Goal: Complete application form: Complete application form

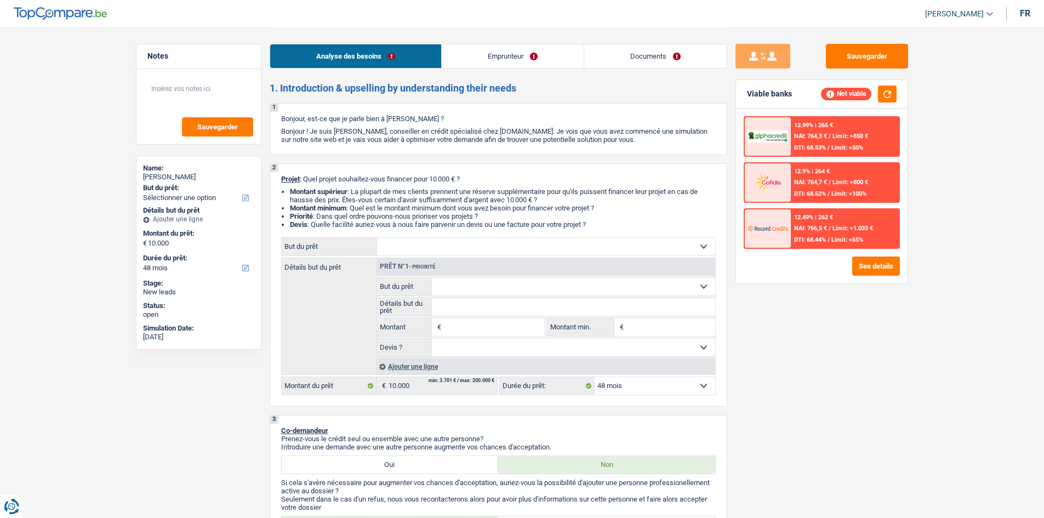
select select "48"
select select "mutuality"
select select "mutualityIndemnity"
select select "socialSecurity"
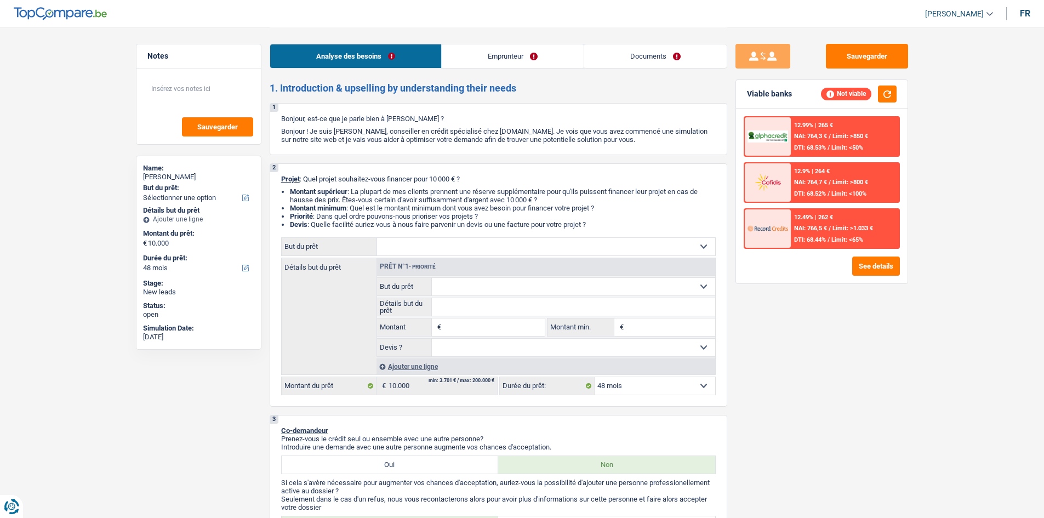
select select "rents"
select select "personalLoan"
select select "loanRepayment"
select select "84"
select select "cardOrCredit"
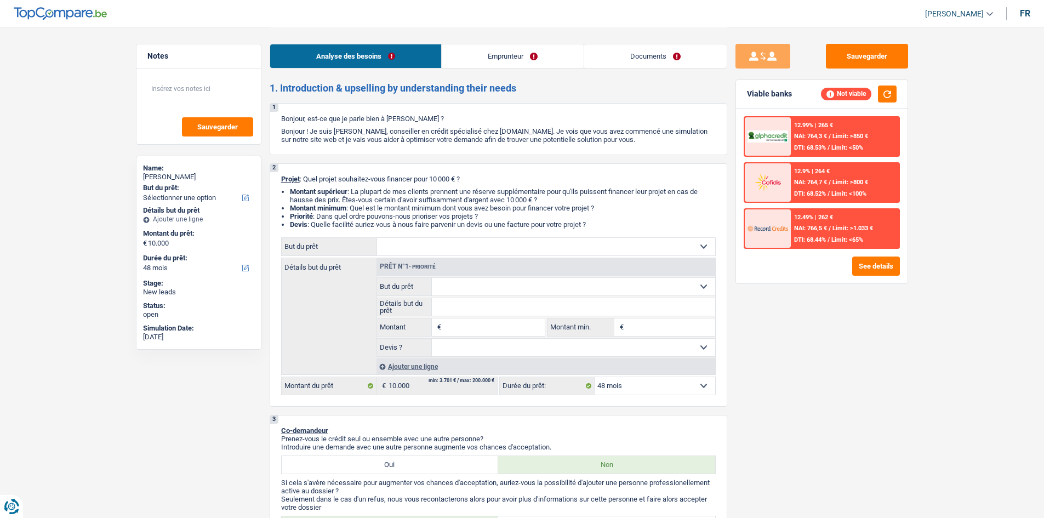
select select "cardOrCredit"
select select "48"
click at [486, 50] on link "Emprunteur" at bounding box center [513, 56] width 142 height 24
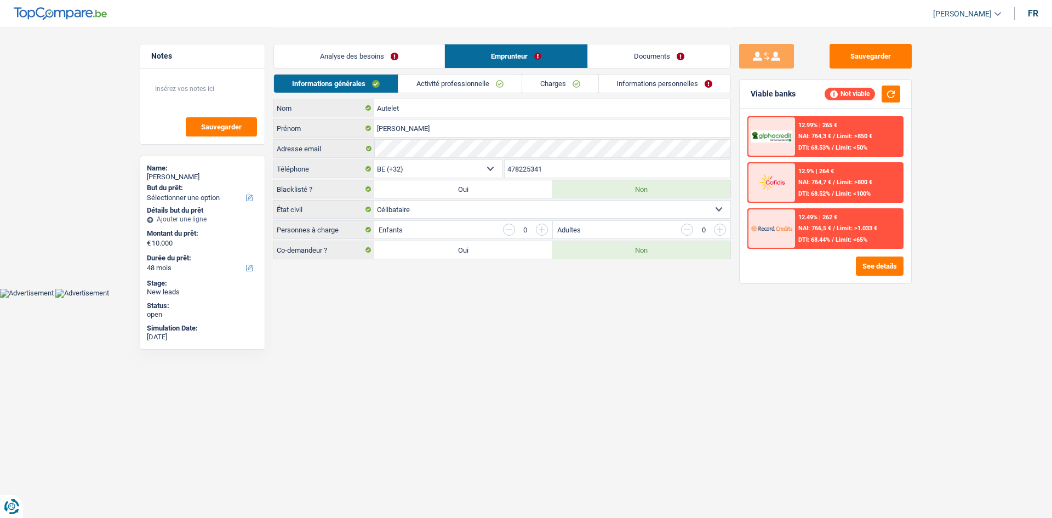
click at [424, 76] on link "Activité professionnelle" at bounding box center [459, 84] width 123 height 18
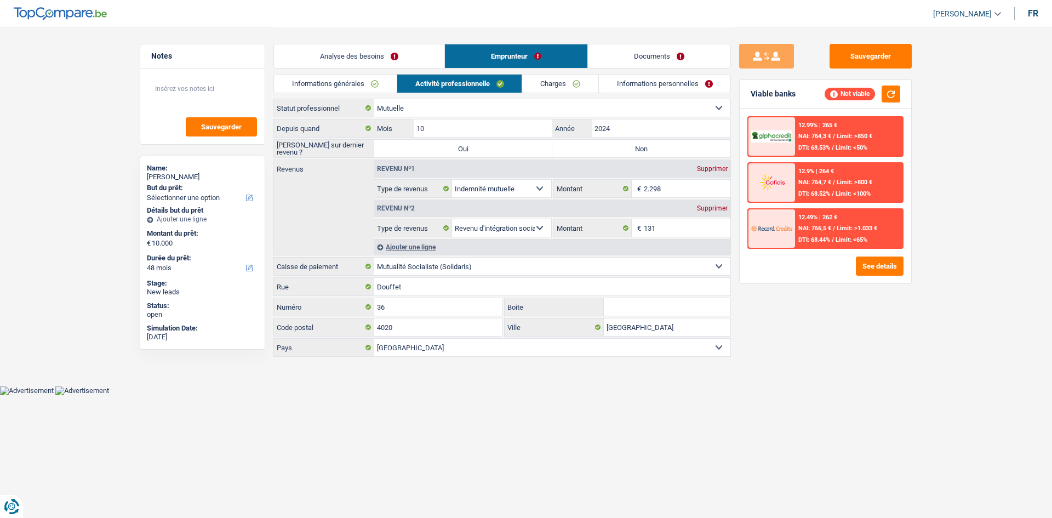
click at [319, 87] on link "Informations générales" at bounding box center [335, 84] width 123 height 18
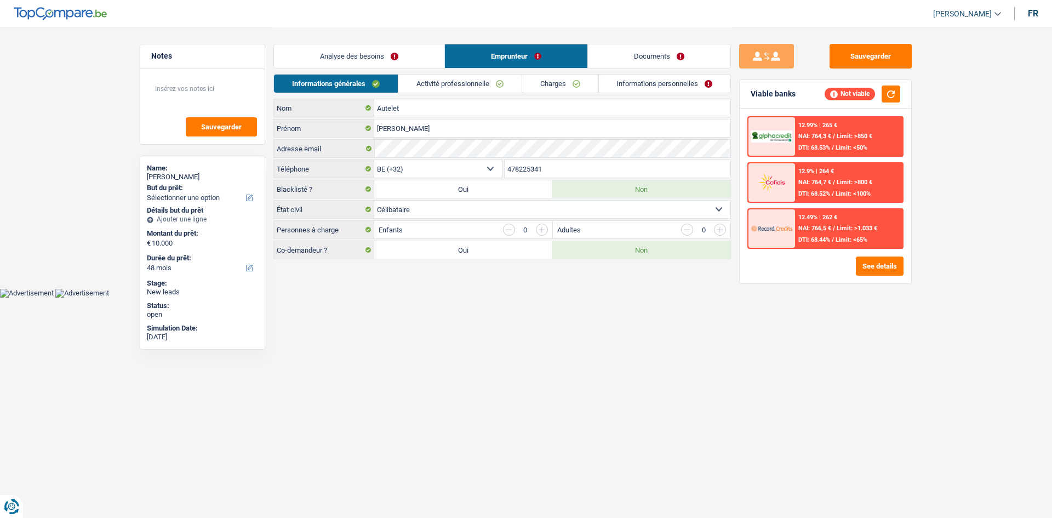
click at [323, 49] on link "Analyse des besoins" at bounding box center [359, 56] width 170 height 24
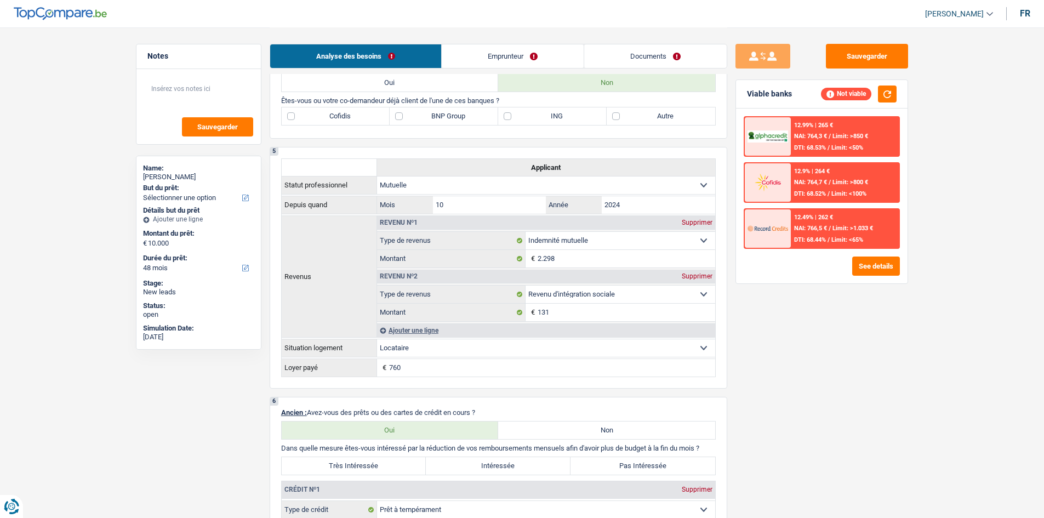
scroll to position [274, 0]
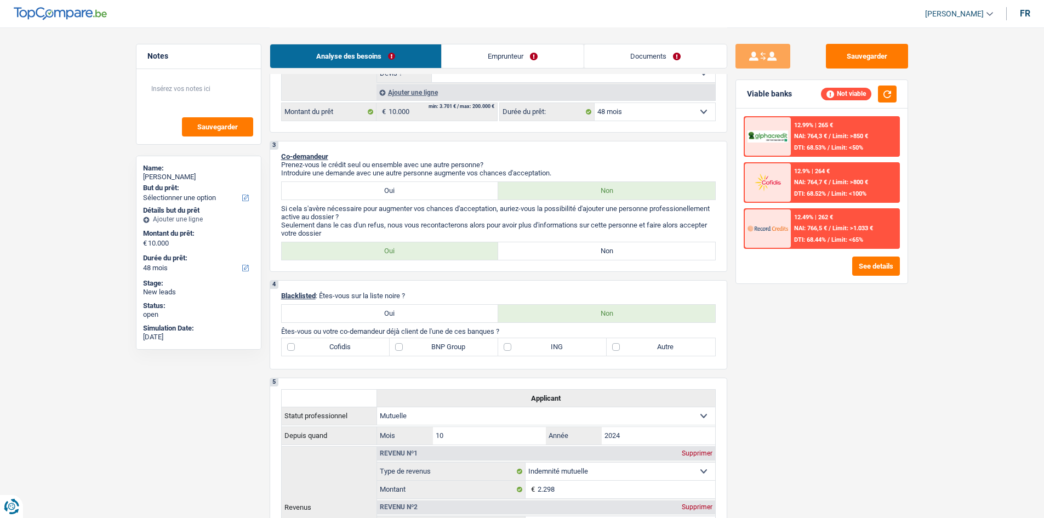
click at [503, 53] on link "Emprunteur" at bounding box center [513, 56] width 142 height 24
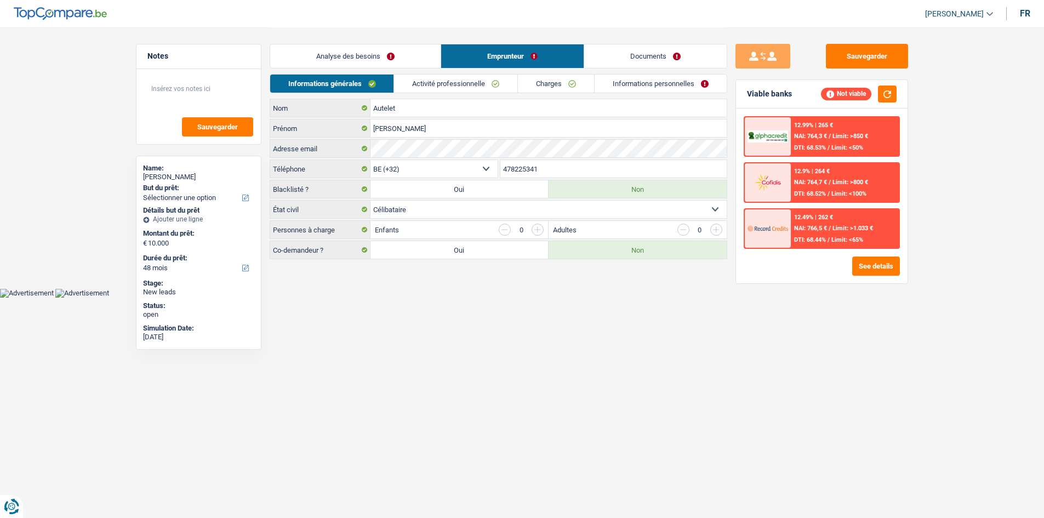
scroll to position [0, 0]
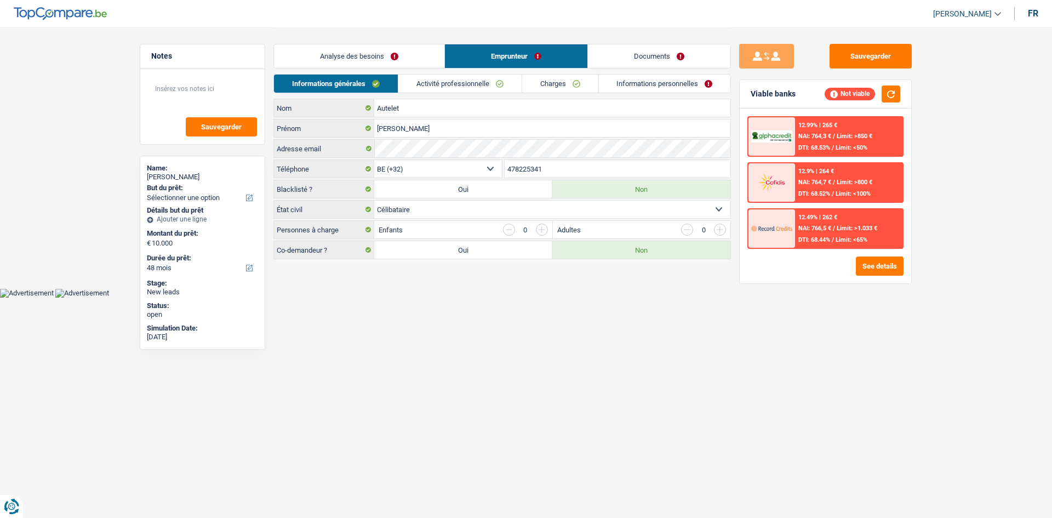
click at [383, 62] on link "Analyse des besoins" at bounding box center [359, 56] width 170 height 24
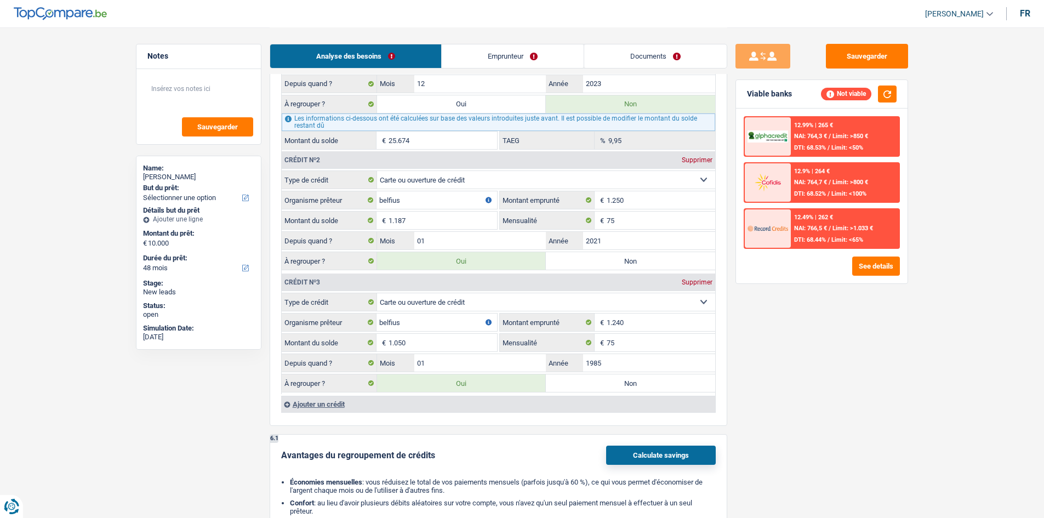
scroll to position [877, 0]
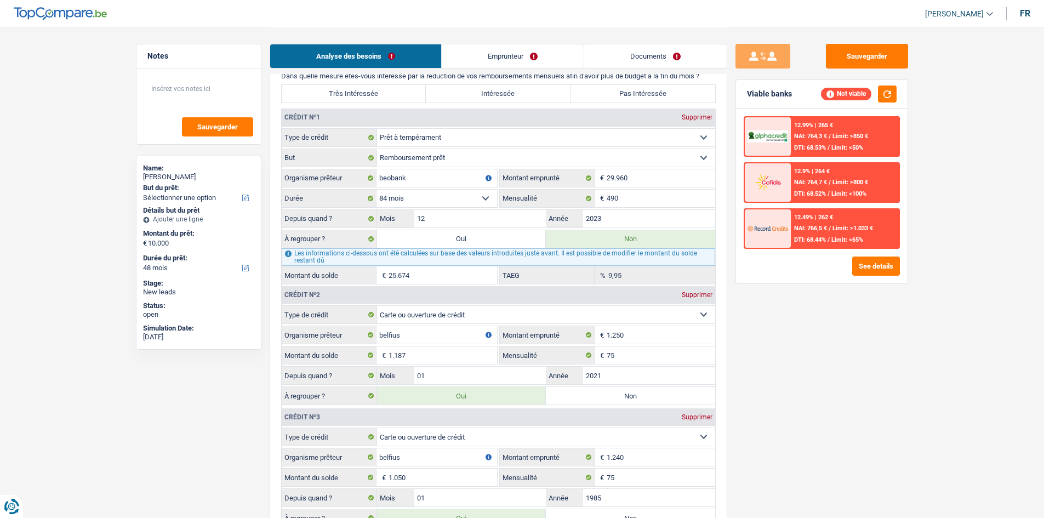
click at [487, 49] on link "Emprunteur" at bounding box center [513, 56] width 142 height 24
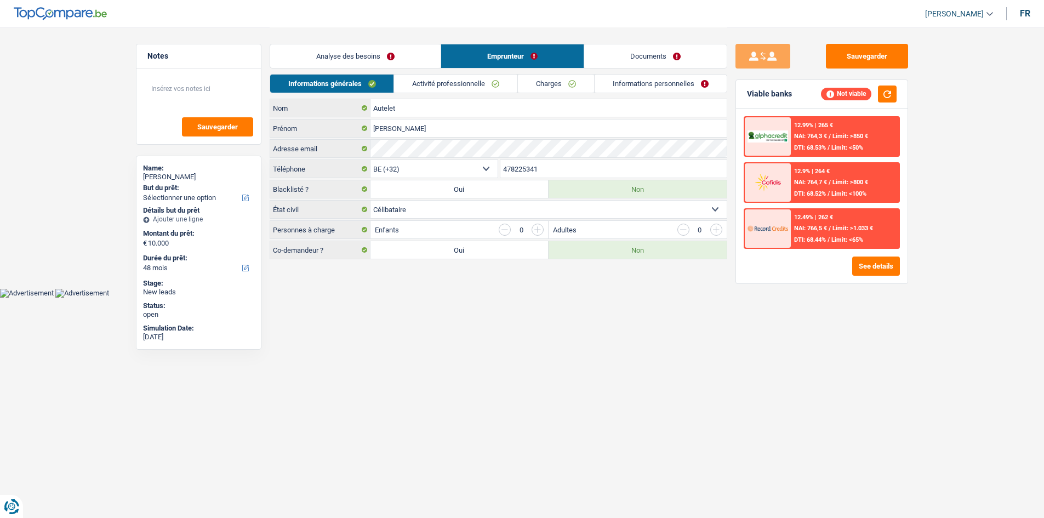
scroll to position [0, 0]
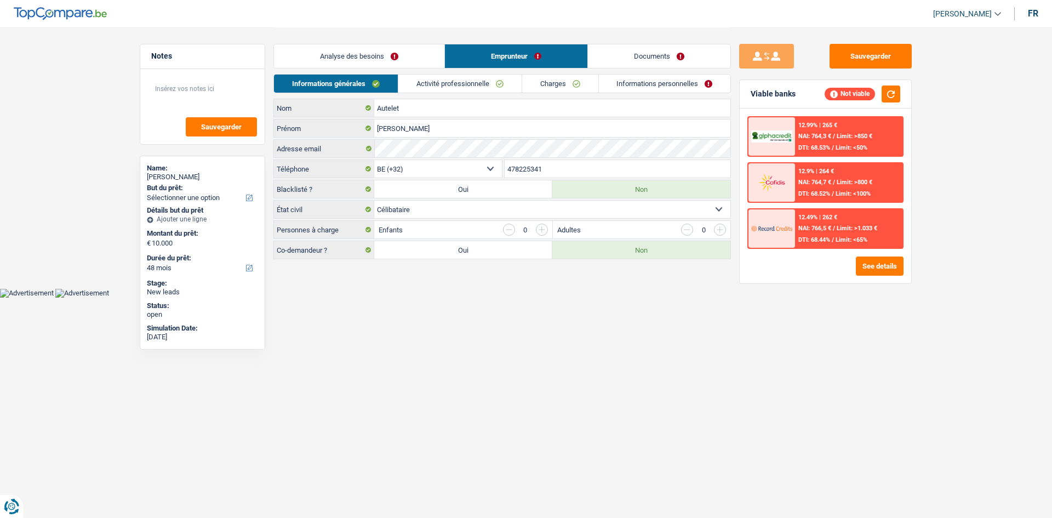
click at [415, 85] on link "Activité professionnelle" at bounding box center [459, 84] width 123 height 18
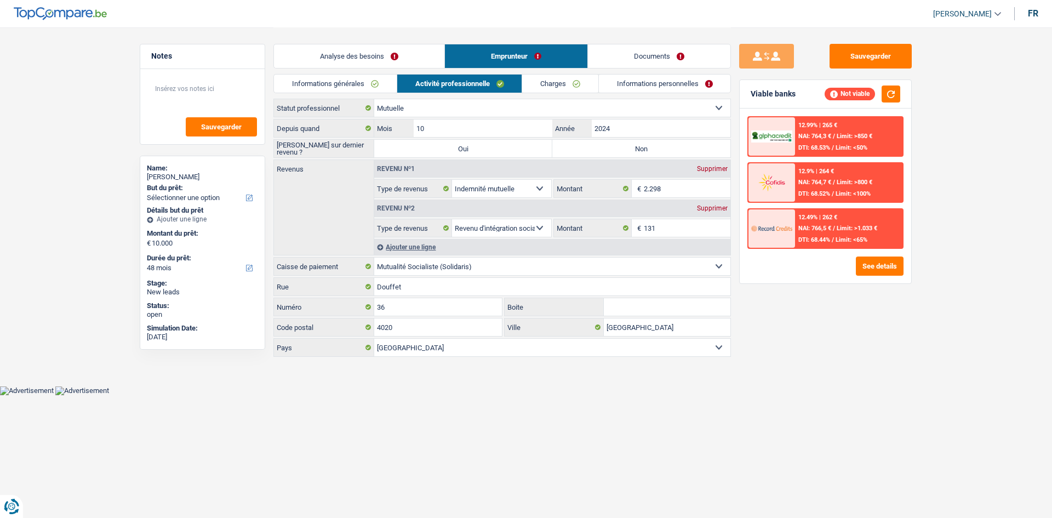
click at [558, 81] on link "Charges" at bounding box center [560, 84] width 76 height 18
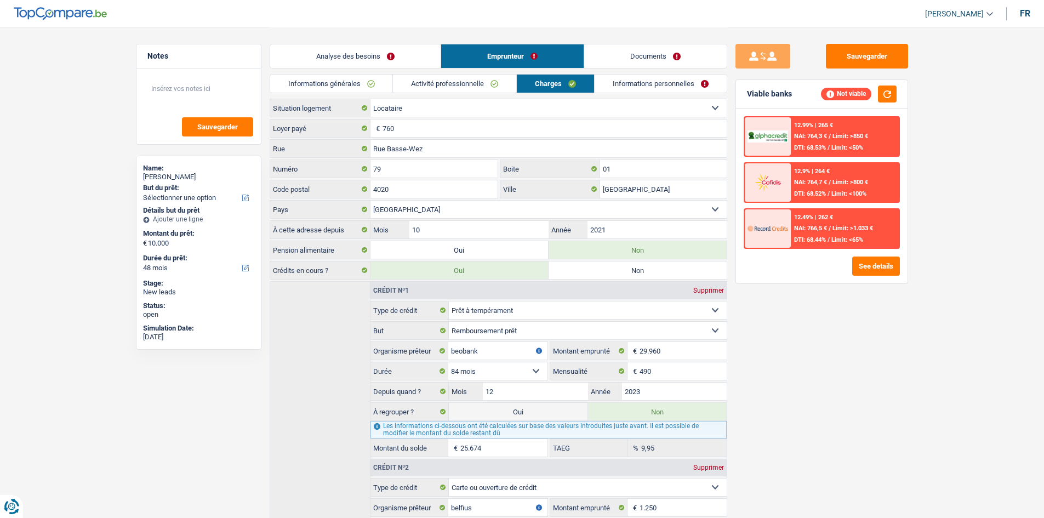
click at [625, 84] on link "Informations personnelles" at bounding box center [661, 84] width 132 height 18
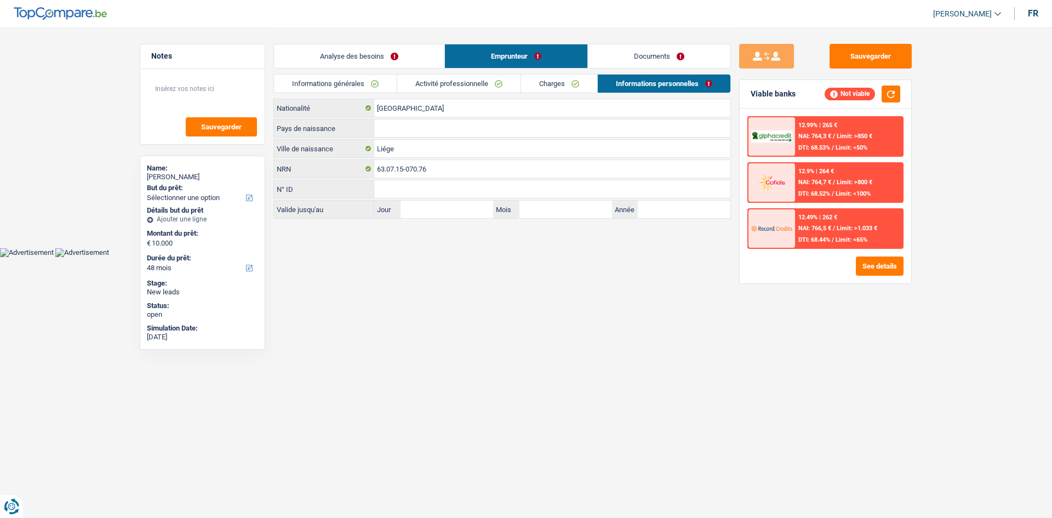
click at [379, 58] on link "Analyse des besoins" at bounding box center [359, 56] width 170 height 24
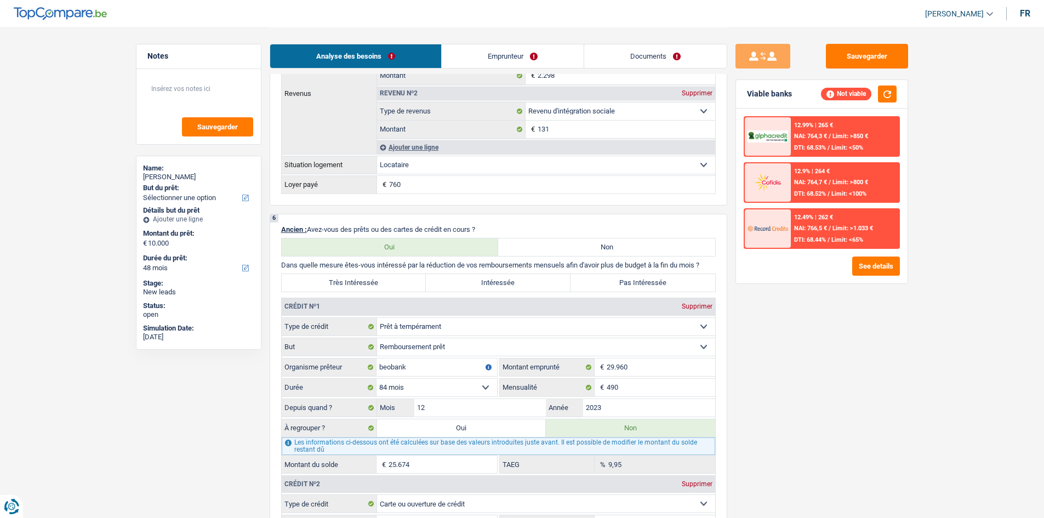
scroll to position [767, 0]
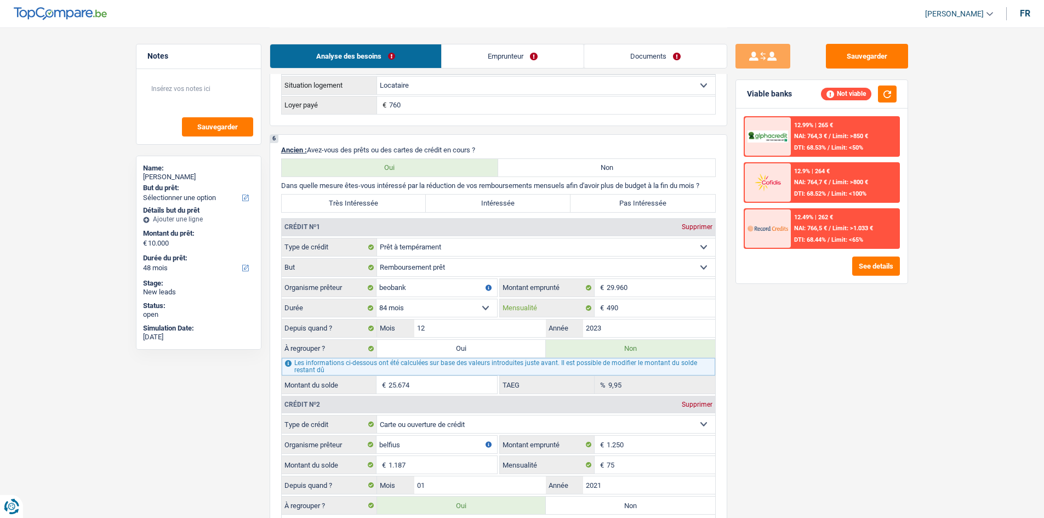
click at [646, 299] on input "490" at bounding box center [661, 308] width 109 height 18
click at [512, 50] on link "Emprunteur" at bounding box center [513, 56] width 142 height 24
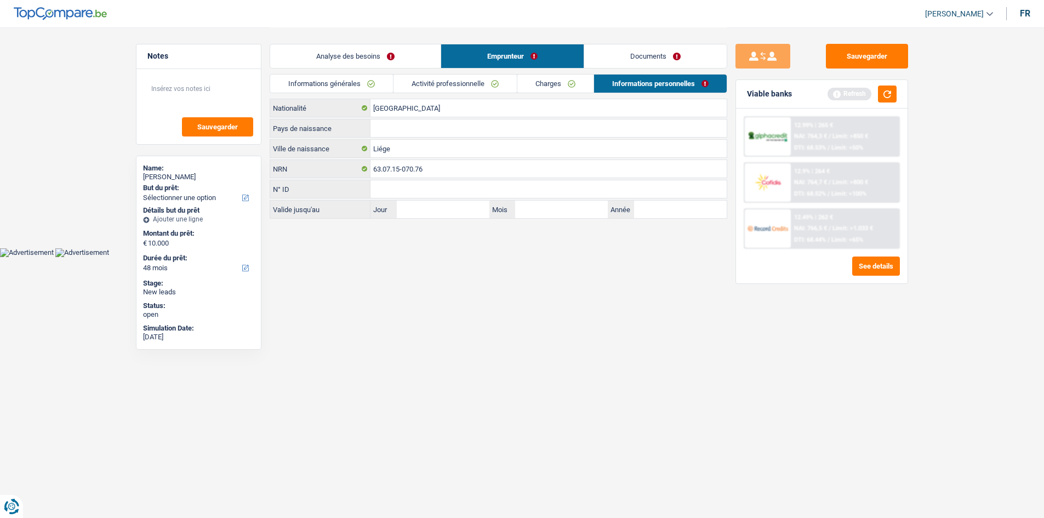
scroll to position [0, 0]
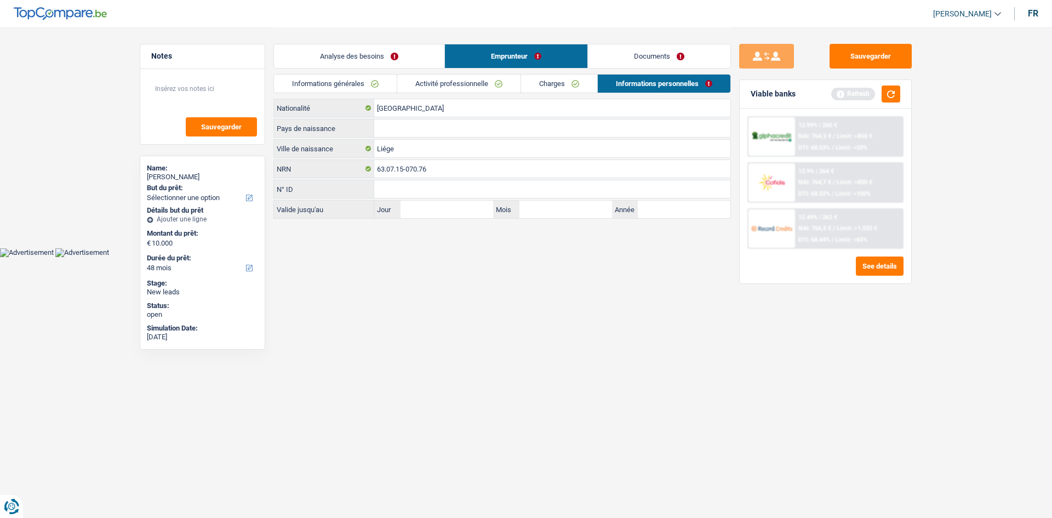
click at [354, 78] on link "Informations générales" at bounding box center [335, 84] width 123 height 18
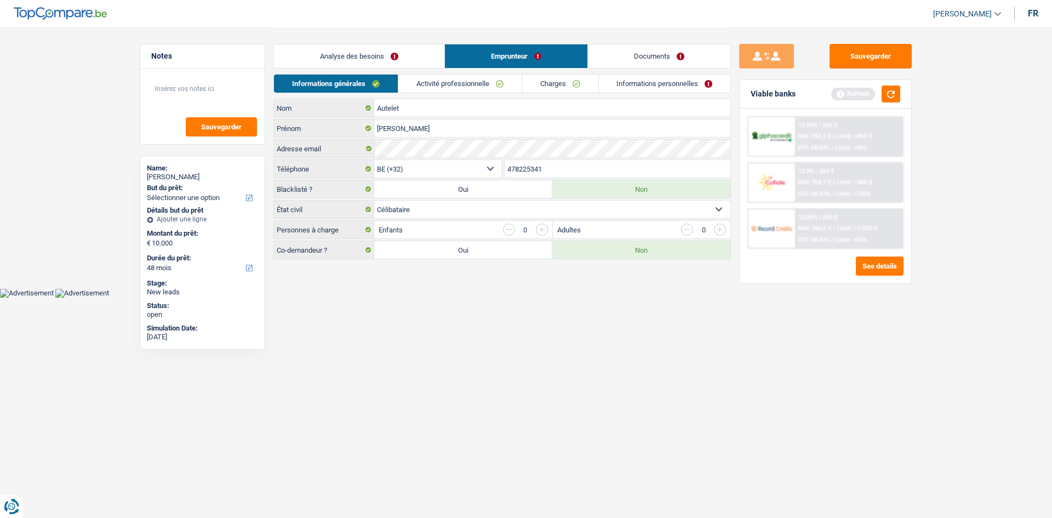
click at [386, 60] on link "Analyse des besoins" at bounding box center [359, 56] width 170 height 24
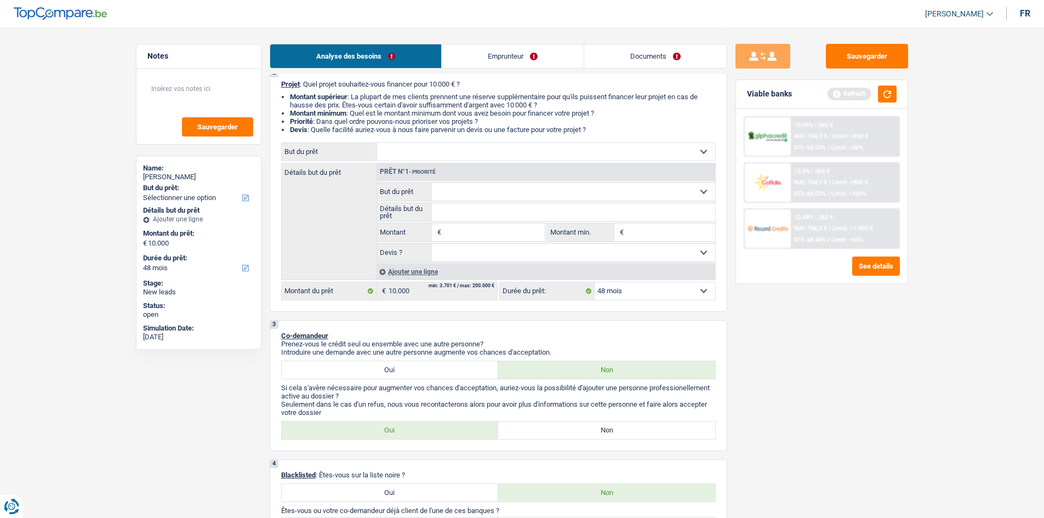
scroll to position [219, 0]
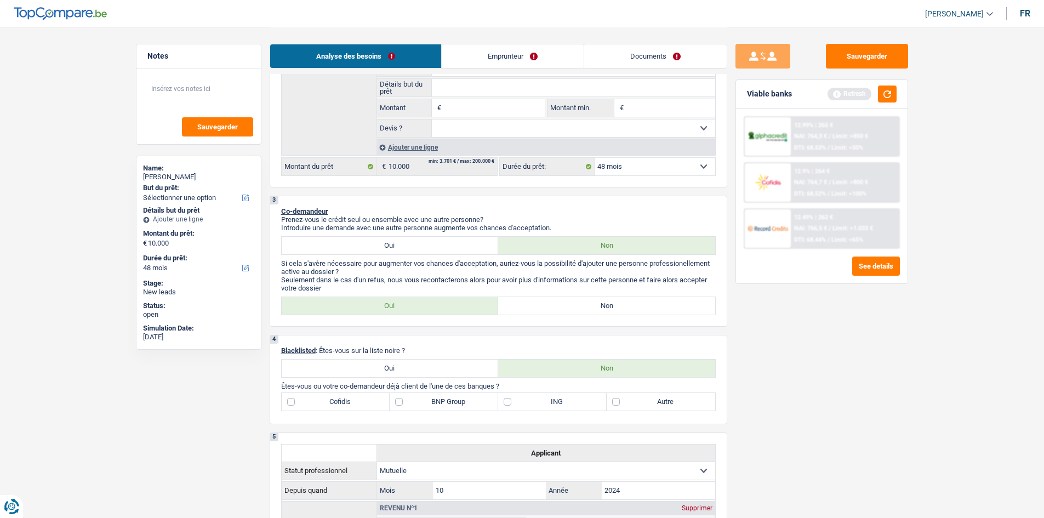
click at [503, 59] on link "Emprunteur" at bounding box center [513, 56] width 142 height 24
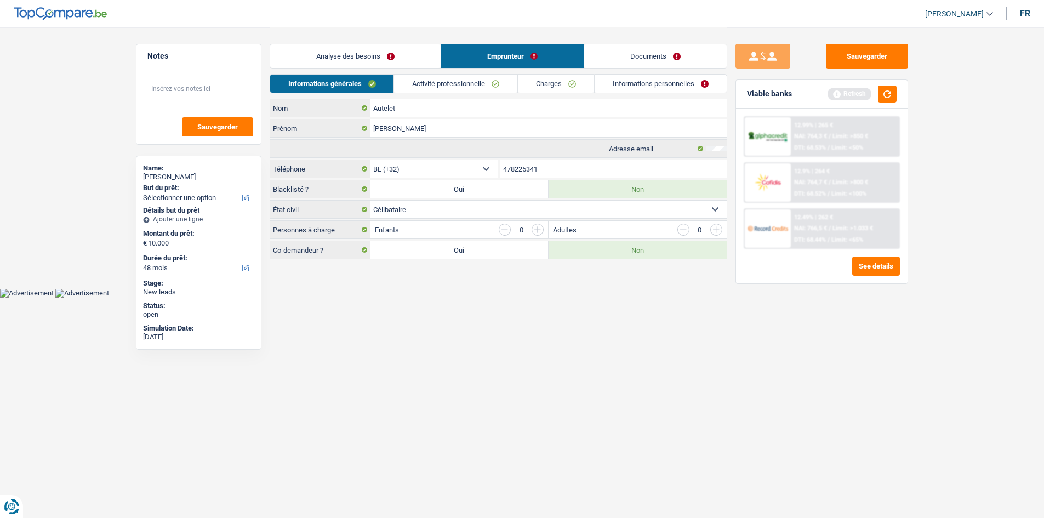
scroll to position [0, 0]
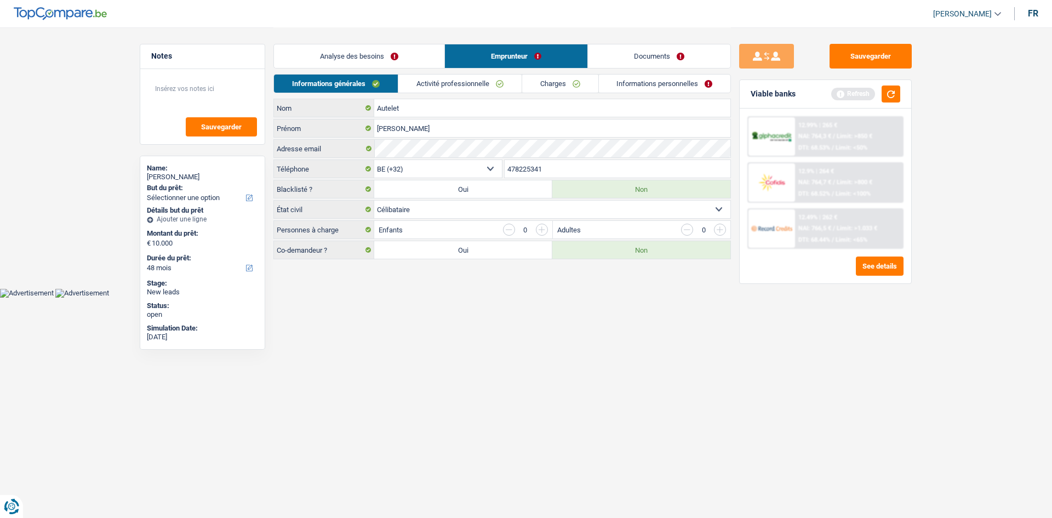
click at [457, 81] on link "Activité professionnelle" at bounding box center [459, 84] width 123 height 18
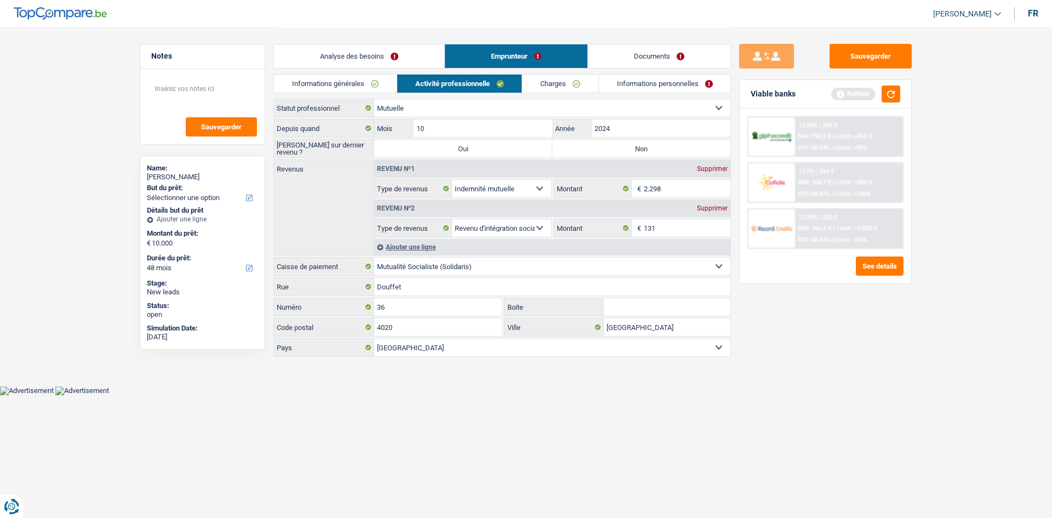
click at [338, 54] on link "Analyse des besoins" at bounding box center [359, 56] width 170 height 24
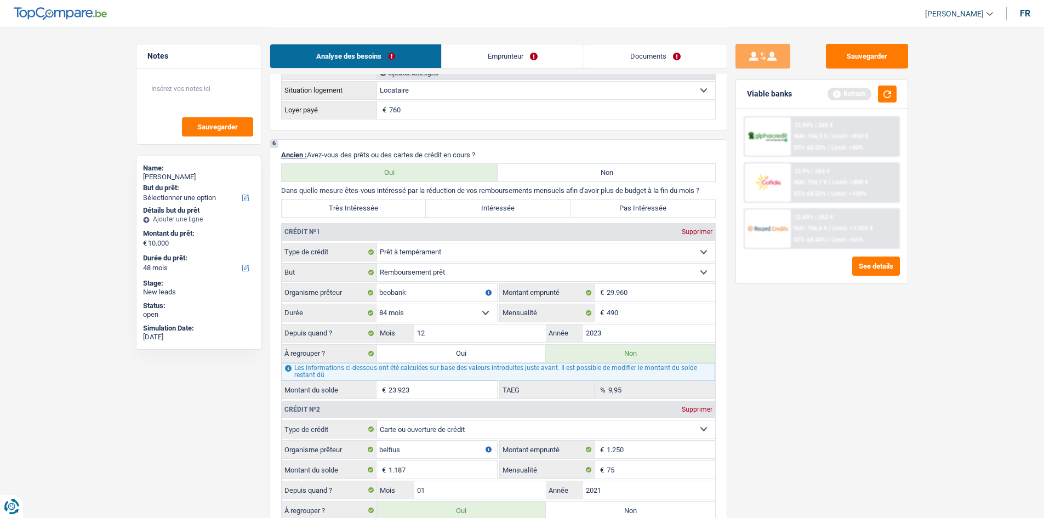
scroll to position [712, 0]
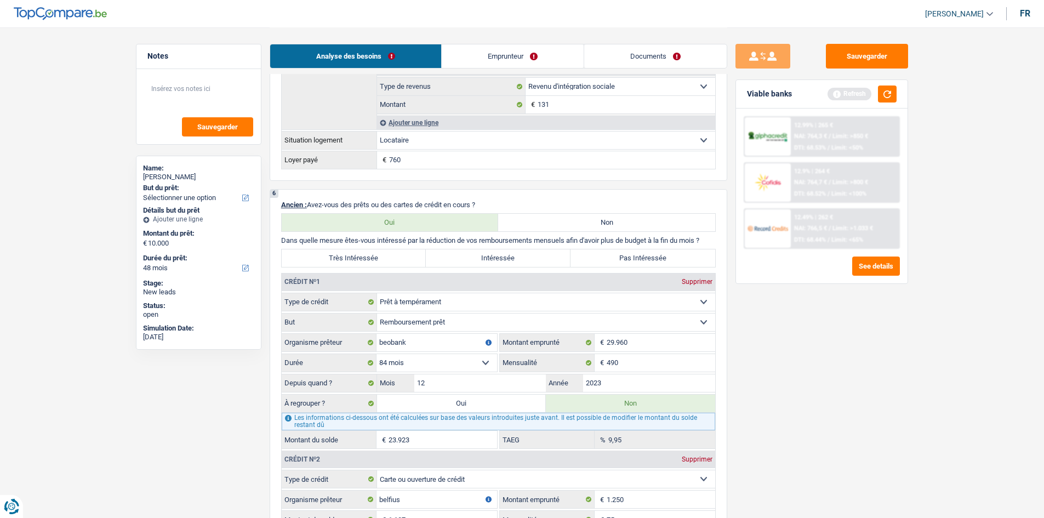
drag, startPoint x: 477, startPoint y: 45, endPoint x: 483, endPoint y: 53, distance: 9.3
click at [478, 47] on link "Emprunteur" at bounding box center [513, 56] width 142 height 24
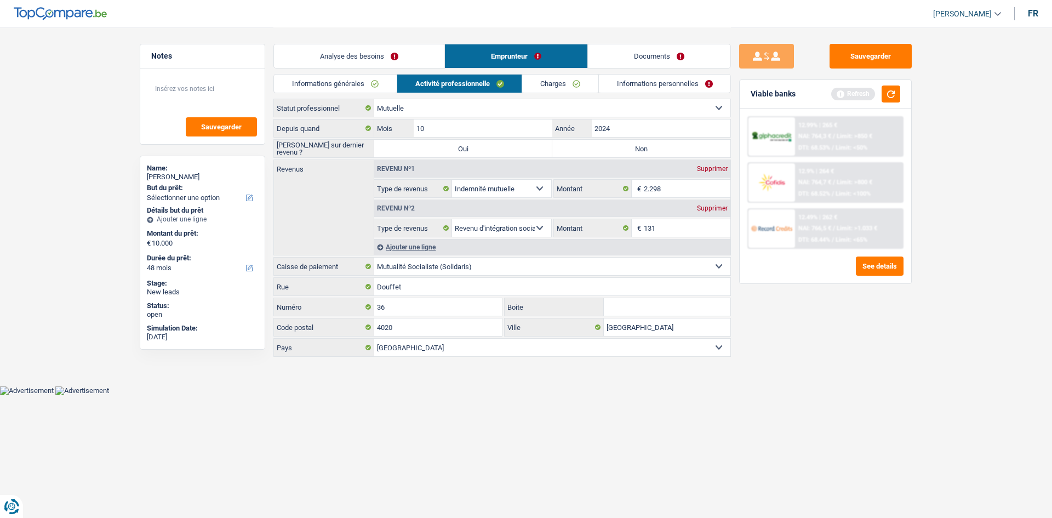
click at [710, 208] on div "Supprimer" at bounding box center [712, 208] width 36 height 7
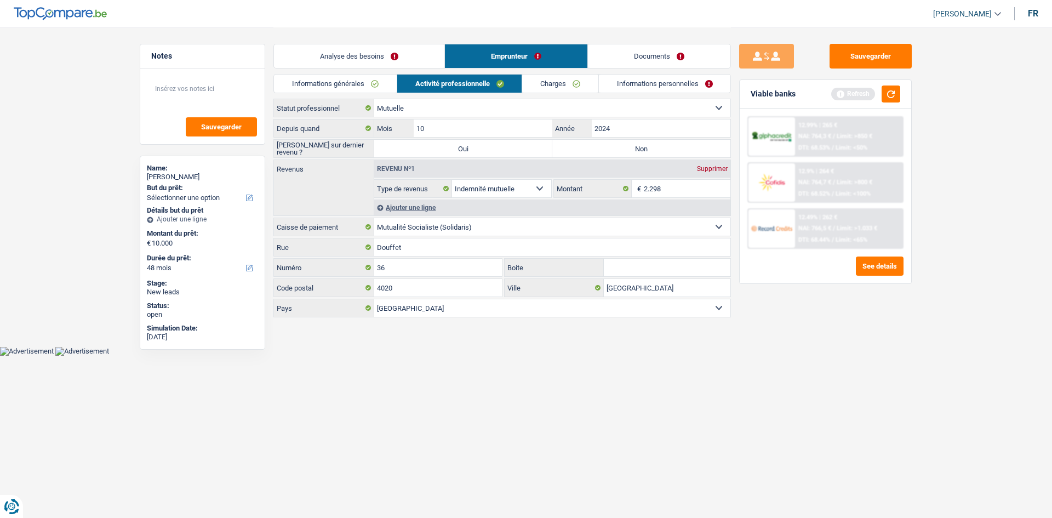
click at [344, 86] on link "Informations générales" at bounding box center [335, 84] width 123 height 18
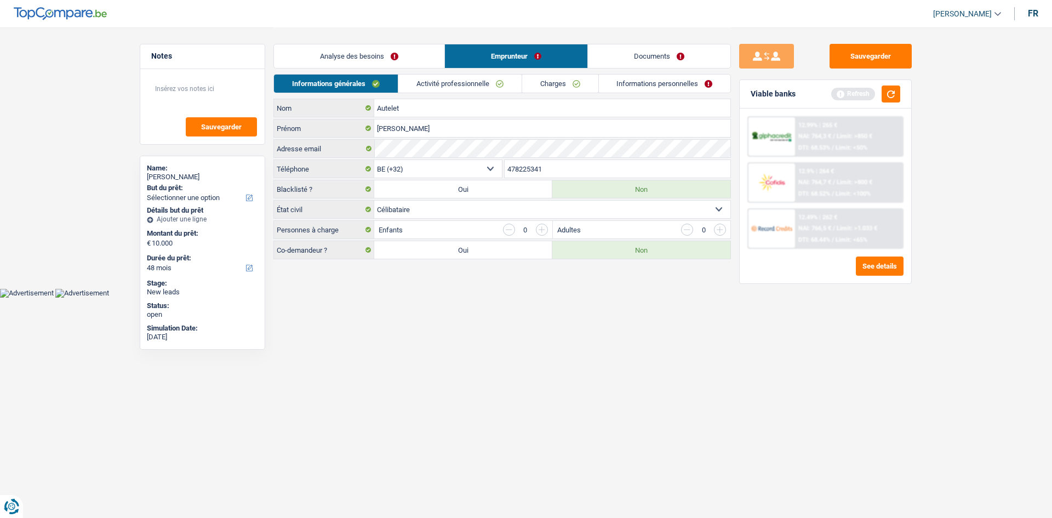
click at [394, 62] on link "Analyse des besoins" at bounding box center [359, 56] width 170 height 24
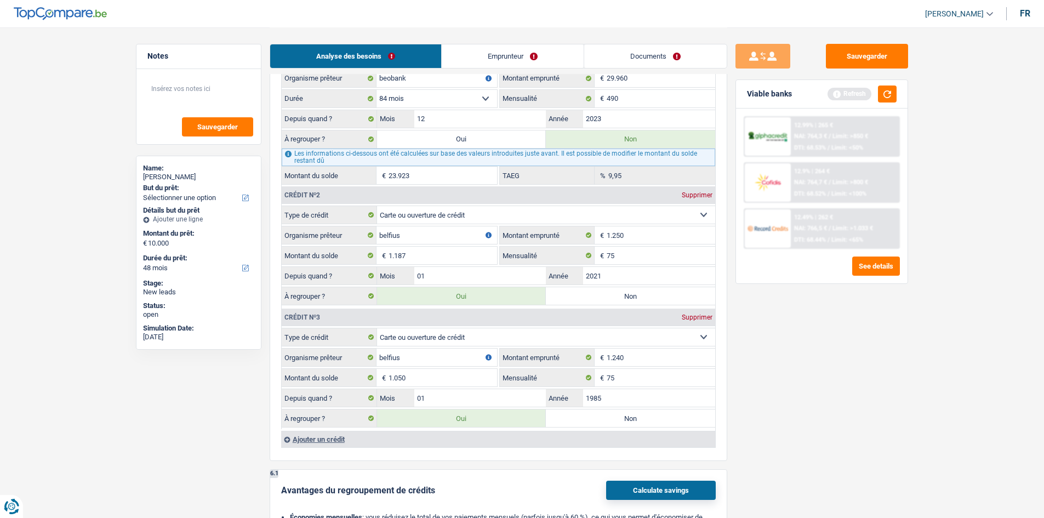
scroll to position [822, 0]
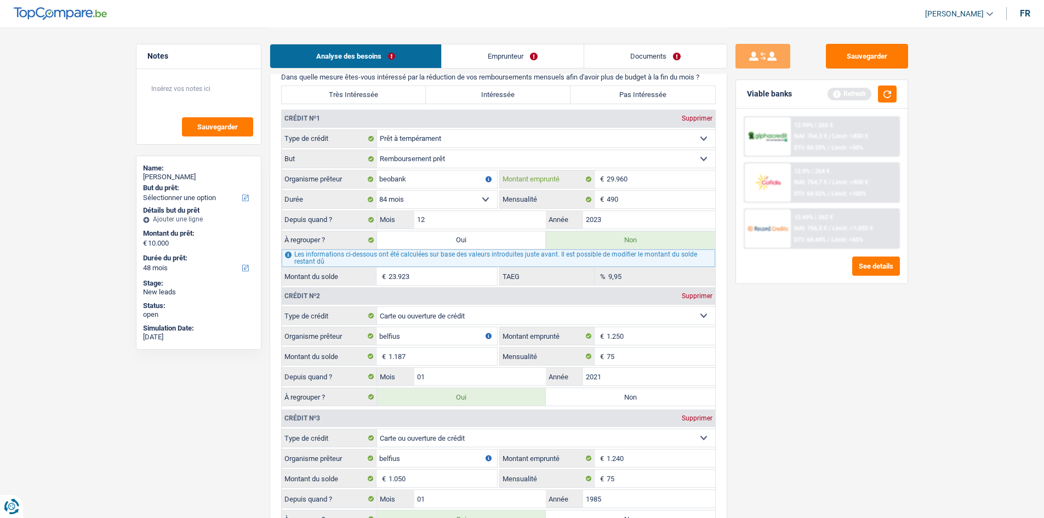
click at [649, 184] on input "29.960" at bounding box center [661, 179] width 109 height 18
type input "2.996"
select select
type input "2.996"
click at [786, 369] on div "Sauvegarder Viable banks Refresh 12.99% | 265 € NAI: 764,3 € / Limit: >850 € DT…" at bounding box center [821, 272] width 189 height 457
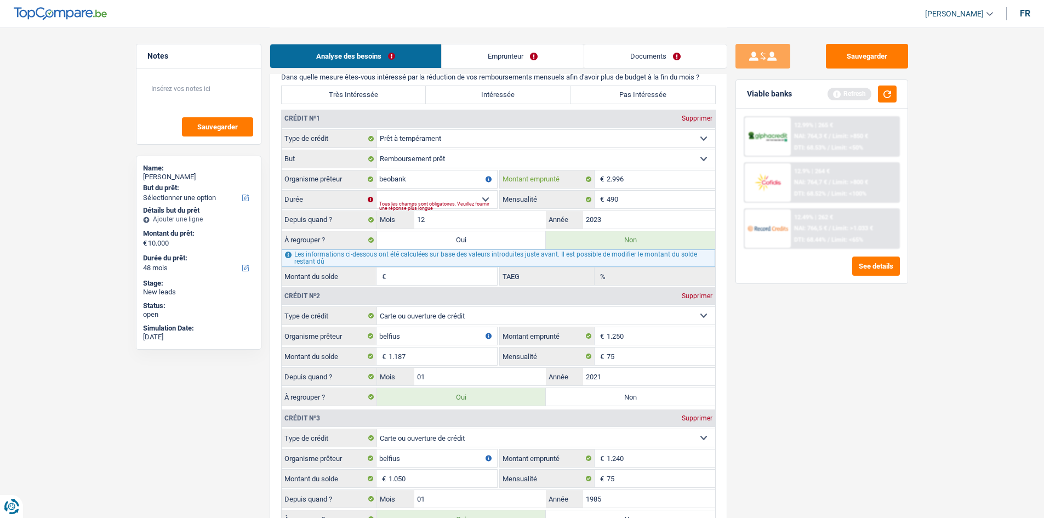
click at [651, 178] on input "2.996" at bounding box center [661, 179] width 109 height 18
type input "29.960"
click at [726, 356] on div "6 Ancien : Avez-vous des prêts ou des cartes de crédit en cours ? Oui Non Dans …" at bounding box center [499, 294] width 458 height 536
click at [443, 272] on input "Montant du solde" at bounding box center [443, 276] width 109 height 18
click at [638, 206] on input "490" at bounding box center [661, 200] width 109 height 18
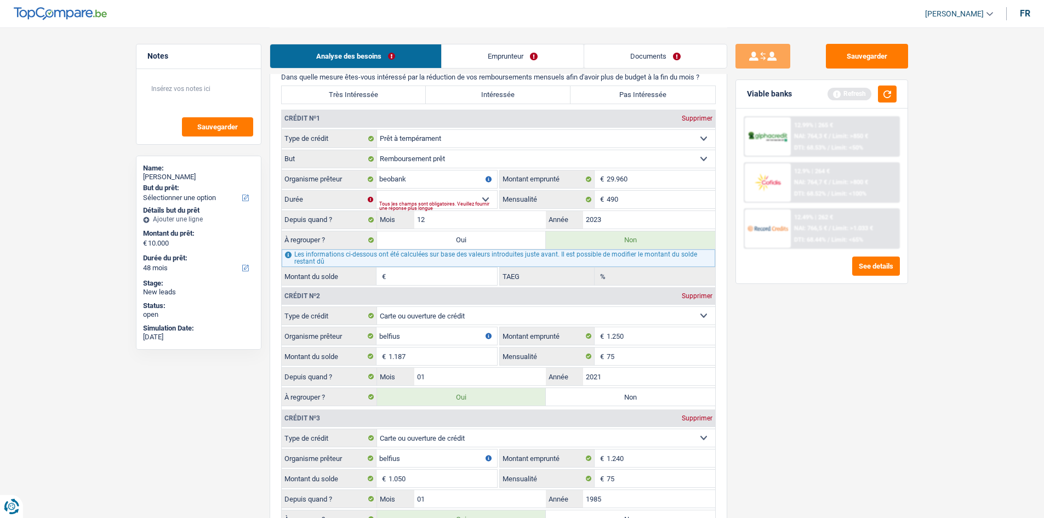
click at [426, 276] on input "Montant du solde" at bounding box center [443, 276] width 109 height 18
click at [483, 198] on select "12 mois 18 mois 24 mois 30 mois 36 mois 42 mois 48 mois 60 mois 72 mois 84 mois…" at bounding box center [436, 200] width 121 height 18
click at [773, 360] on div "Sauvegarder Viable banks Refresh 12.99% | 265 € NAI: 764,3 € / Limit: >850 € DT…" at bounding box center [821, 272] width 189 height 457
click at [436, 267] on input "Montant du solde" at bounding box center [443, 276] width 109 height 18
type input "23.534"
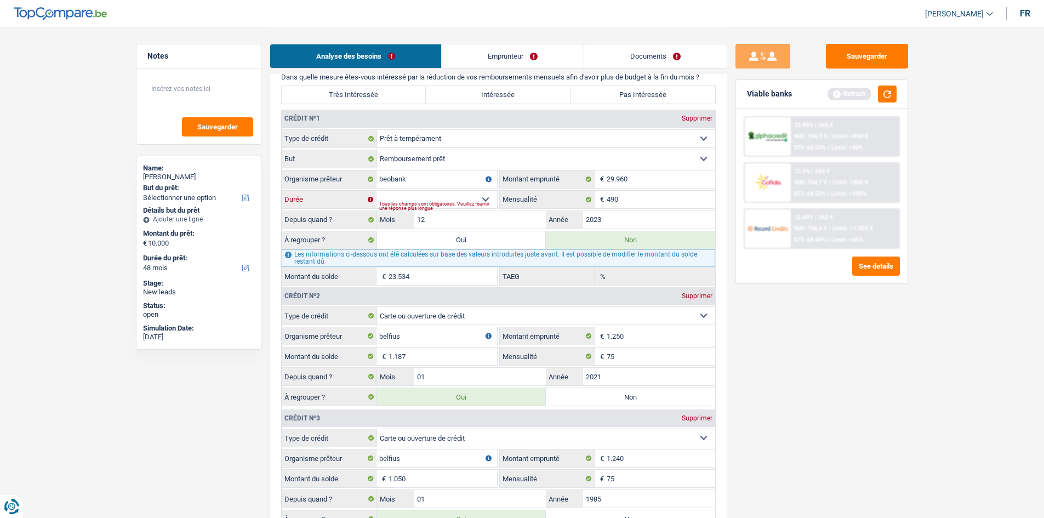
click at [486, 199] on select "12 mois 18 mois 24 mois 30 mois 36 mois 42 mois 48 mois 60 mois 72 mois 84 mois…" at bounding box center [436, 200] width 121 height 18
click at [796, 356] on div "Sauvegarder Viable banks Refresh 12.99% | 265 € NAI: 764,3 € / Limit: >850 € DT…" at bounding box center [821, 272] width 189 height 457
click at [446, 197] on select "12 mois 18 mois 24 mois 30 mois 36 mois 42 mois 48 mois 60 mois 72 mois 84 mois…" at bounding box center [436, 200] width 121 height 18
select select "84"
click at [376, 191] on select "12 mois 18 mois 24 mois 30 mois 36 mois 42 mois 48 mois 60 mois 72 mois 84 mois…" at bounding box center [436, 200] width 121 height 18
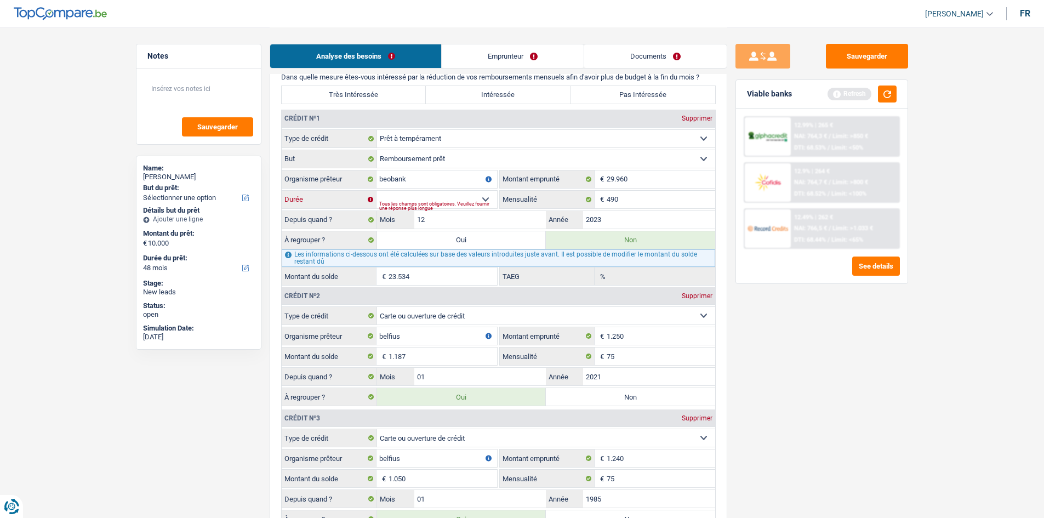
type input "23.923"
type input "9,95"
click at [746, 340] on div "Sauvegarder Viable banks Refresh 12.99% | 265 € NAI: 764,3 € / Limit: >850 € DT…" at bounding box center [821, 272] width 189 height 457
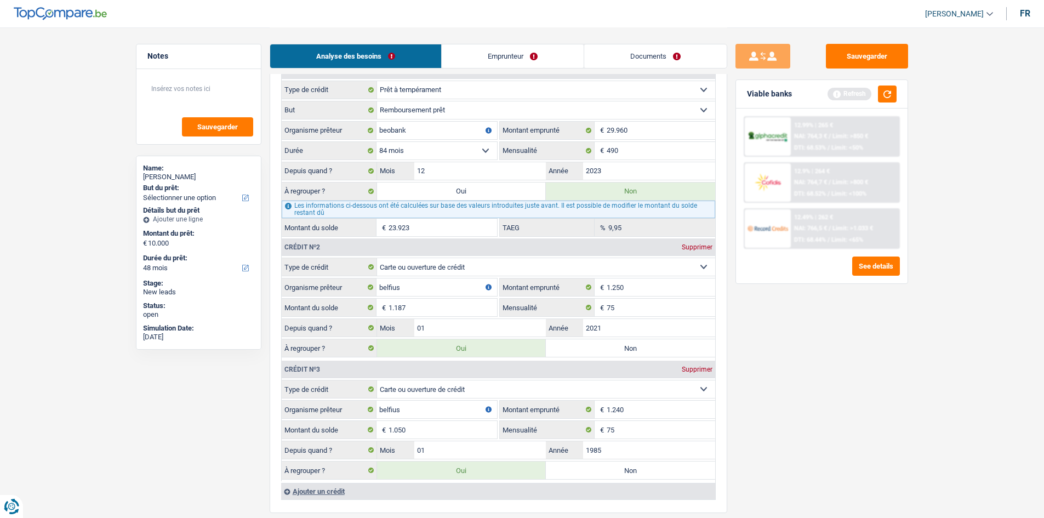
scroll to position [871, 0]
click at [460, 188] on label "Oui" at bounding box center [461, 191] width 169 height 18
click at [460, 188] on input "Oui" at bounding box center [461, 191] width 169 height 18
radio input "true"
type input "26.160"
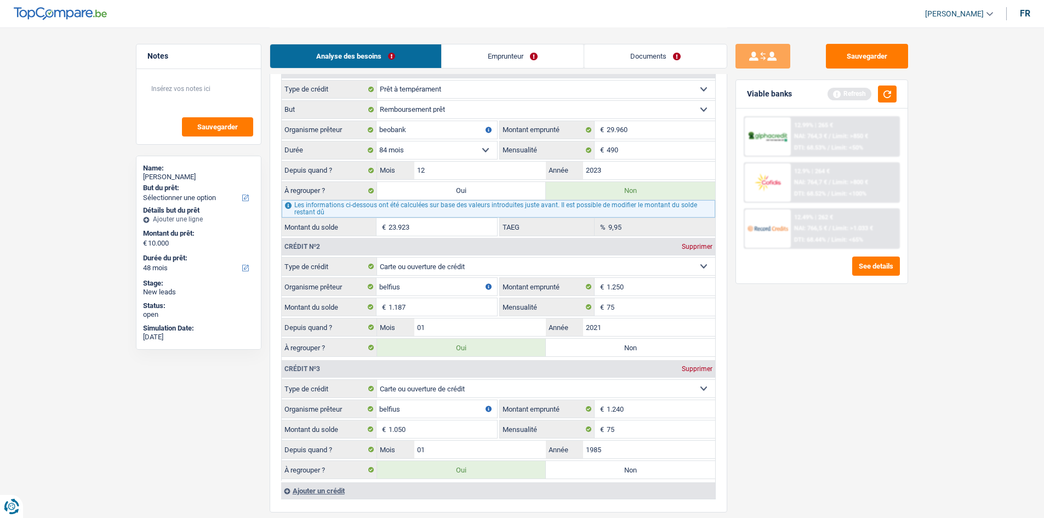
type input "26.160"
radio input "false"
type input "26.160"
select select "refinancing"
select select "120"
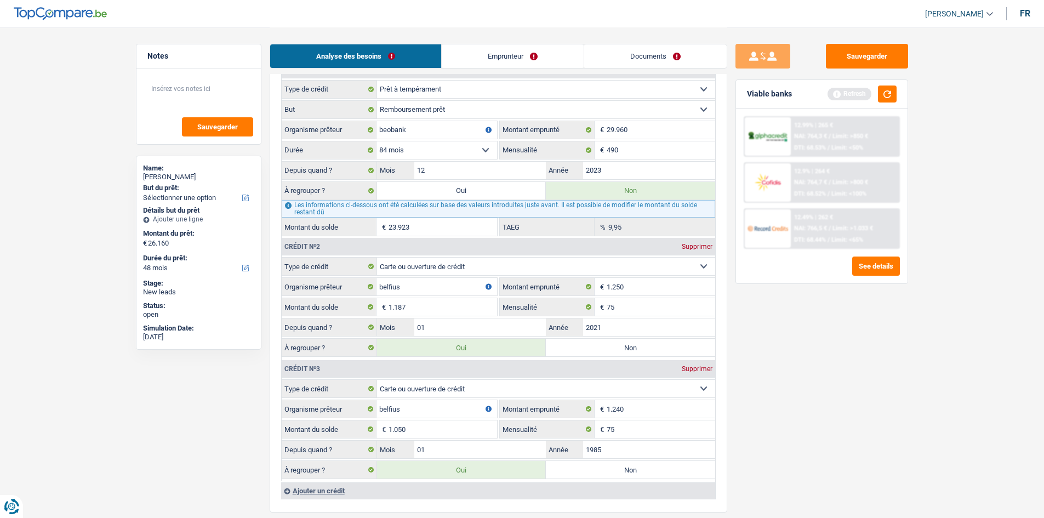
select select "refinancing"
select select "120"
select select "refinancing"
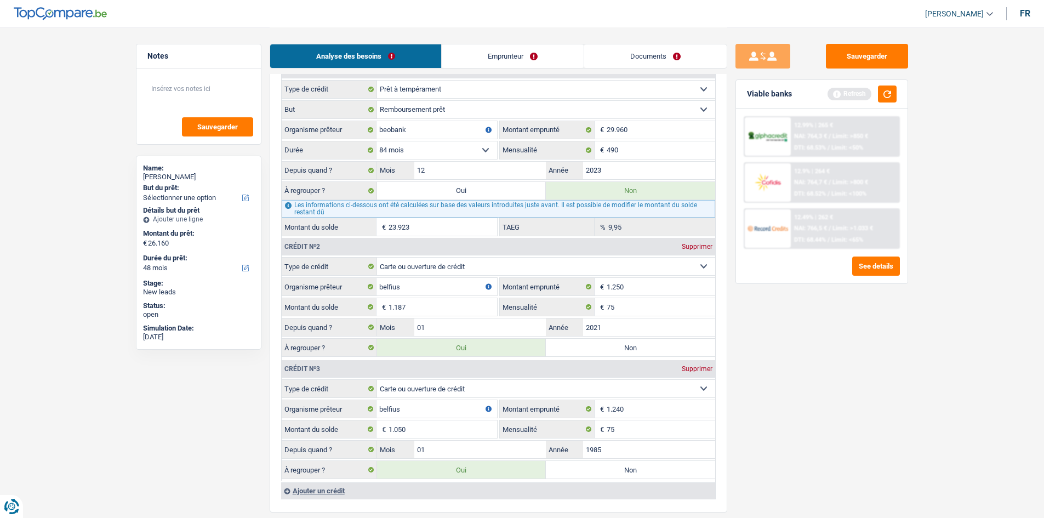
select select "120"
select select "refinancing"
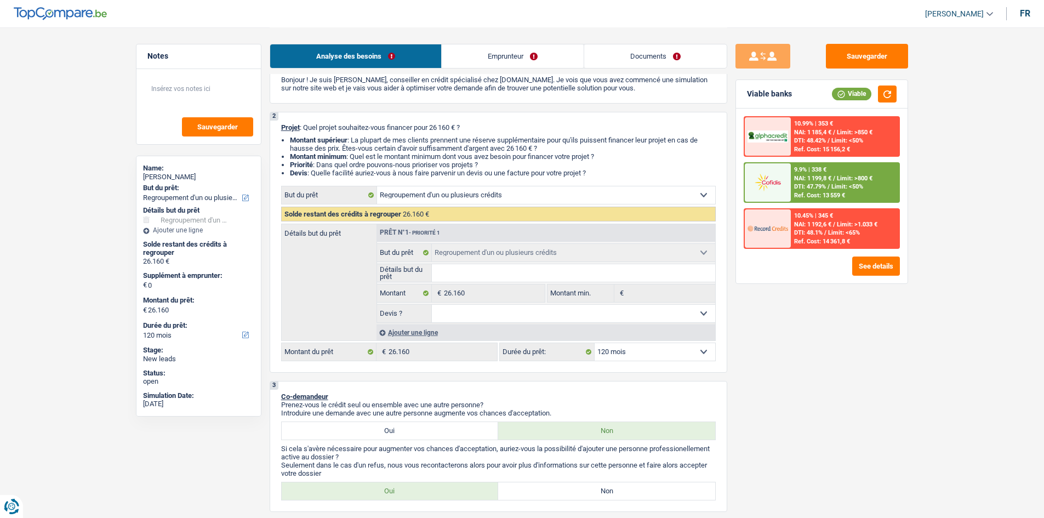
scroll to position [0, 0]
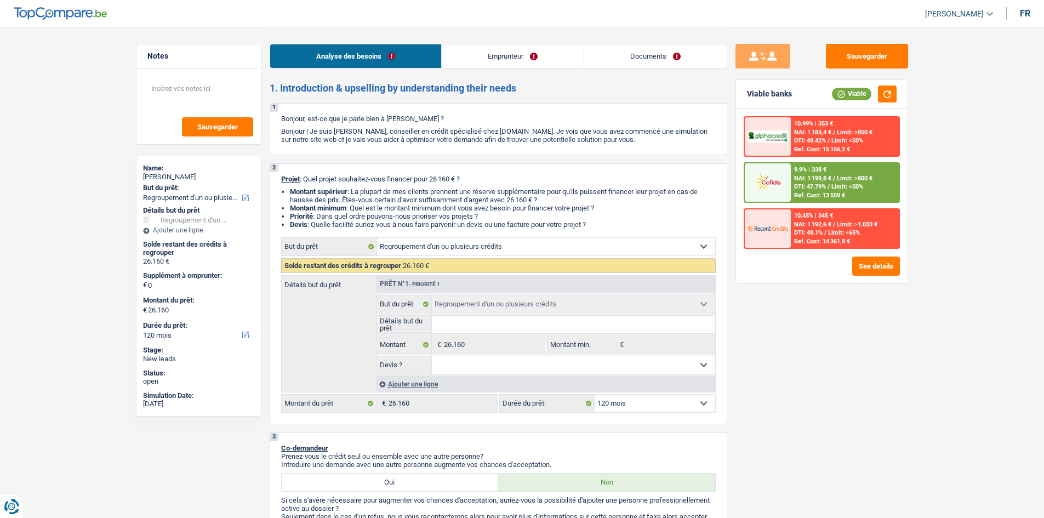
click at [408, 396] on div "Confort maison: meubles, textile, peinture, électroménager, outillage non-profe…" at bounding box center [498, 324] width 435 height 175
click at [403, 389] on div "Ajouter une ligne" at bounding box center [545, 384] width 339 height 16
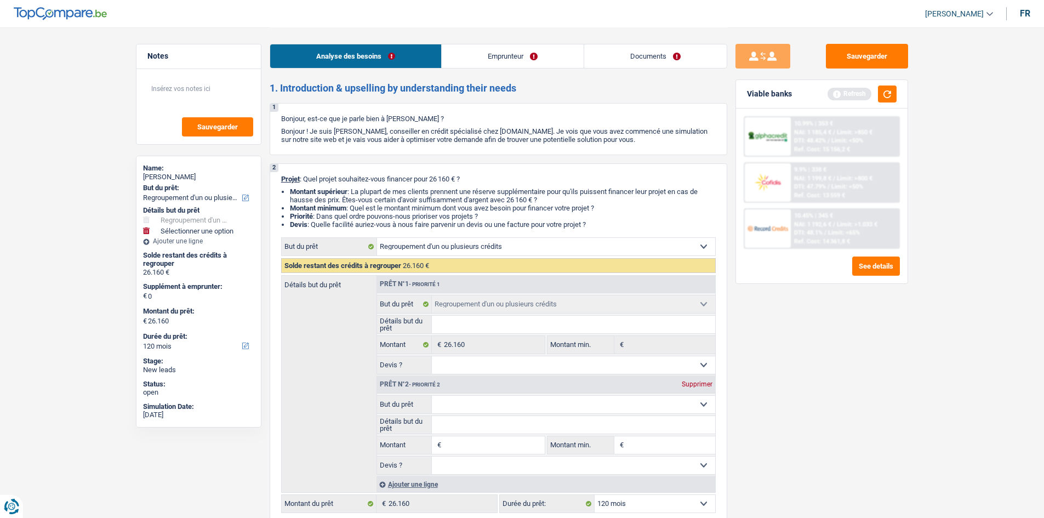
click at [453, 436] on input "Montant" at bounding box center [494, 445] width 100 height 18
type input "5"
type input "50"
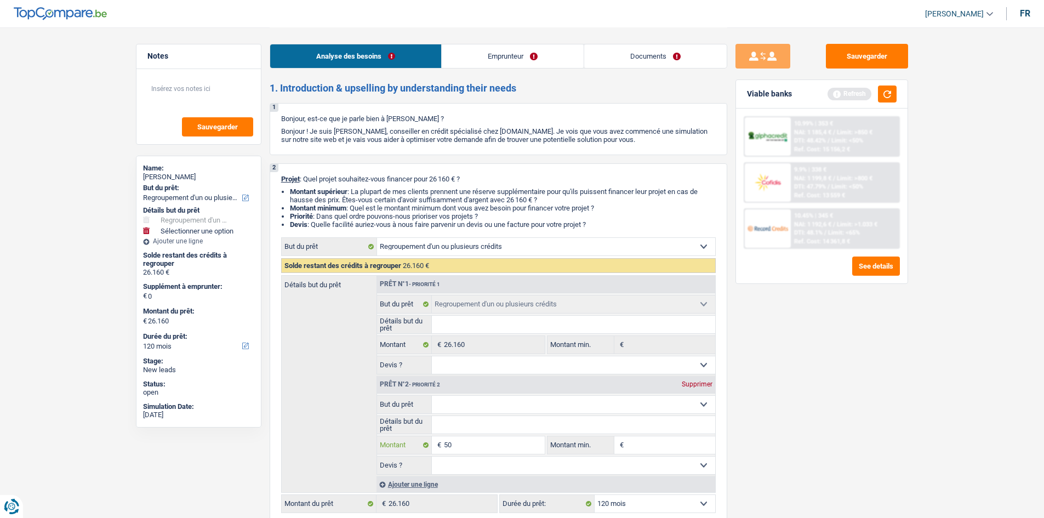
type input "500"
type input "5.000"
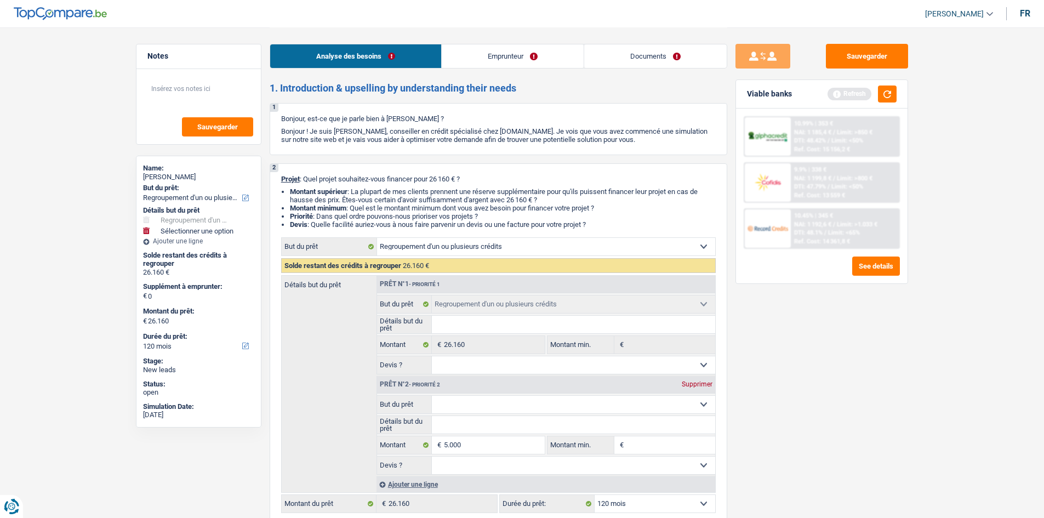
type input "5.000"
type input "31.160"
click at [842, 488] on div "Sauvegarder Viable banks Refresh 10.99% | 353 € NAI: 1 185,4 € / Limit: >850 € …" at bounding box center [821, 272] width 189 height 457
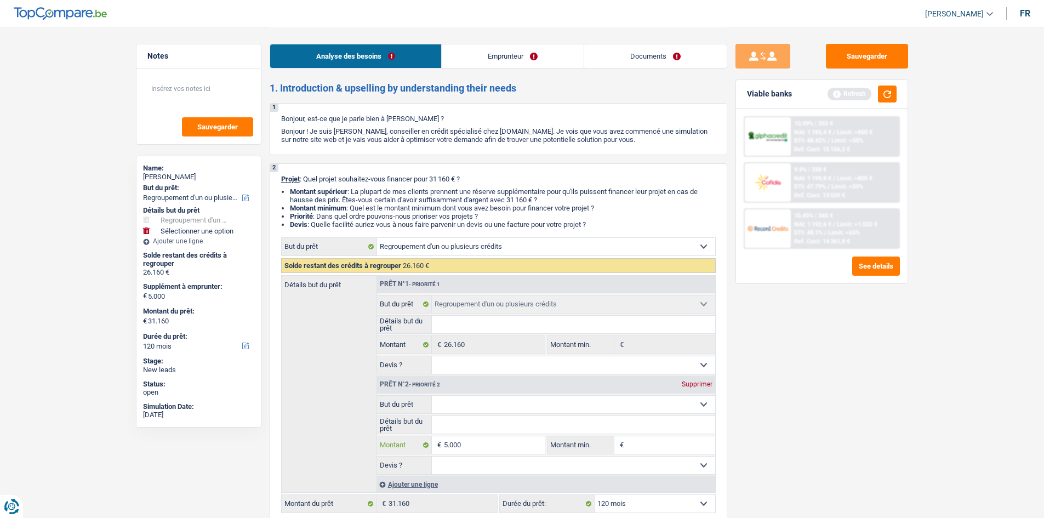
click at [520, 448] on input "5.000" at bounding box center [494, 445] width 100 height 18
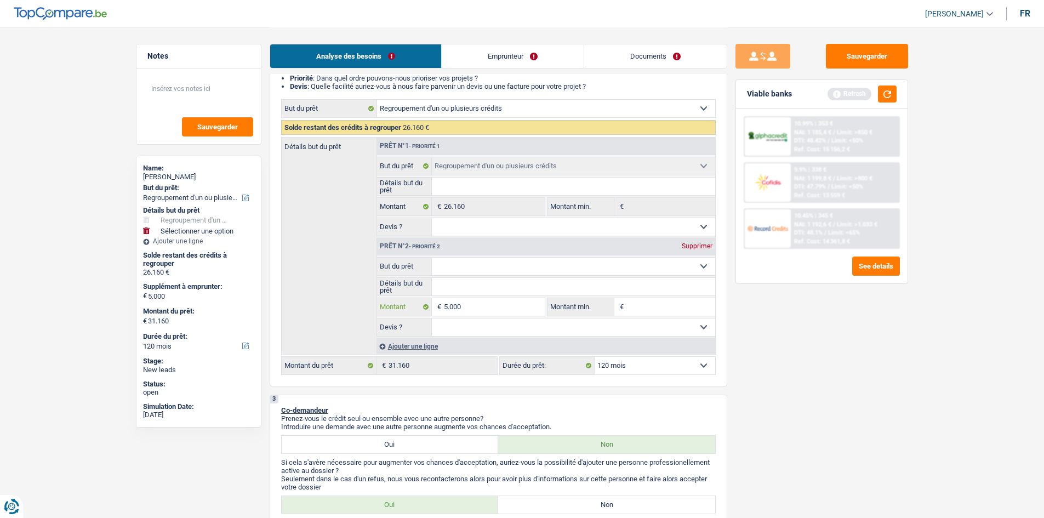
scroll to position [55, 0]
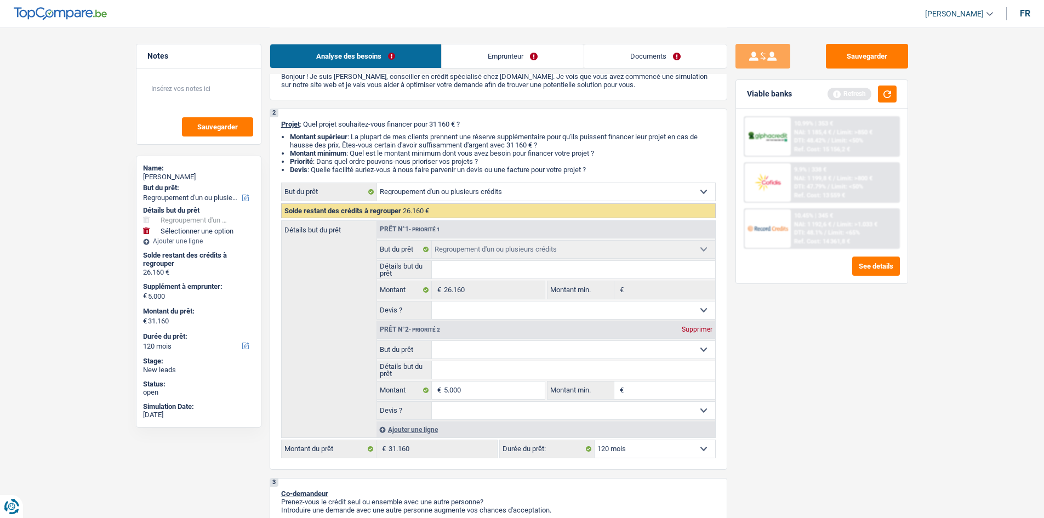
click at [598, 412] on select "Oui Non Non répondu Sélectionner une option" at bounding box center [573, 411] width 283 height 18
click at [364, 415] on div "Détails but du prêt Prêt n°1 - Priorité 1 Confort maison: meubles, textile, pei…" at bounding box center [498, 329] width 435 height 218
click at [478, 389] on input "5.000" at bounding box center [494, 390] width 100 height 18
type input "500"
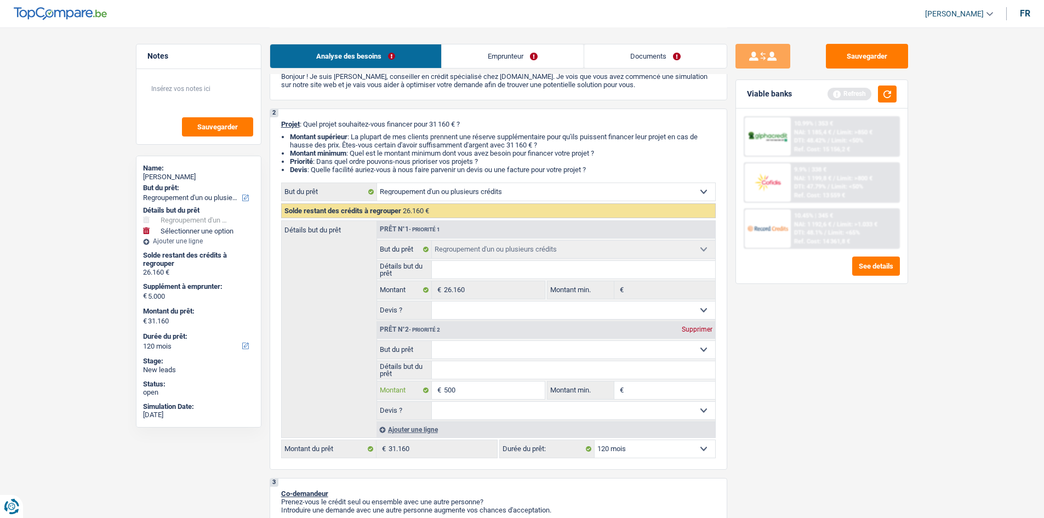
type input "50"
type input "5"
type input "1"
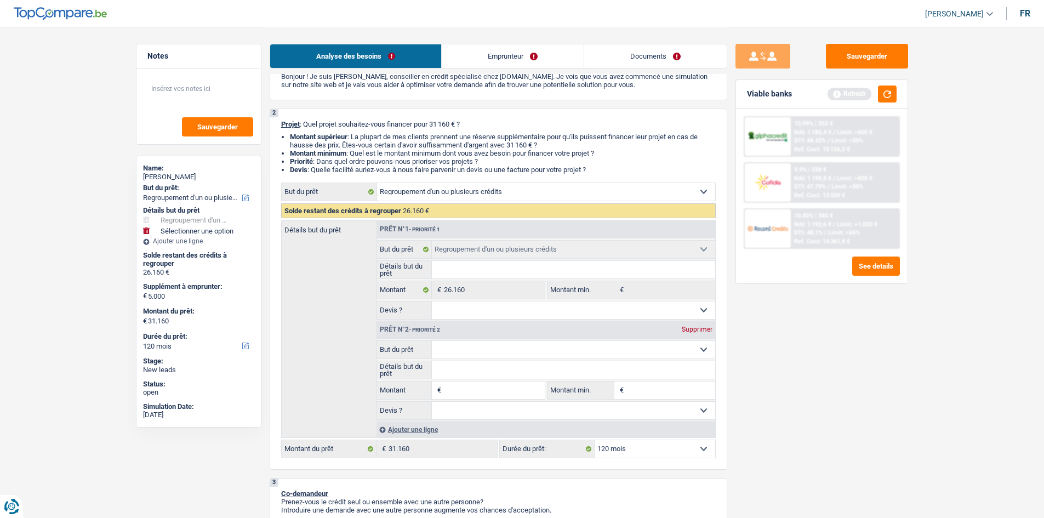
type input "1"
type input "10"
type input "100"
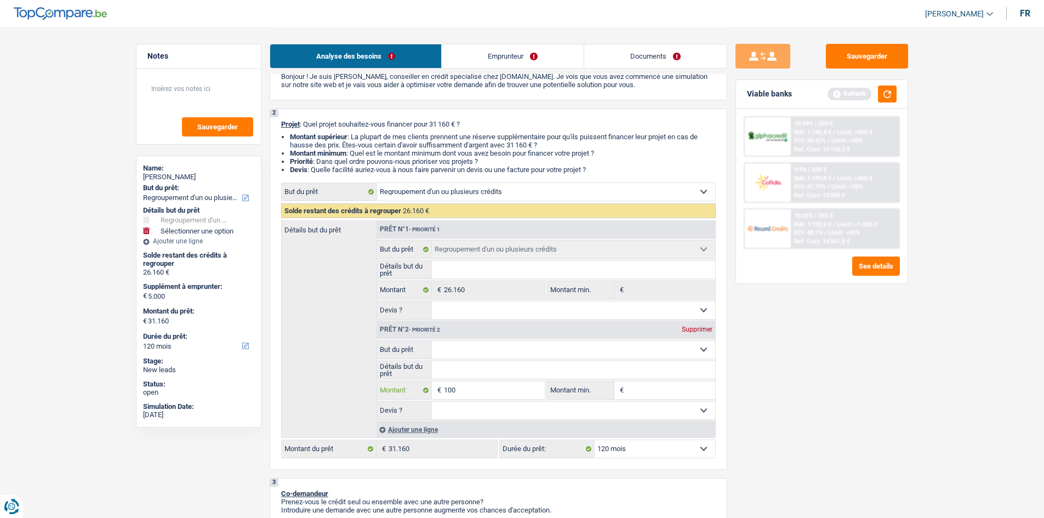
type input "1.000"
type input "27.160"
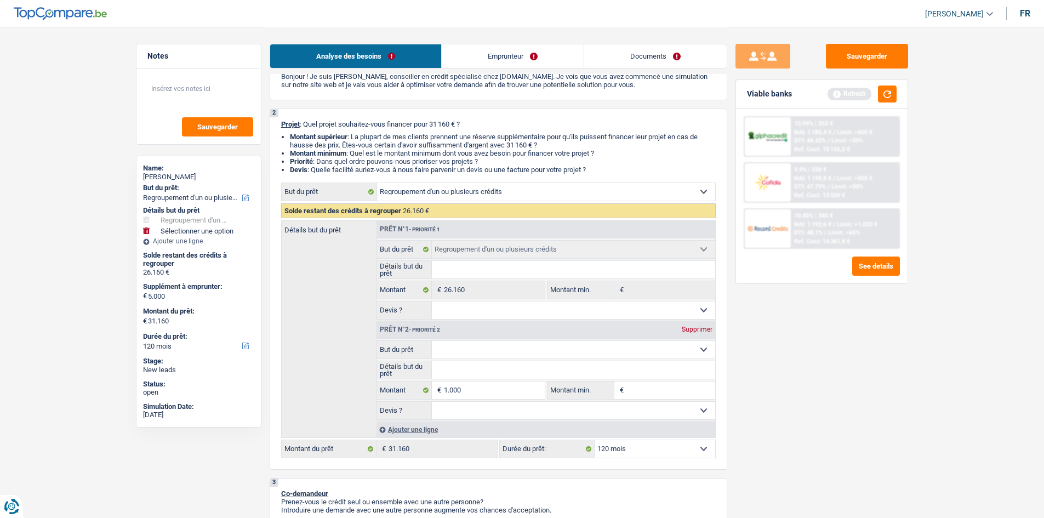
type input "27.160"
click at [757, 429] on div "Sauvegarder Viable banks Refresh 10.99% | 353 € NAI: 1 185,4 € / Limit: >850 € …" at bounding box center [821, 272] width 189 height 457
click at [517, 389] on input "1.000" at bounding box center [494, 390] width 100 height 18
type input "10.000"
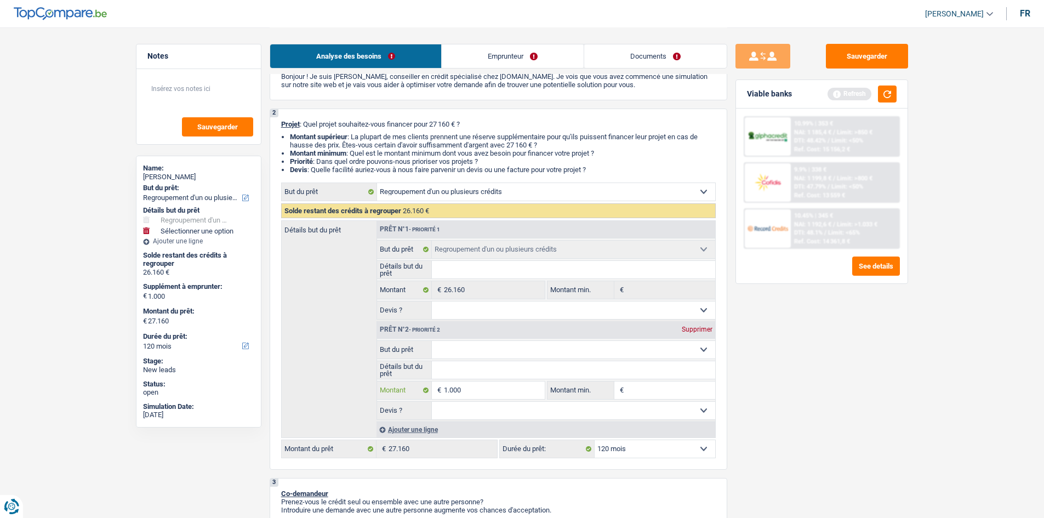
type input "10.000"
type input "36.160"
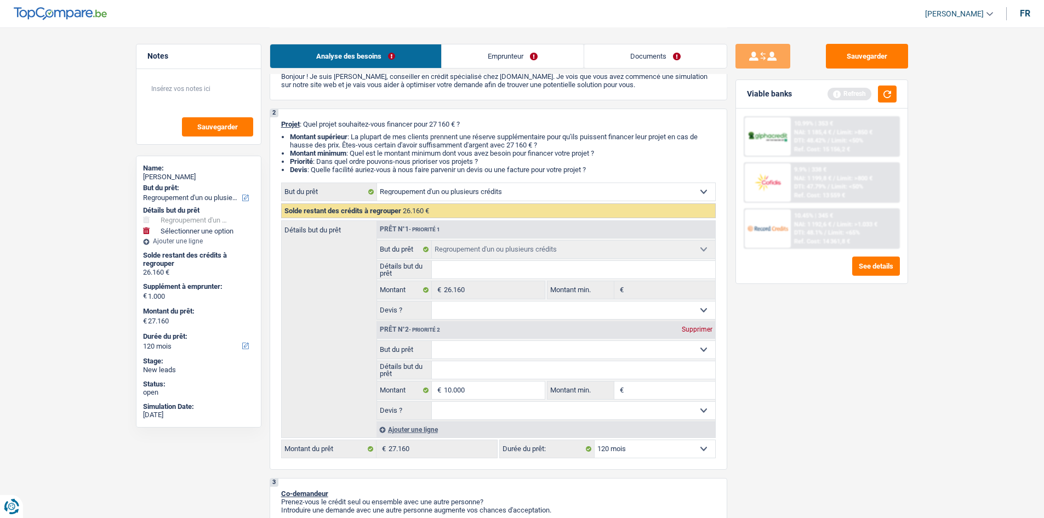
type input "36.160"
drag, startPoint x: 915, startPoint y: 420, endPoint x: 864, endPoint y: 406, distance: 52.8
click at [913, 419] on div "Sauvegarder Viable banks Refresh 10.99% | 353 € NAI: 1 185,4 € / Limit: >850 € …" at bounding box center [821, 272] width 189 height 457
click at [481, 351] on select "Confort maison: meubles, textile, peinture, électroménager, outillage non-profe…" at bounding box center [573, 350] width 283 height 18
select select "movingOrInstallation"
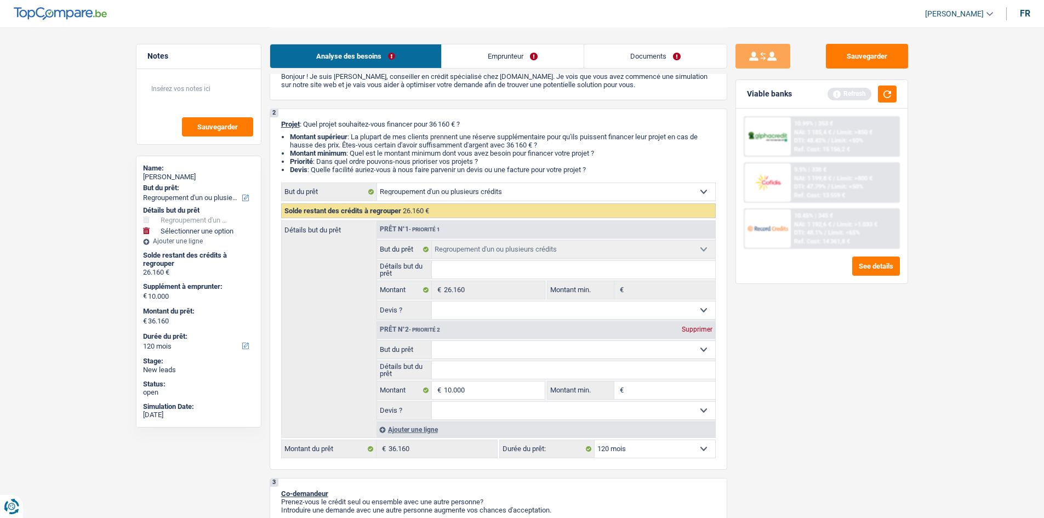
click at [432, 341] on select "Confort maison: meubles, textile, peinture, électroménager, outillage non-profe…" at bounding box center [573, 350] width 283 height 18
select select "movingOrInstallation"
click at [790, 378] on div "Sauvegarder Viable banks Refresh 10.99% | 353 € NAI: 1 185,4 € / Limit: >850 € …" at bounding box center [821, 272] width 189 height 457
click at [602, 362] on input "Détails but du prêt" at bounding box center [573, 370] width 283 height 18
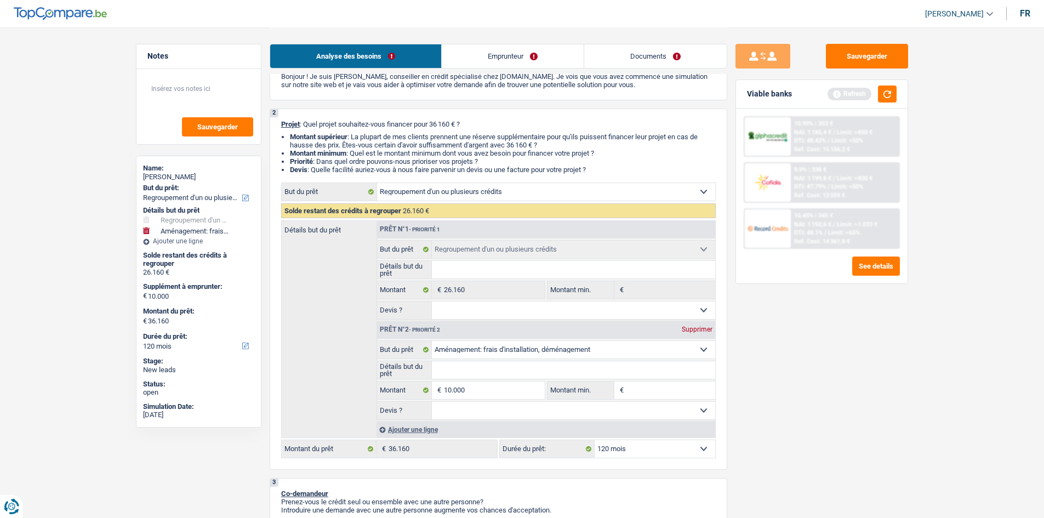
click at [852, 444] on div "Sauvegarder Viable banks Refresh 10.99% | 353 € NAI: 1 185,4 € / Limit: >850 € …" at bounding box center [821, 272] width 189 height 457
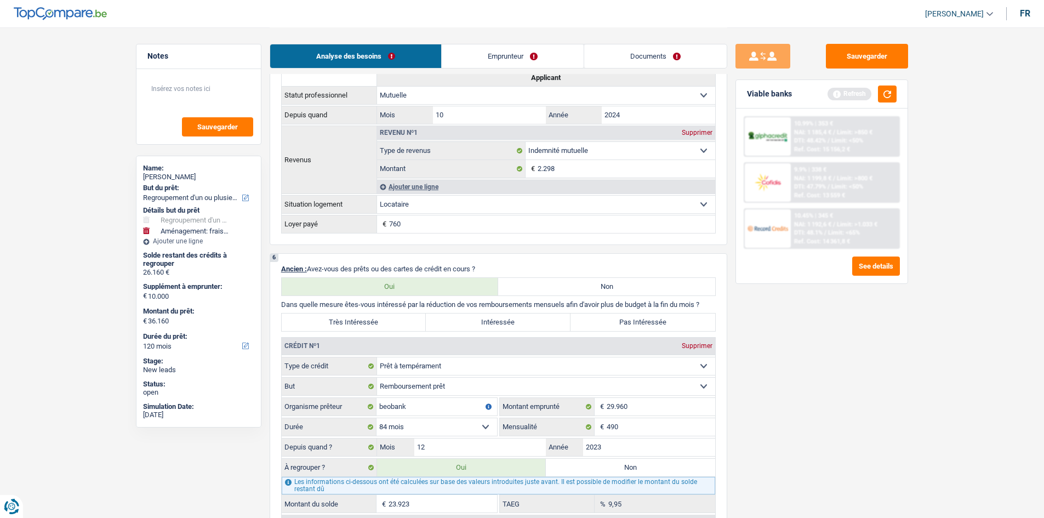
scroll to position [493, 0]
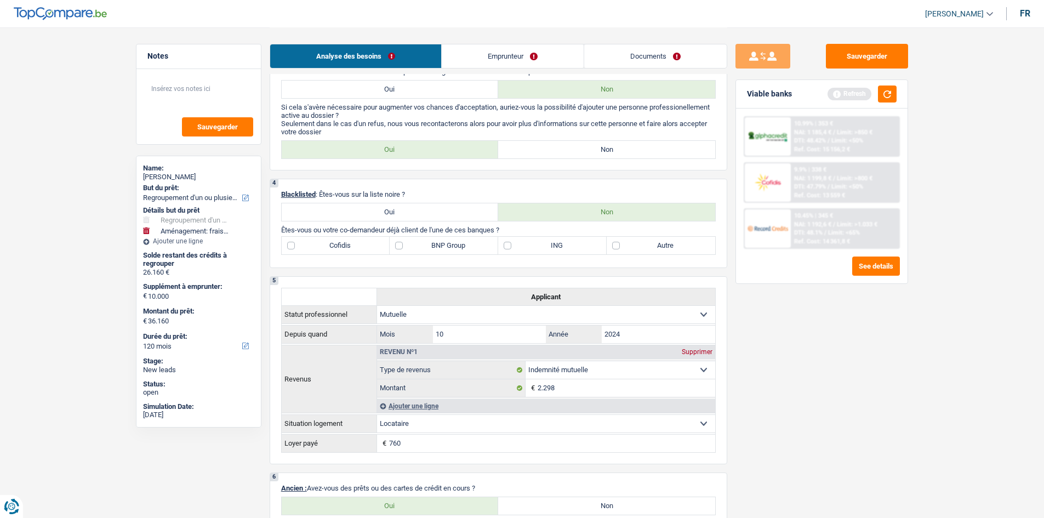
click at [627, 242] on label "Autre" at bounding box center [661, 246] width 109 height 18
click at [627, 242] on input "Autre" at bounding box center [661, 246] width 109 height 18
checkbox input "true"
click at [530, 243] on label "ING" at bounding box center [552, 246] width 109 height 18
click at [530, 243] on input "ING" at bounding box center [552, 246] width 109 height 18
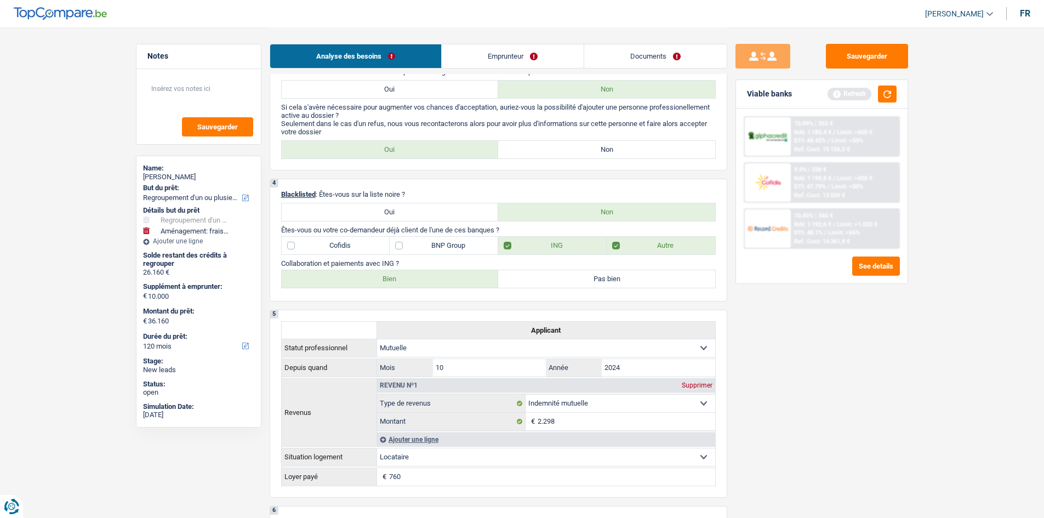
click at [533, 253] on label "ING" at bounding box center [552, 246] width 109 height 18
click at [533, 253] on input "ING" at bounding box center [552, 246] width 109 height 18
checkbox input "false"
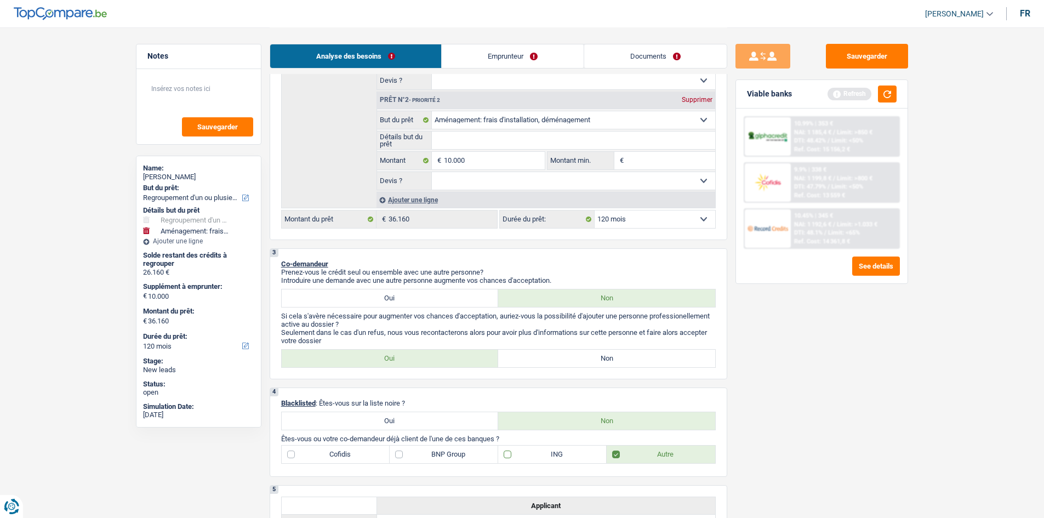
scroll to position [384, 0]
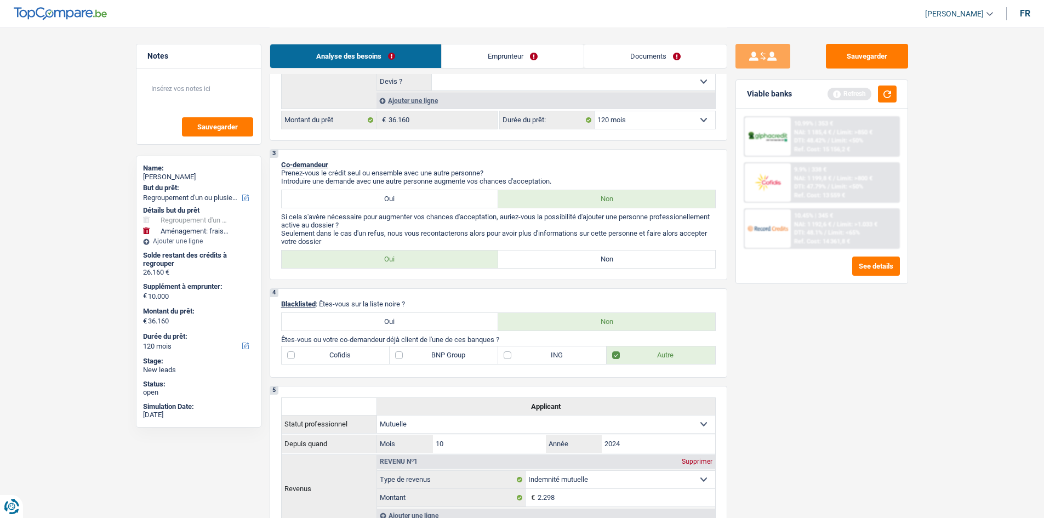
click at [546, 261] on label "Non" at bounding box center [606, 259] width 217 height 18
click at [546, 261] on input "Non" at bounding box center [606, 259] width 217 height 18
radio input "true"
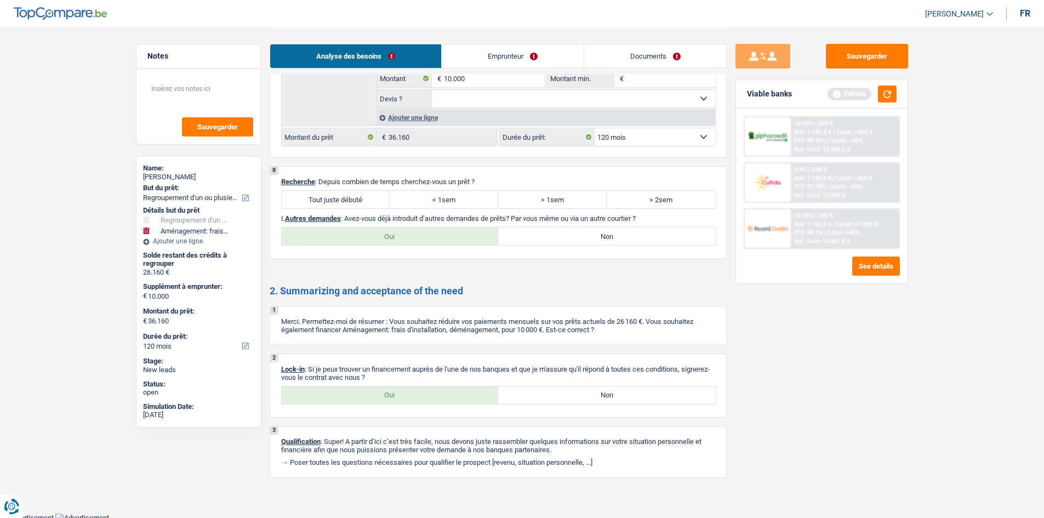
scroll to position [1765, 0]
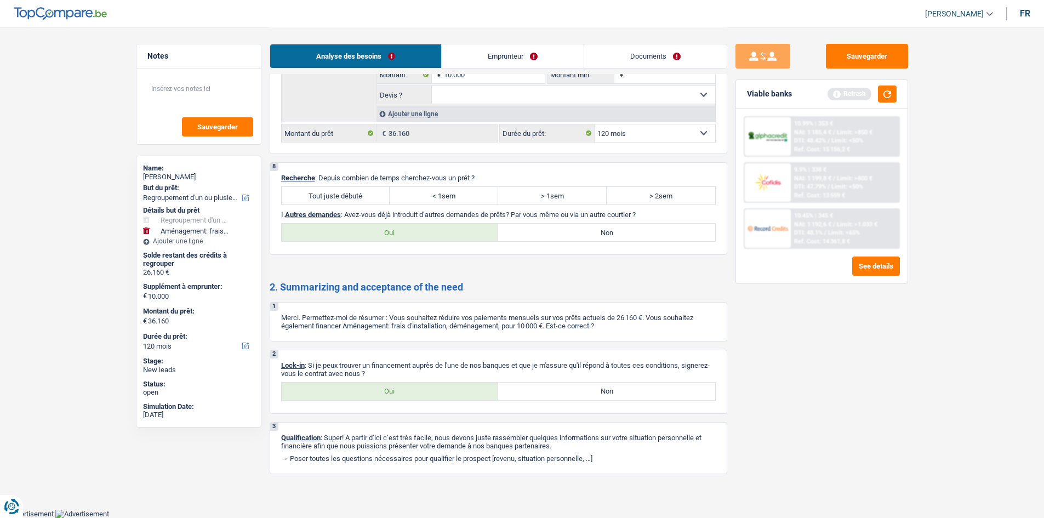
click at [397, 232] on label "Oui" at bounding box center [390, 233] width 217 height 18
click at [397, 232] on input "Oui" at bounding box center [390, 233] width 217 height 18
radio input "true"
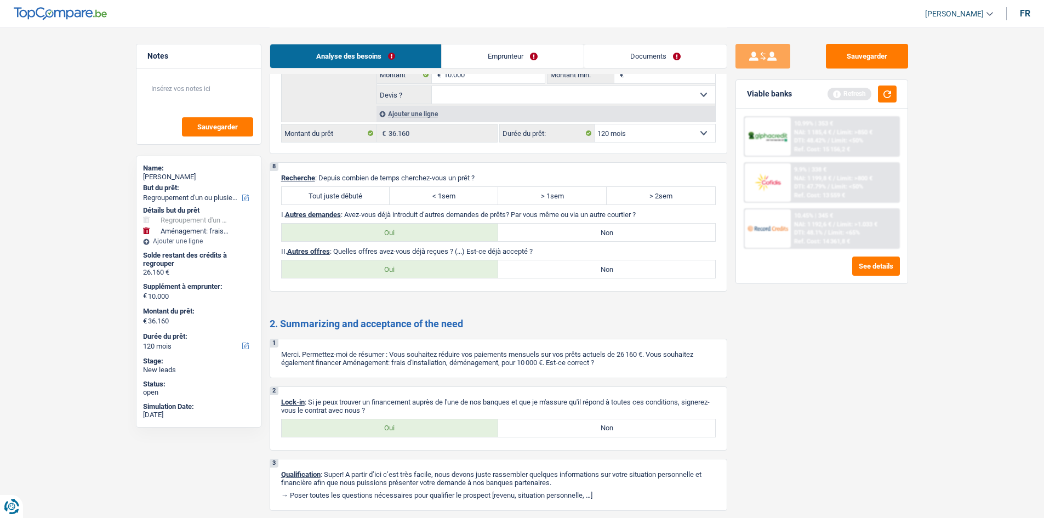
click at [536, 232] on label "Non" at bounding box center [606, 233] width 217 height 18
click at [536, 232] on input "Non" at bounding box center [606, 233] width 217 height 18
radio input "true"
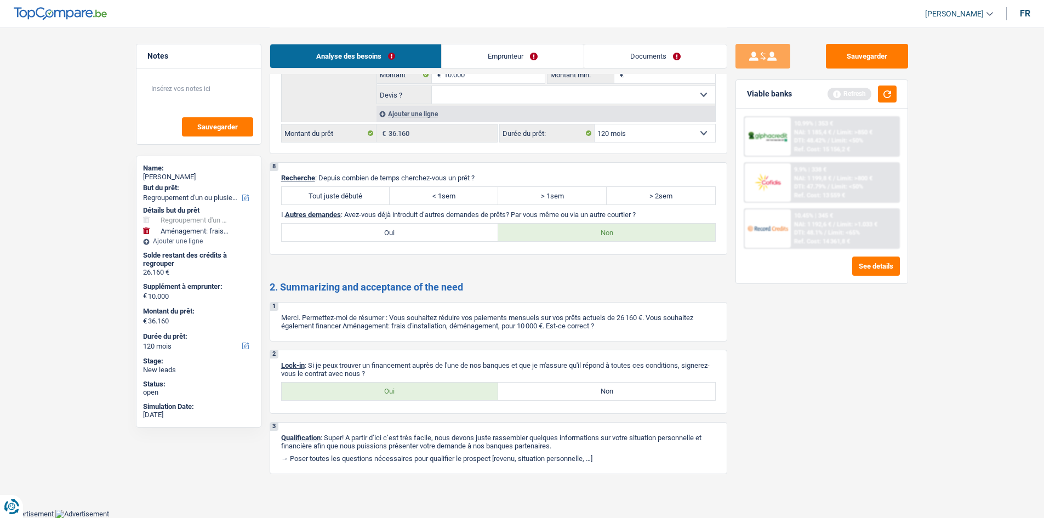
click at [644, 390] on label "Non" at bounding box center [606, 392] width 217 height 18
click at [644, 390] on input "Non" at bounding box center [606, 392] width 217 height 18
radio input "true"
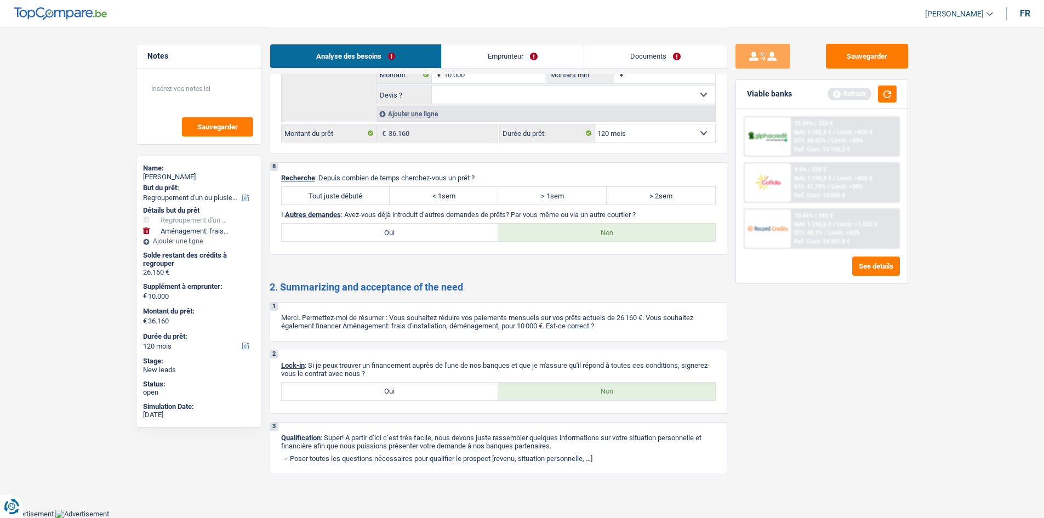
click at [409, 395] on label "Oui" at bounding box center [390, 392] width 217 height 18
click at [409, 395] on input "Oui" at bounding box center [390, 392] width 217 height 18
radio input "true"
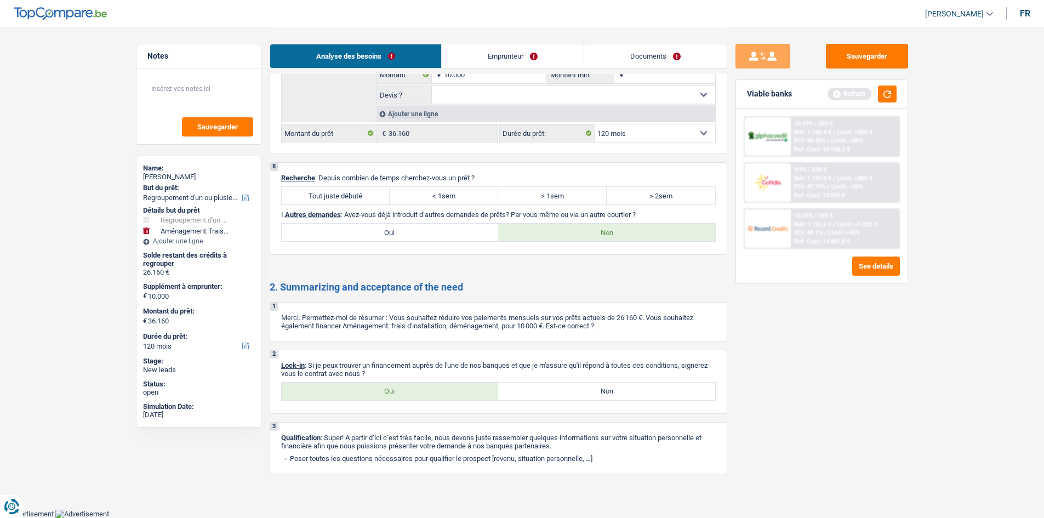
click at [348, 198] on label "Tout juste débuté" at bounding box center [336, 196] width 109 height 18
click at [348, 198] on input "Tout juste débuté" at bounding box center [336, 196] width 109 height 18
radio input "true"
click at [901, 97] on div "Viable banks Refresh" at bounding box center [822, 94] width 172 height 28
click at [895, 96] on button "button" at bounding box center [887, 93] width 19 height 17
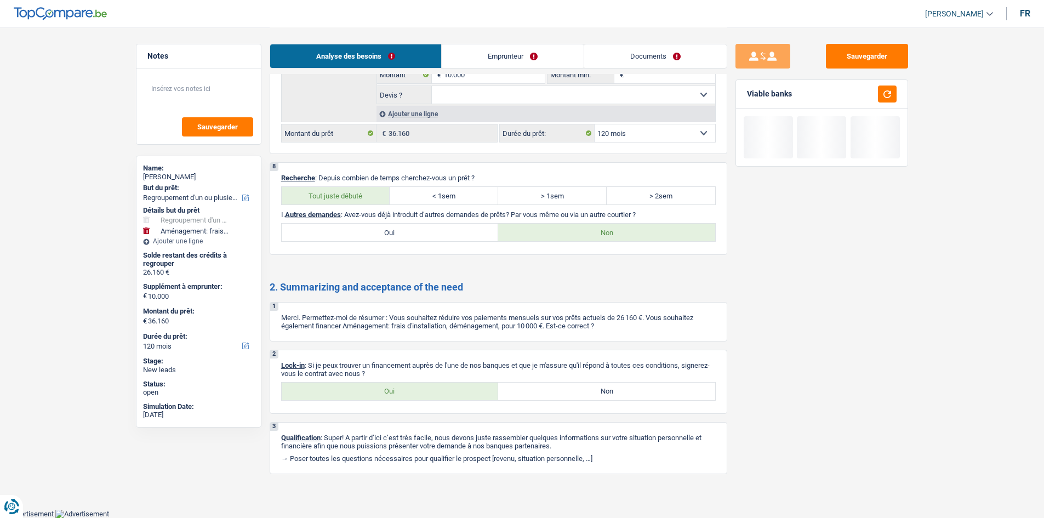
click at [498, 58] on link "Emprunteur" at bounding box center [513, 56] width 142 height 24
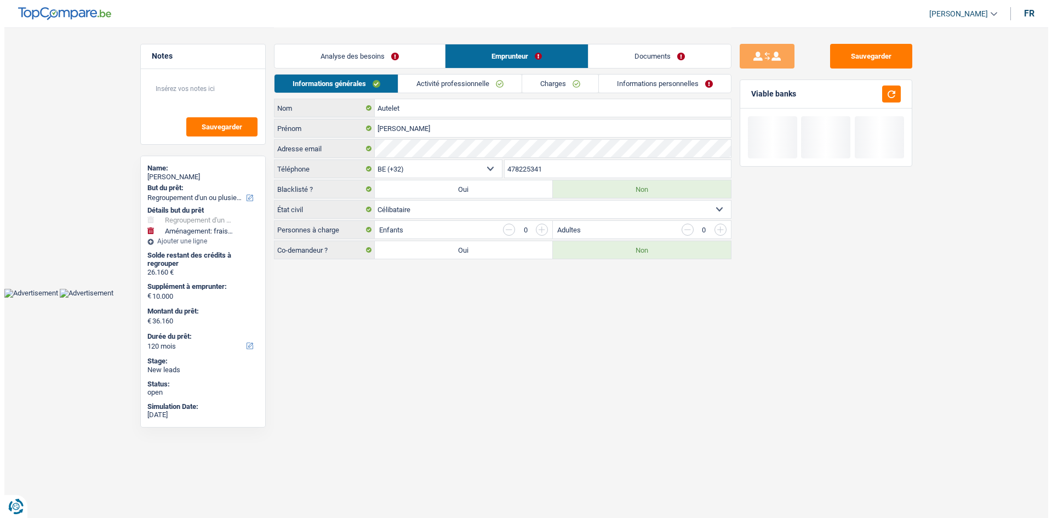
scroll to position [0, 0]
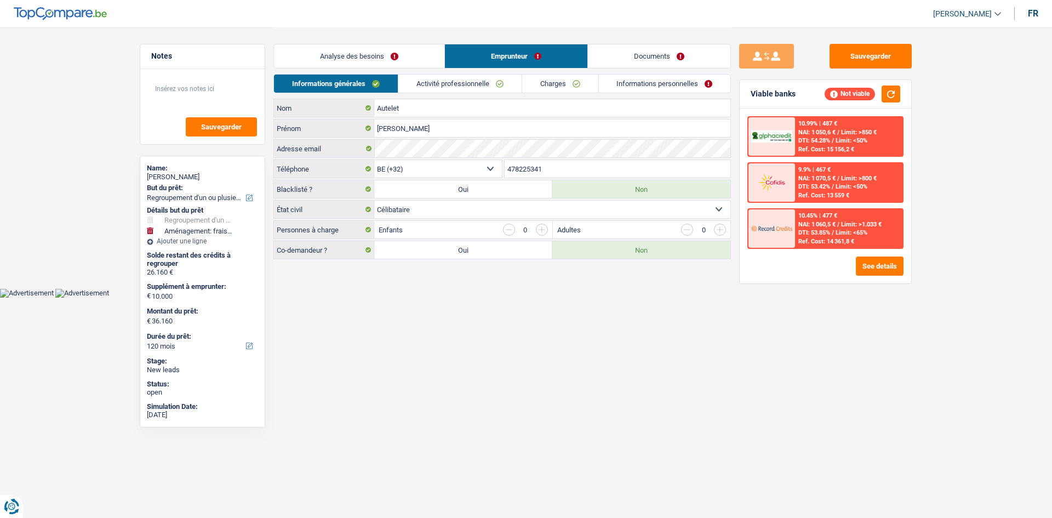
click at [441, 83] on link "Activité professionnelle" at bounding box center [459, 84] width 123 height 18
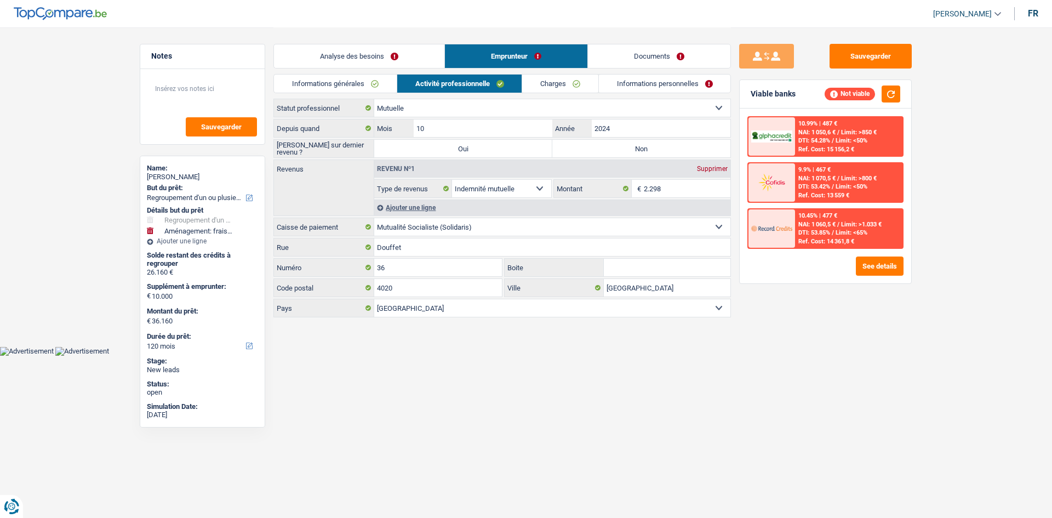
click at [370, 79] on link "Informations générales" at bounding box center [335, 84] width 123 height 18
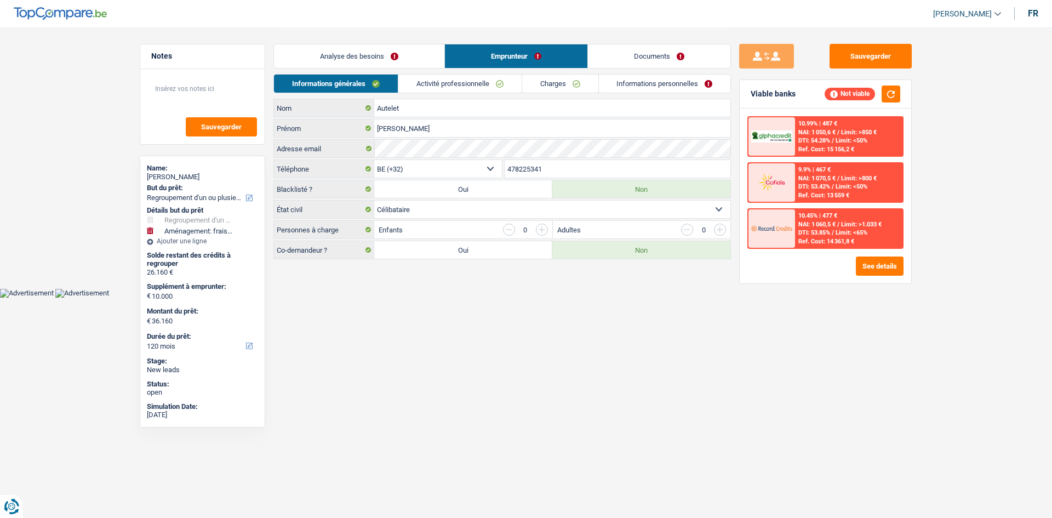
click at [482, 80] on link "Activité professionnelle" at bounding box center [459, 84] width 123 height 18
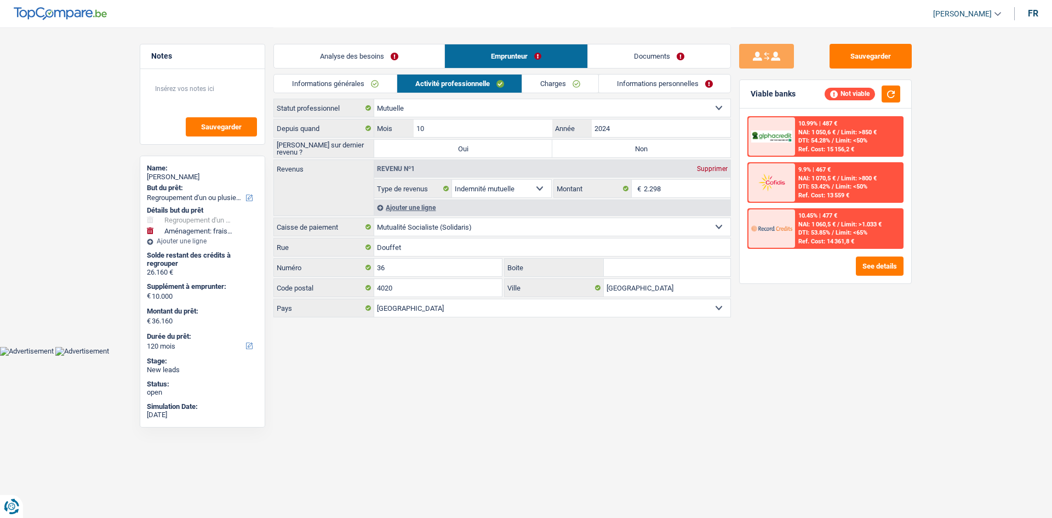
click at [663, 338] on main "Notes Sauvegarder Name: [PERSON_NAME] But du prêt: Confort maison: meubles, tex…" at bounding box center [526, 173] width 1052 height 346
click at [666, 190] on input "2.298" at bounding box center [687, 189] width 87 height 18
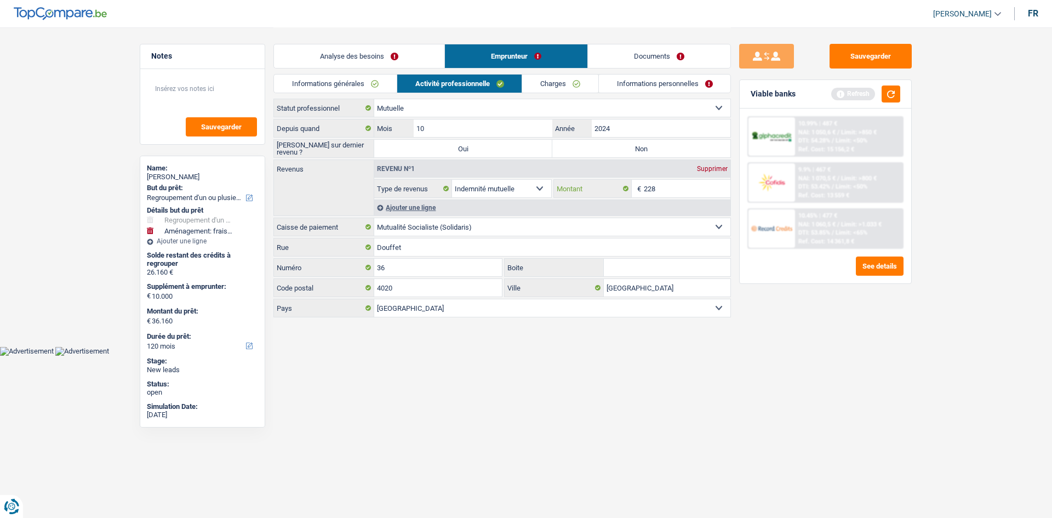
click at [681, 180] on input "228" at bounding box center [687, 189] width 87 height 18
type input "2.280"
click at [745, 351] on div "Sauvegarder Viable banks Refresh 10.99% | 487 € NAI: 1 050,6 € / Limit: >850 € …" at bounding box center [825, 272] width 189 height 457
click at [569, 150] on label "Non" at bounding box center [641, 149] width 178 height 18
click at [569, 150] on input "Non" at bounding box center [641, 149] width 178 height 18
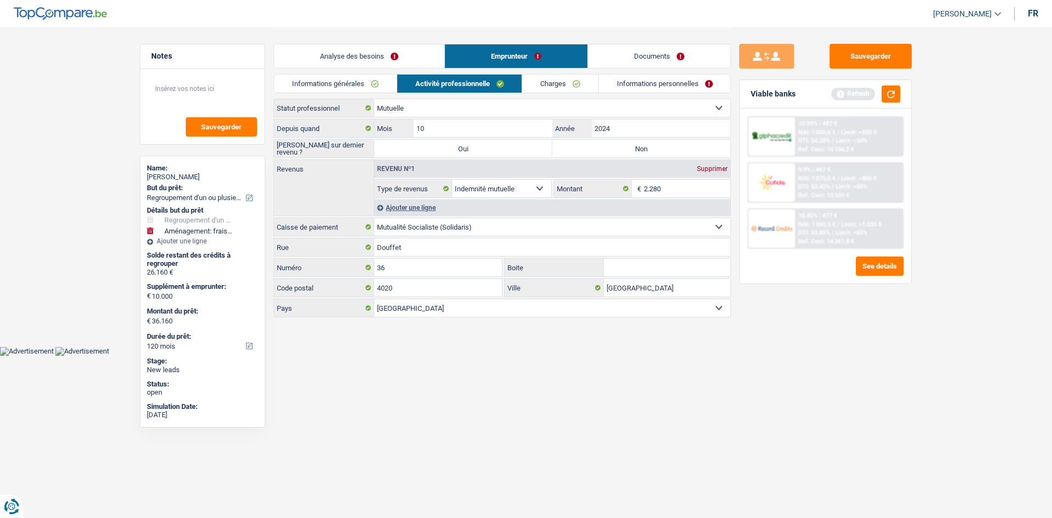
radio input "true"
click at [552, 83] on link "Charges" at bounding box center [560, 84] width 76 height 18
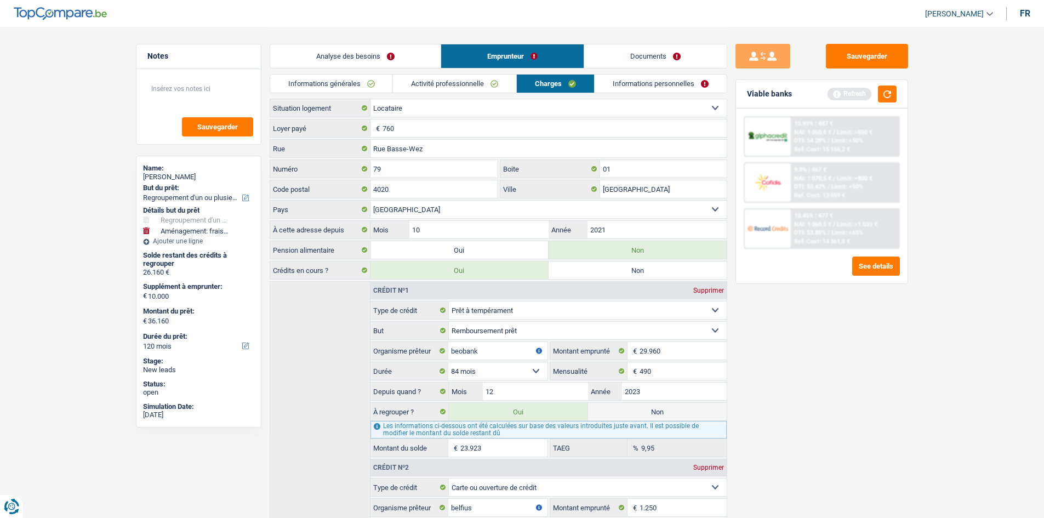
click at [629, 72] on div "Analyse des besoins Emprunteur Documents" at bounding box center [499, 50] width 458 height 47
click at [627, 82] on link "Informations personnelles" at bounding box center [661, 84] width 132 height 18
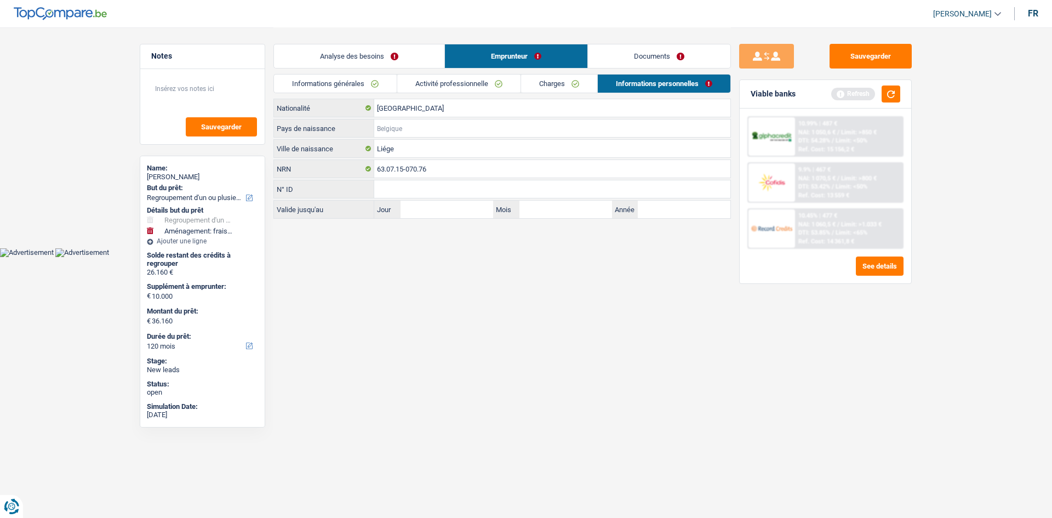
click at [390, 134] on input "Pays de naissance" at bounding box center [552, 128] width 356 height 18
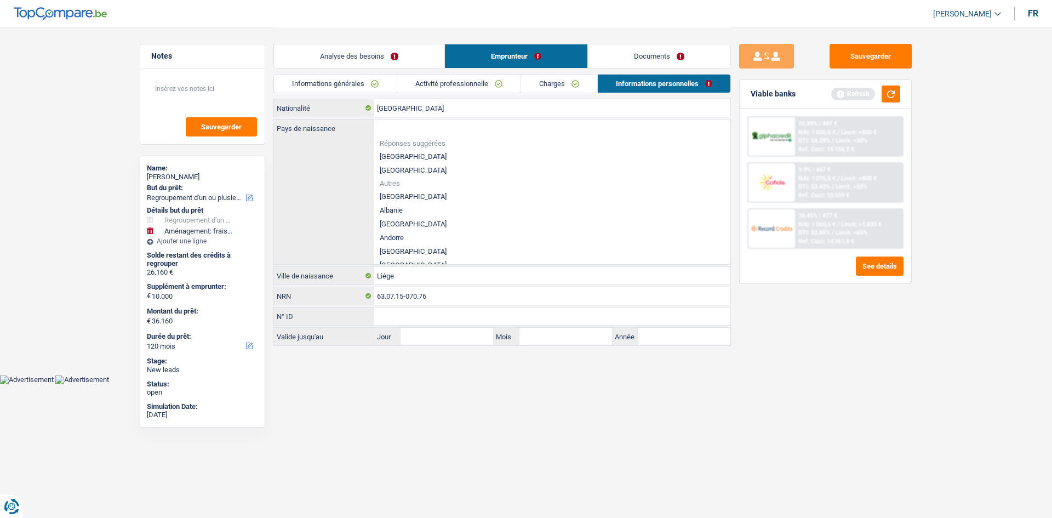
drag, startPoint x: 394, startPoint y: 154, endPoint x: 400, endPoint y: 156, distance: 6.4
click at [395, 154] on li "[GEOGRAPHIC_DATA]" at bounding box center [552, 157] width 356 height 14
type input "[GEOGRAPHIC_DATA]"
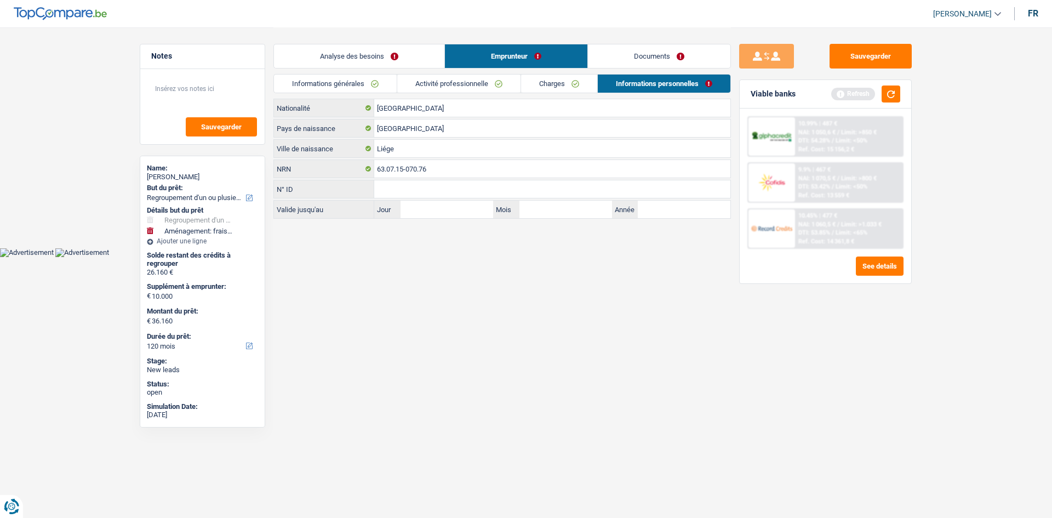
click at [345, 60] on link "Analyse des besoins" at bounding box center [359, 56] width 170 height 24
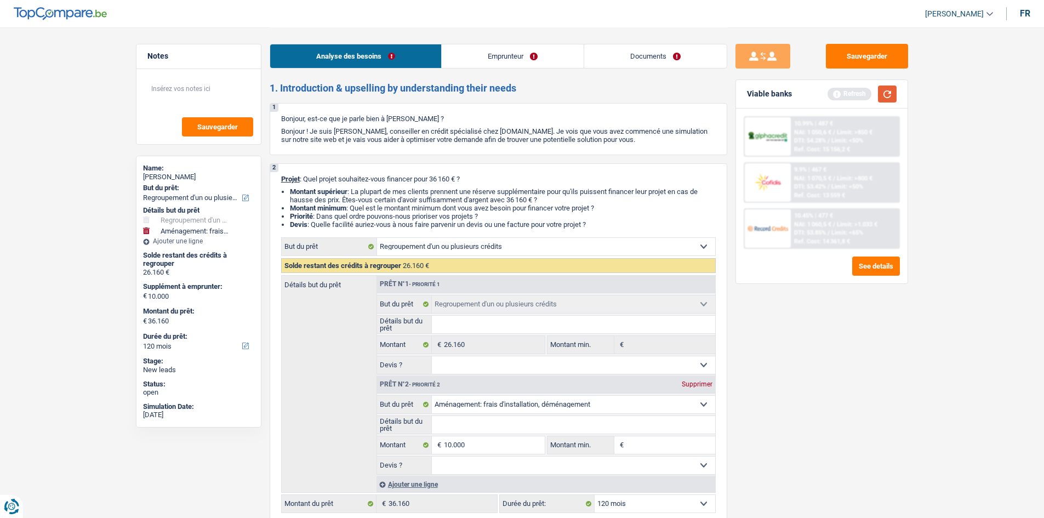
click at [886, 93] on button "button" at bounding box center [887, 93] width 19 height 17
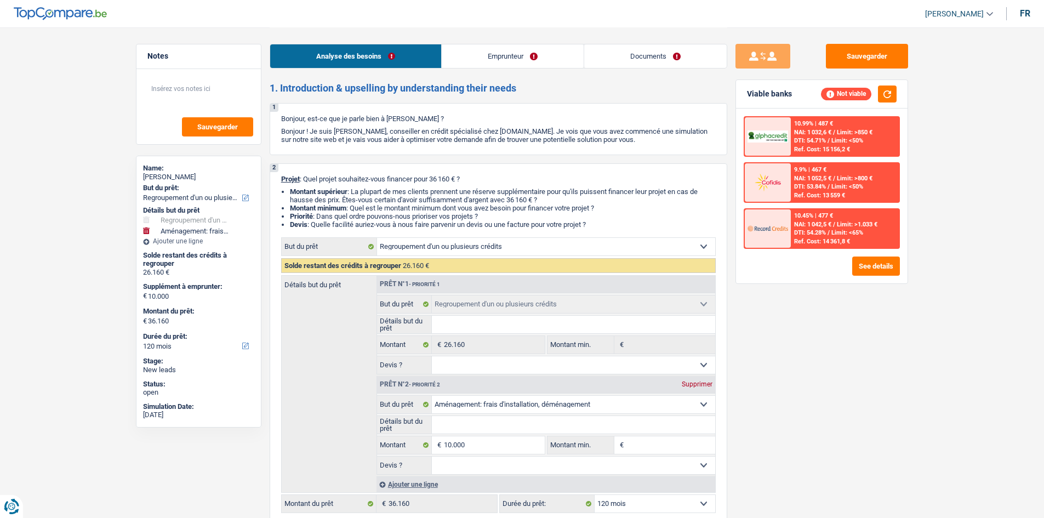
click at [476, 360] on select "Oui Non Non répondu Sélectionner une option" at bounding box center [573, 365] width 283 height 18
select select "yes"
click at [432, 356] on select "Oui Non Non répondu Sélectionner une option" at bounding box center [573, 365] width 283 height 18
select select "yes"
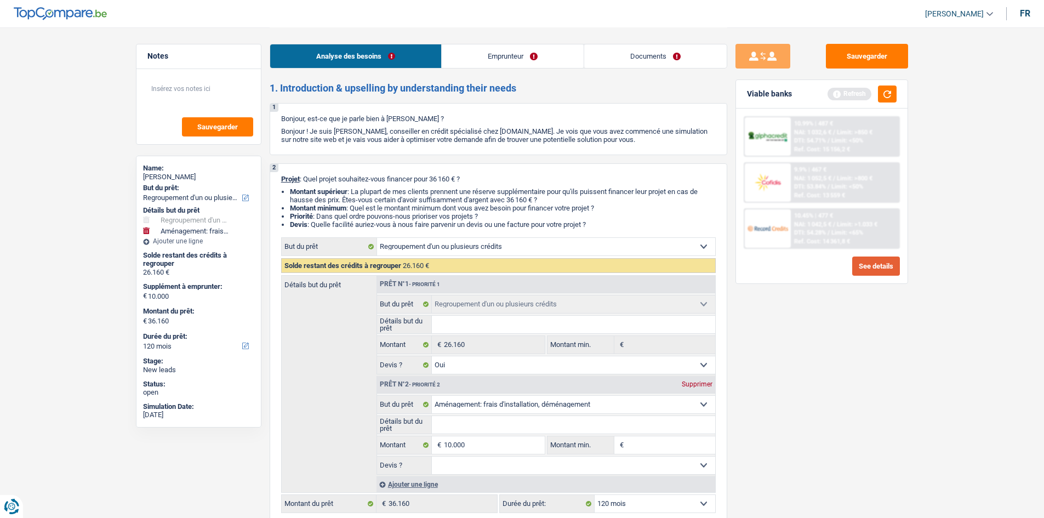
click at [858, 271] on button "See details" at bounding box center [876, 265] width 48 height 19
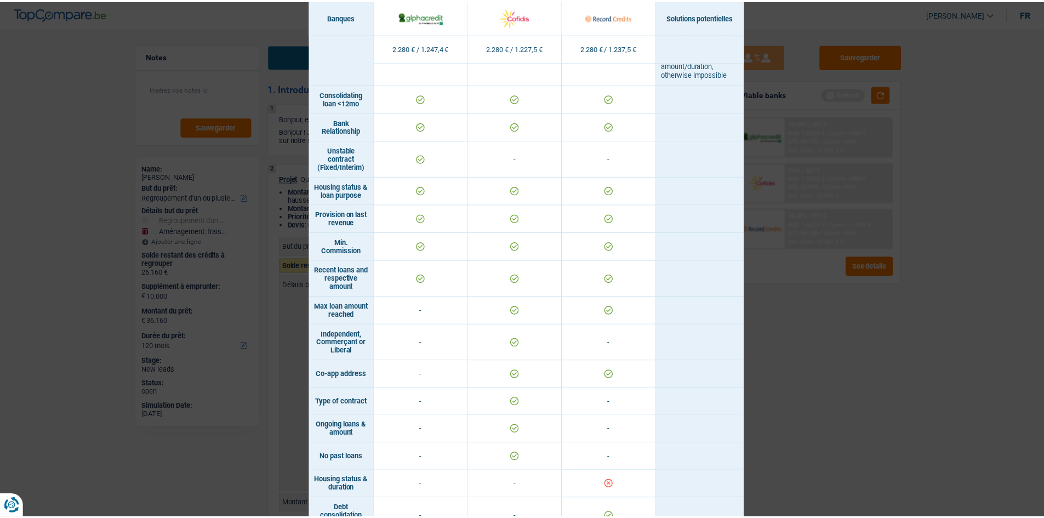
scroll to position [657, 0]
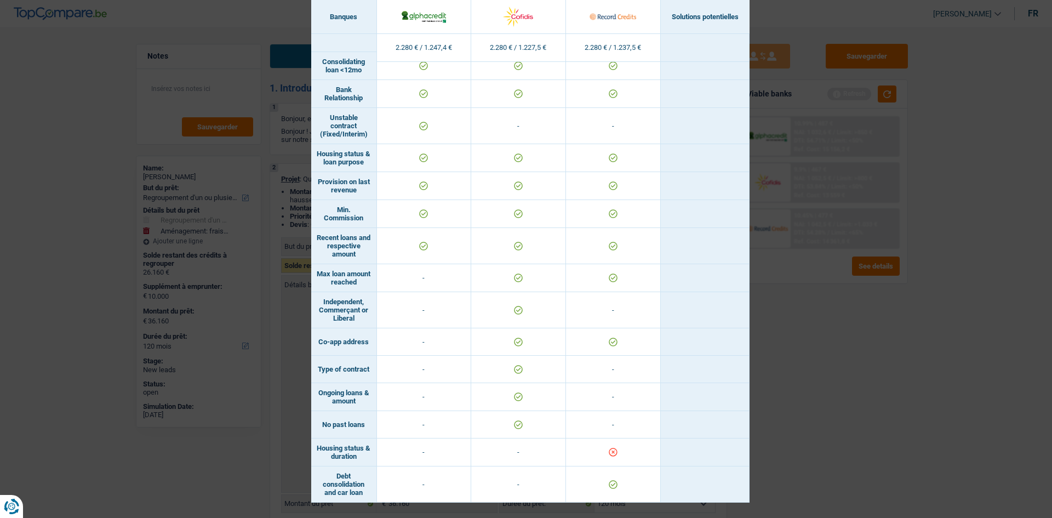
click at [829, 390] on div "Banks conditions × Banques Solutions potentielles Revenus / Charges 2.280 € / 1…" at bounding box center [526, 259] width 1052 height 518
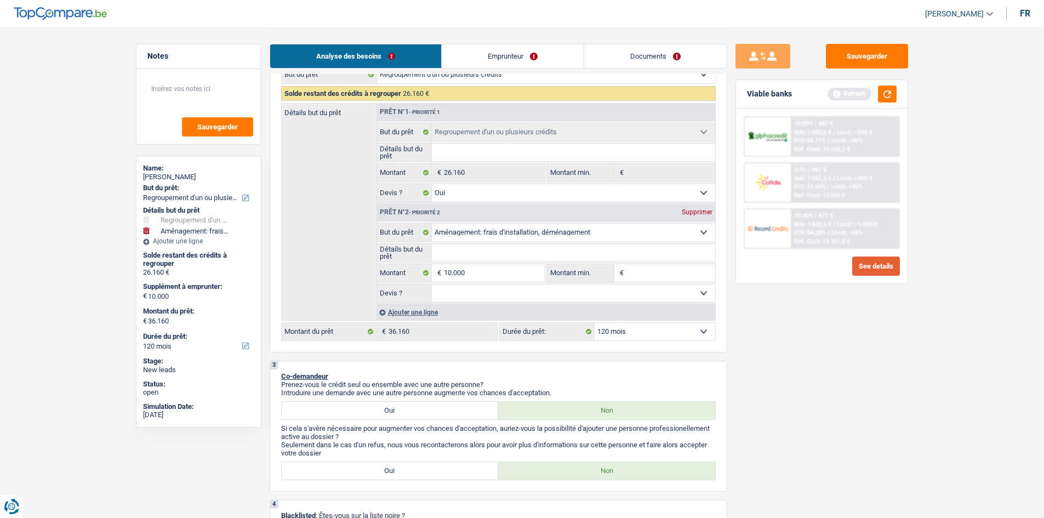
scroll to position [0, 0]
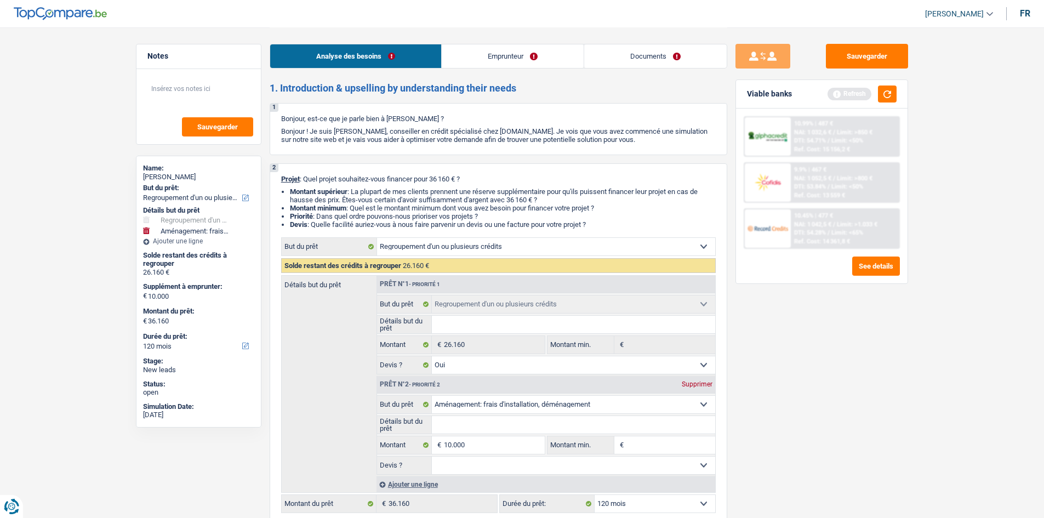
drag, startPoint x: 527, startPoint y: 50, endPoint x: 526, endPoint y: 56, distance: 6.1
click at [527, 50] on link "Emprunteur" at bounding box center [513, 56] width 142 height 24
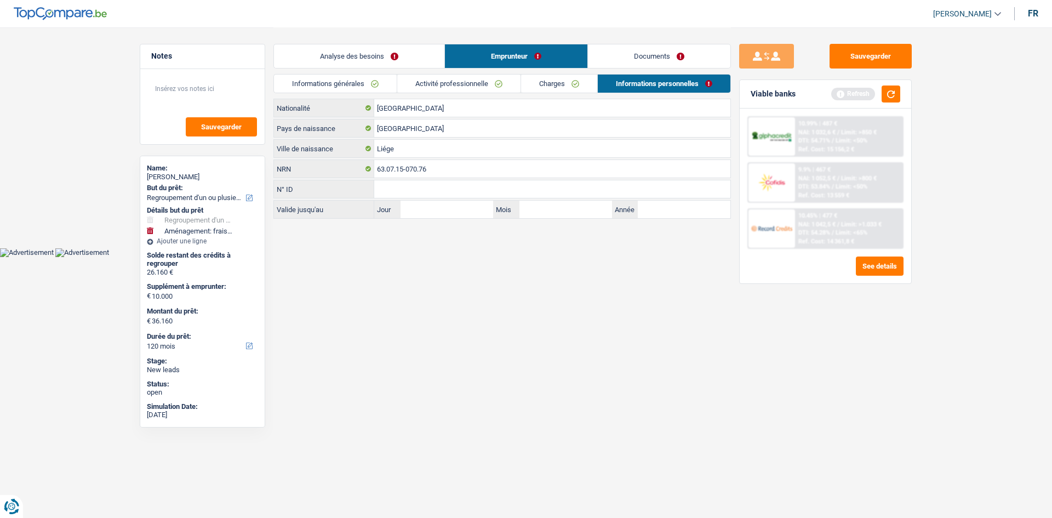
click at [618, 51] on link "Documents" at bounding box center [659, 56] width 142 height 24
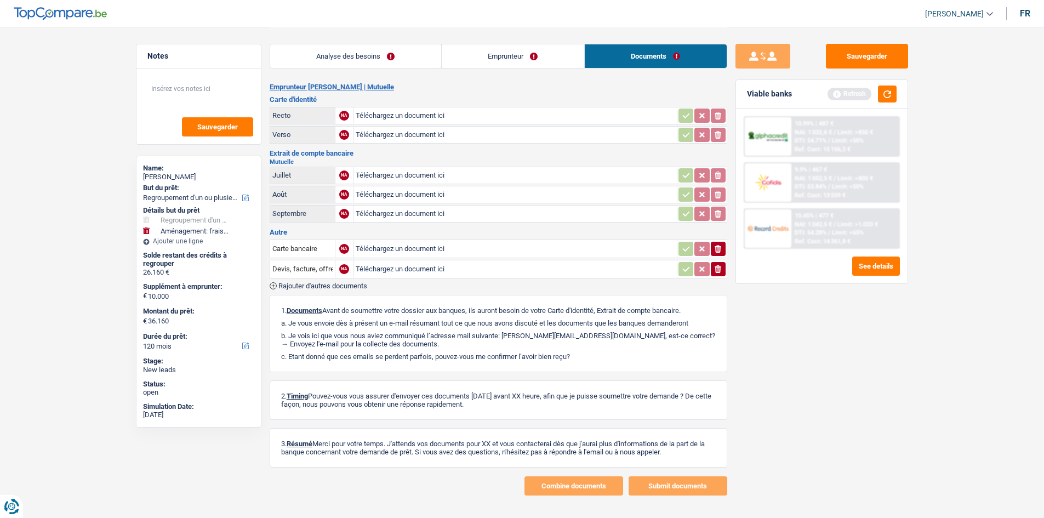
click at [378, 48] on link "Analyse des besoins" at bounding box center [355, 56] width 171 height 24
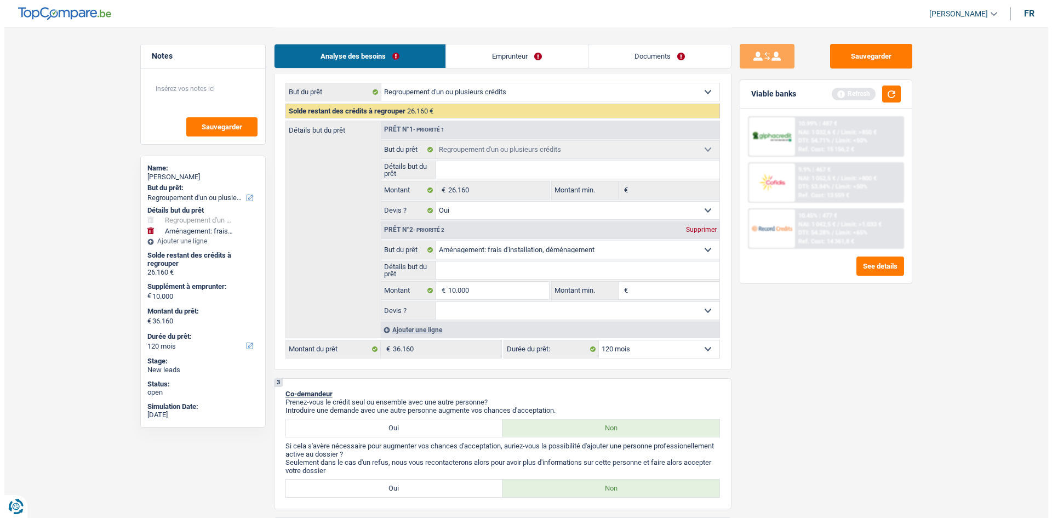
scroll to position [274, 0]
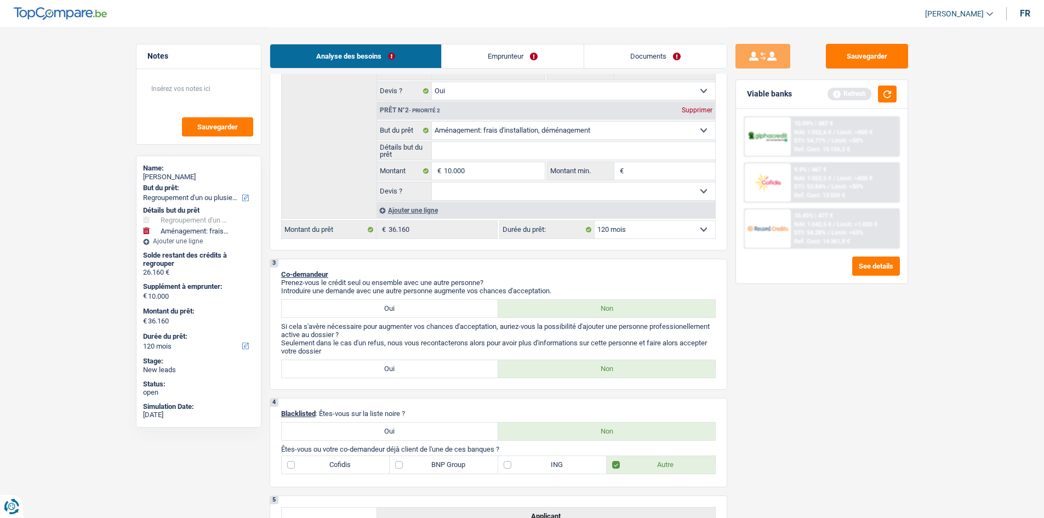
click at [620, 232] on select "12 mois 18 mois 24 mois 30 mois 36 mois 42 mois 48 mois 60 mois 72 mois 84 mois…" at bounding box center [655, 230] width 121 height 18
select select "84"
click at [595, 221] on select "12 mois 18 mois 24 mois 30 mois 36 mois 42 mois 48 mois 60 mois 72 mois 84 mois…" at bounding box center [655, 230] width 121 height 18
select select "84"
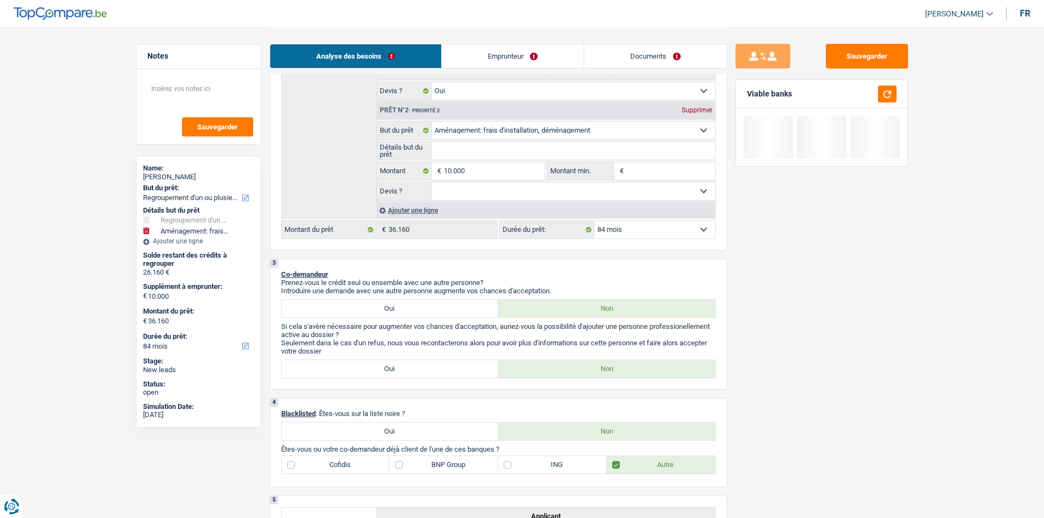
drag, startPoint x: 814, startPoint y: 299, endPoint x: 802, endPoint y: 292, distance: 14.0
click at [813, 299] on div "Sauvegarder Viable banks" at bounding box center [821, 272] width 189 height 457
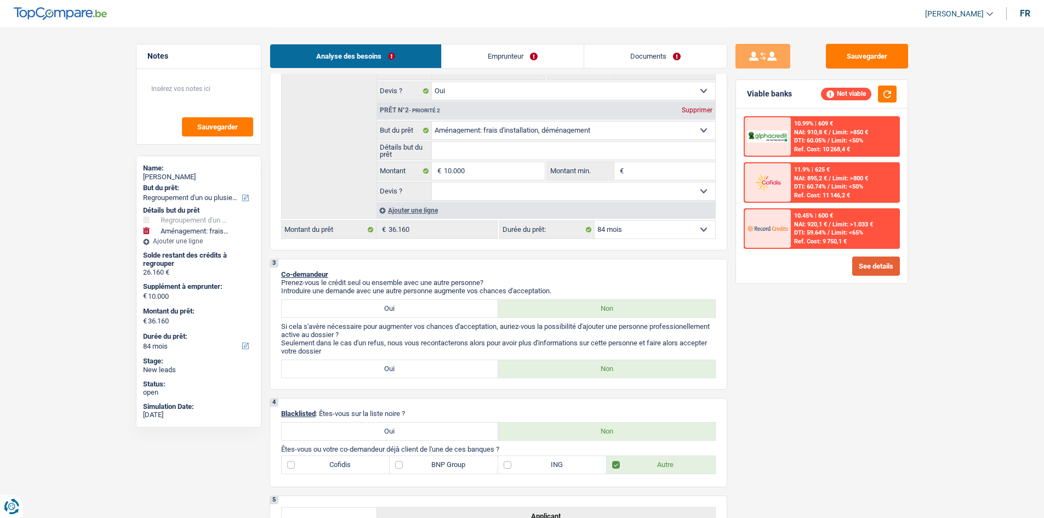
click at [884, 263] on button "See details" at bounding box center [876, 265] width 48 height 19
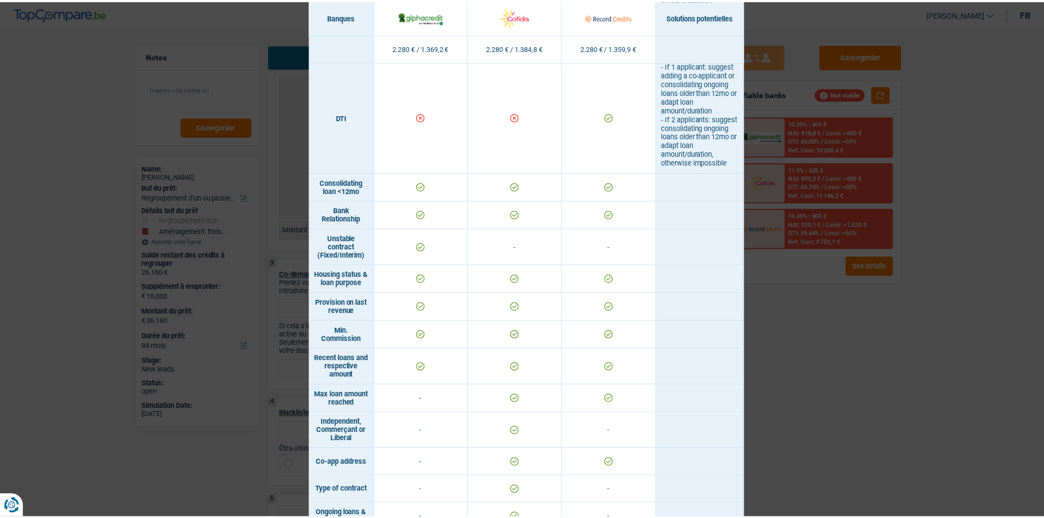
scroll to position [750, 0]
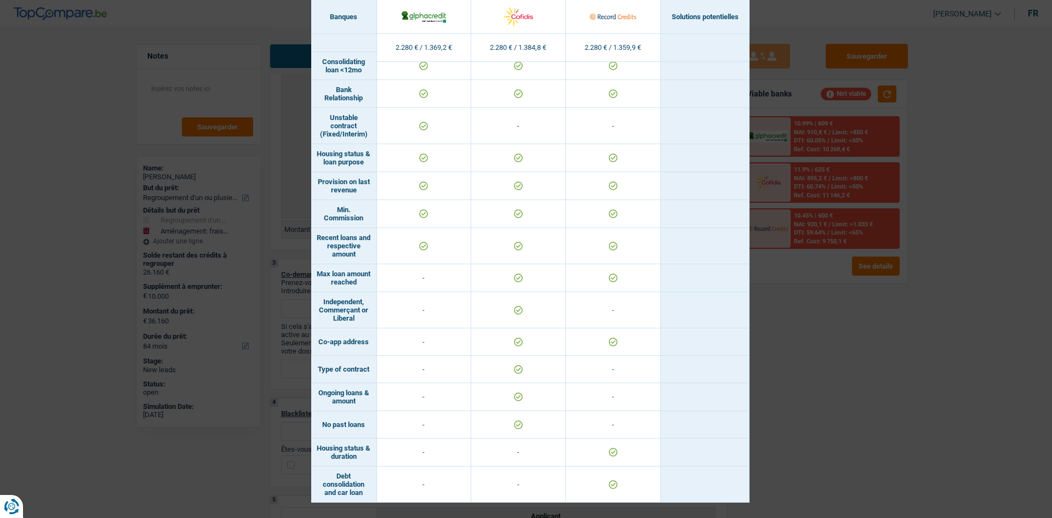
drag, startPoint x: 813, startPoint y: 344, endPoint x: 794, endPoint y: 336, distance: 20.7
click at [803, 348] on div "Banks conditions × Banques Solutions potentielles Revenus / Charges 2.280 € / 1…" at bounding box center [526, 259] width 1052 height 518
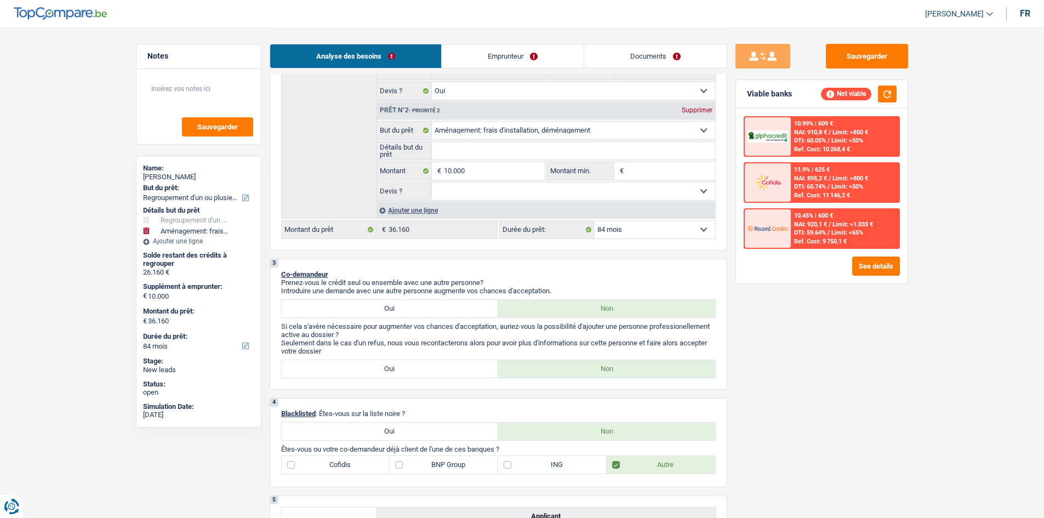
drag, startPoint x: 604, startPoint y: 225, endPoint x: 605, endPoint y: 237, distance: 12.1
click at [604, 225] on select "12 mois 18 mois 24 mois 30 mois 36 mois 42 mois 48 mois 60 mois 72 mois 84 mois…" at bounding box center [655, 230] width 121 height 18
select select "96"
click at [595, 221] on select "12 mois 18 mois 24 mois 30 mois 36 mois 42 mois 48 mois 60 mois 72 mois 84 mois…" at bounding box center [655, 230] width 121 height 18
select select "96"
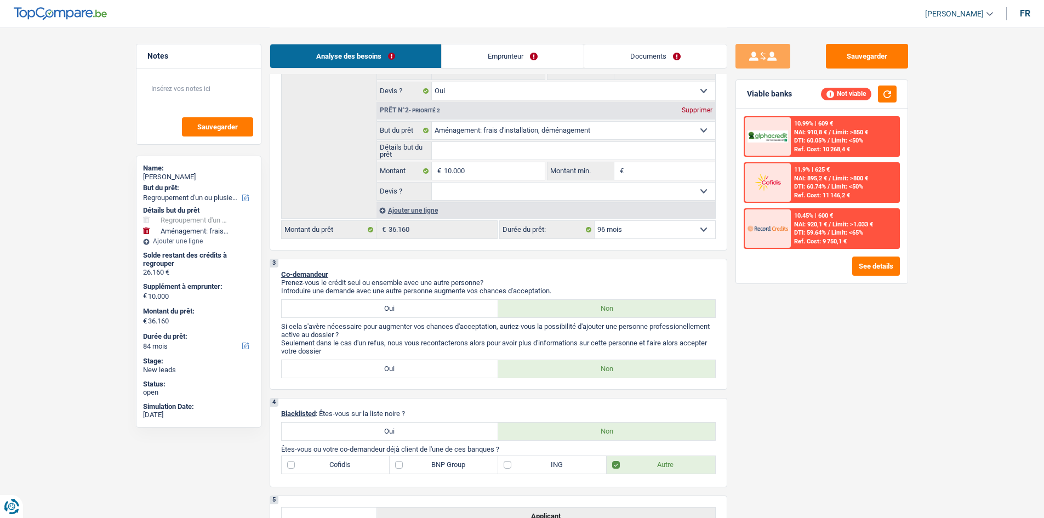
select select "96"
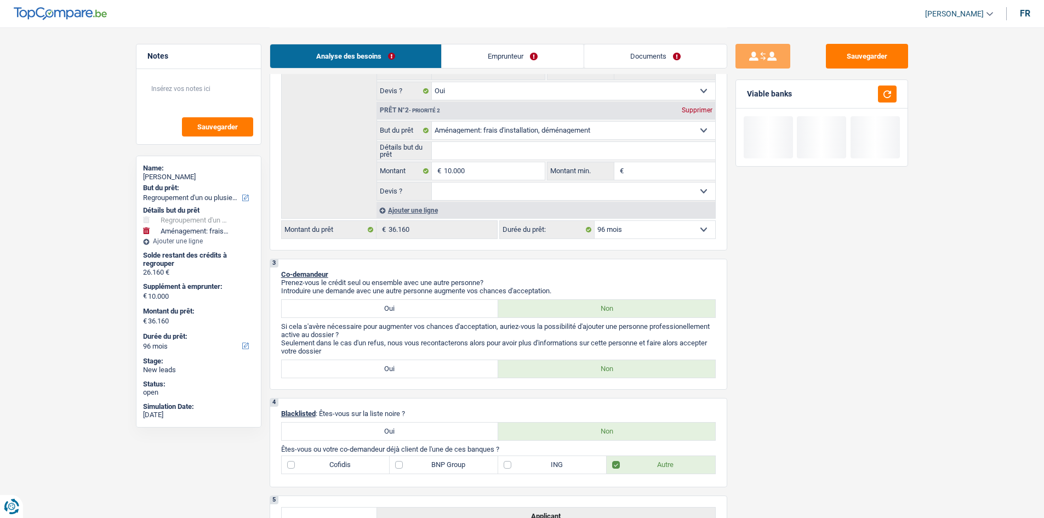
click at [751, 339] on div "Sauvegarder Viable banks" at bounding box center [821, 272] width 189 height 457
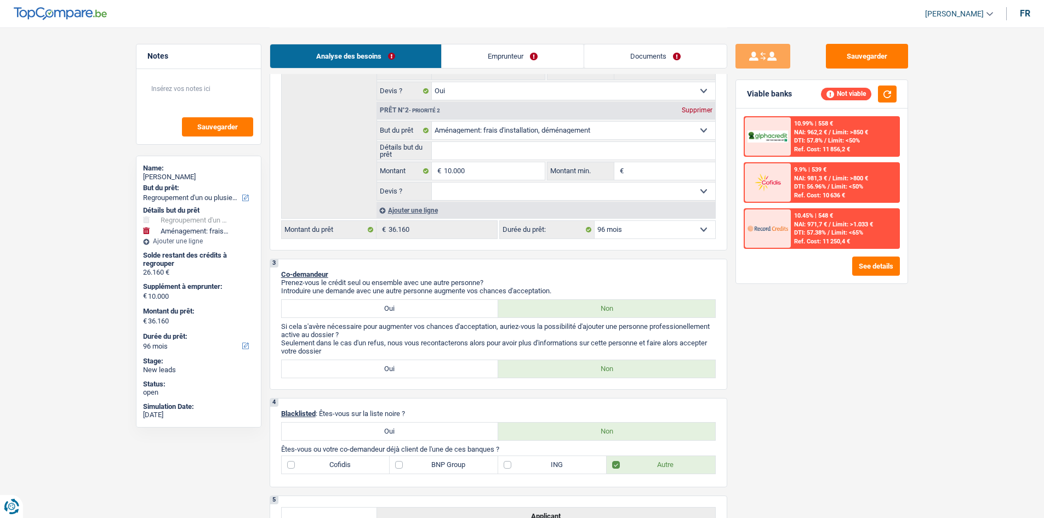
click at [617, 235] on select "12 mois 18 mois 24 mois 30 mois 36 mois 42 mois 48 mois 60 mois 72 mois 84 mois…" at bounding box center [655, 230] width 121 height 18
select select "84"
click at [595, 221] on select "12 mois 18 mois 24 mois 30 mois 36 mois 42 mois 48 mois 60 mois 72 mois 84 mois…" at bounding box center [655, 230] width 121 height 18
select select "84"
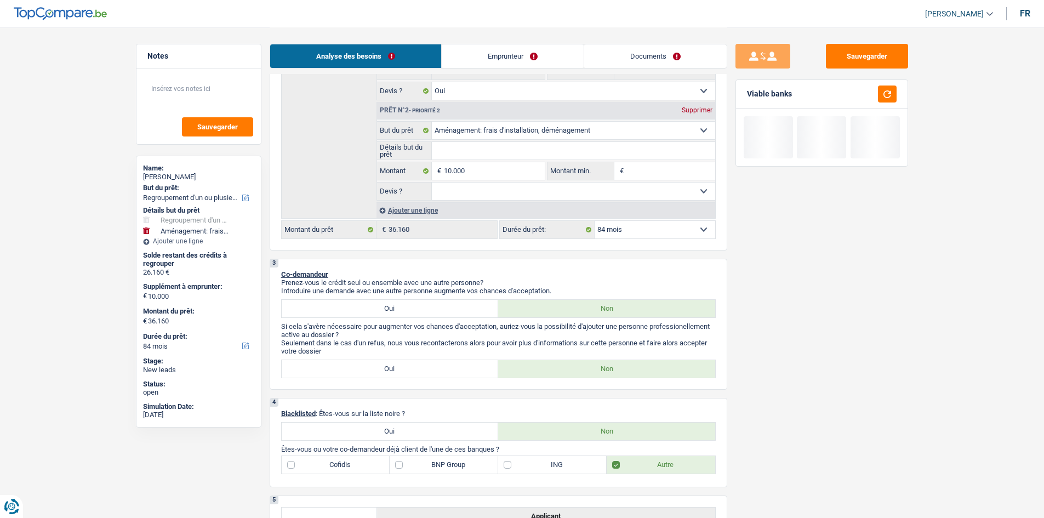
drag, startPoint x: 707, startPoint y: 314, endPoint x: 696, endPoint y: 304, distance: 15.1
click at [700, 309] on label "Non" at bounding box center [606, 309] width 217 height 18
click at [700, 309] on input "Non" at bounding box center [606, 309] width 217 height 18
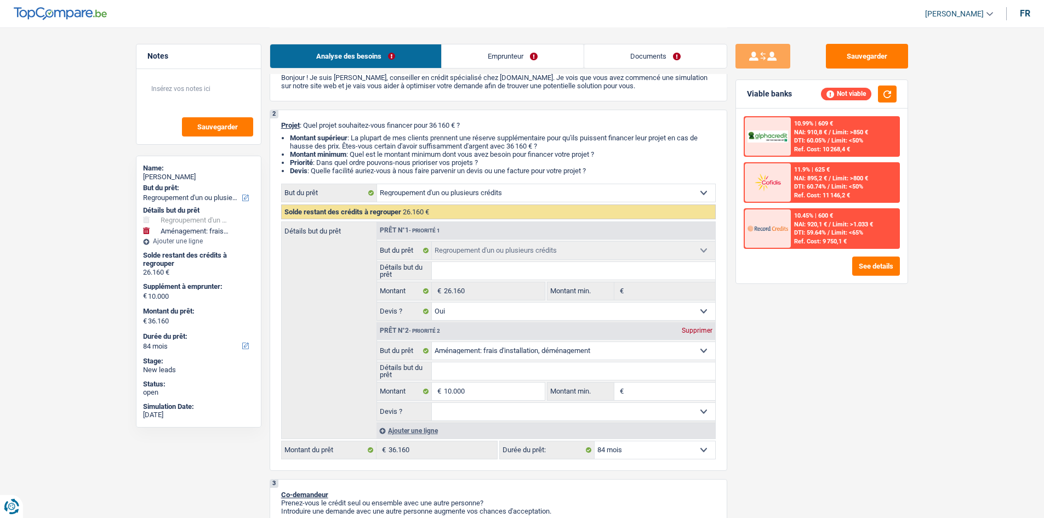
scroll to position [0, 0]
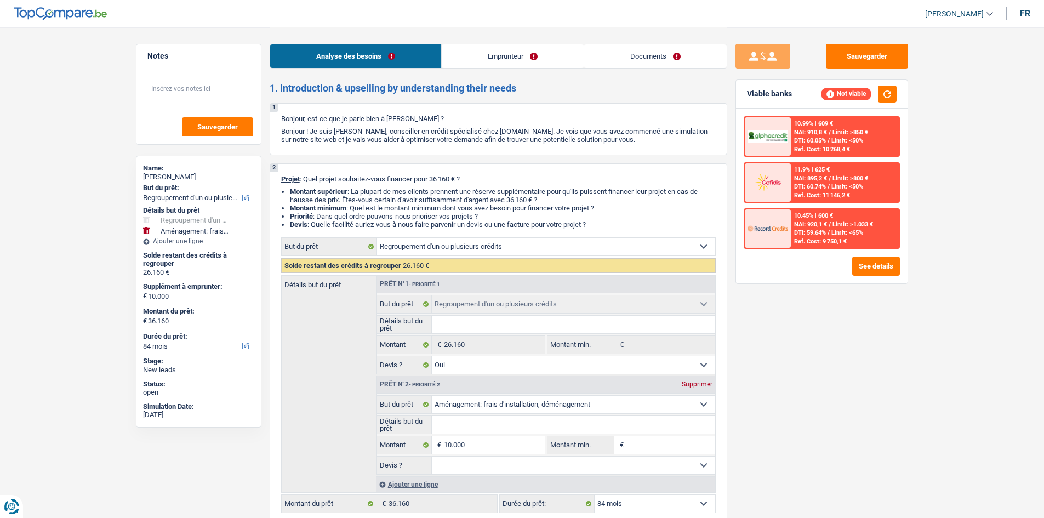
click at [503, 59] on link "Emprunteur" at bounding box center [513, 56] width 142 height 24
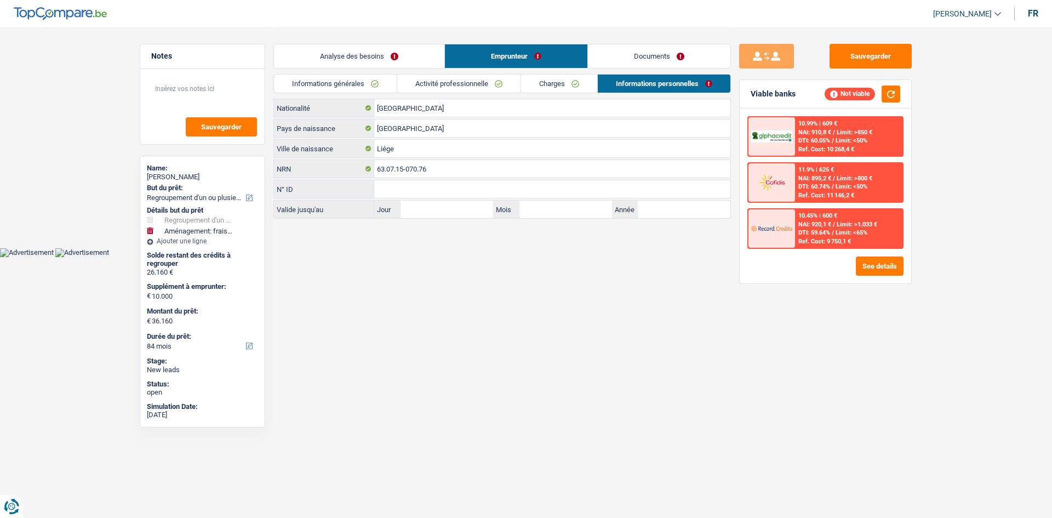
click at [541, 83] on link "Charges" at bounding box center [559, 84] width 76 height 18
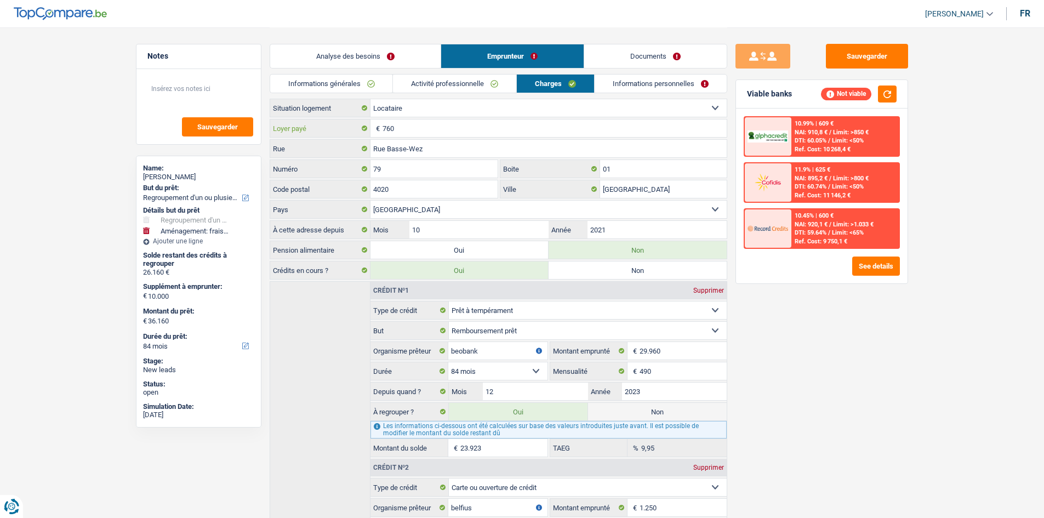
click at [414, 129] on input "760" at bounding box center [555, 128] width 344 height 18
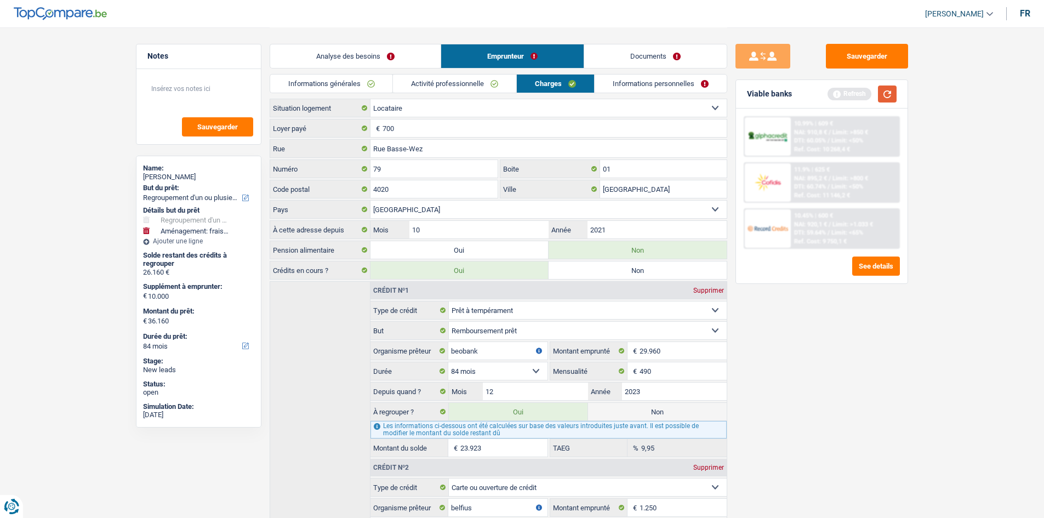
click at [882, 88] on button "button" at bounding box center [887, 93] width 19 height 17
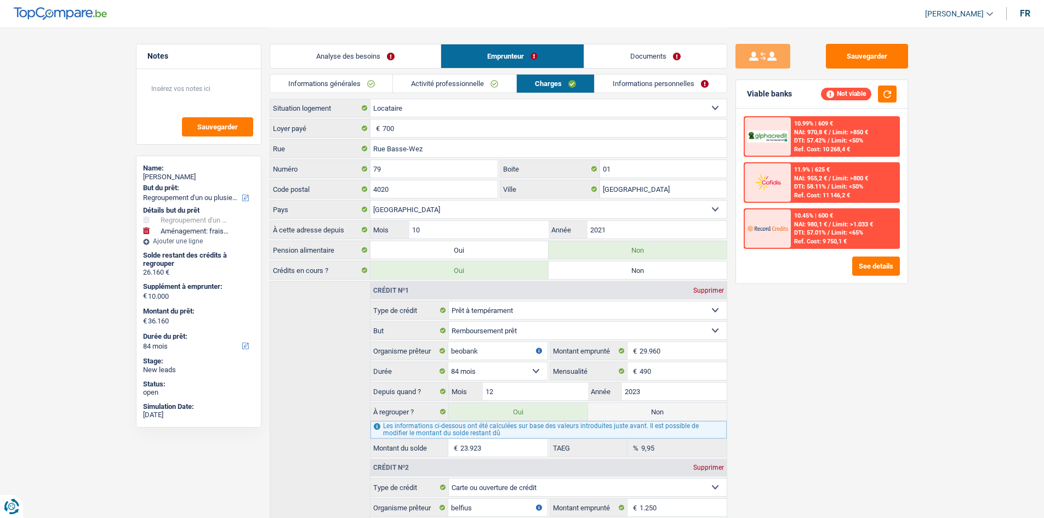
click at [392, 50] on link "Analyse des besoins" at bounding box center [355, 56] width 170 height 24
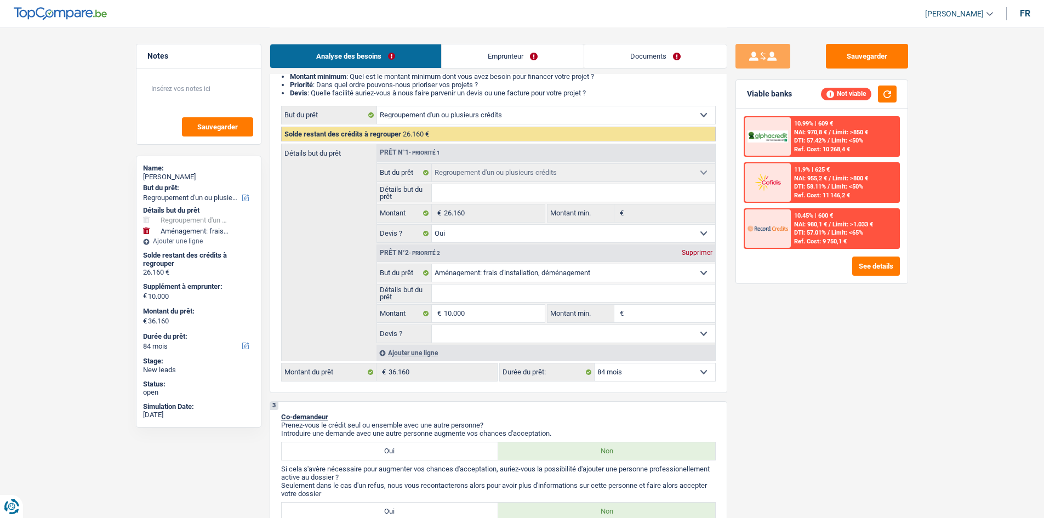
scroll to position [219, 0]
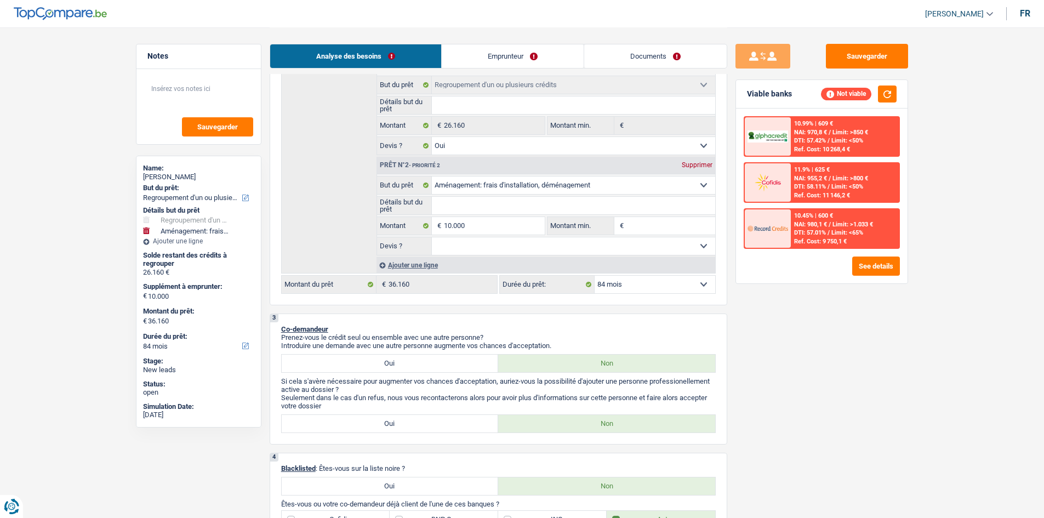
click at [541, 60] on link "Emprunteur" at bounding box center [513, 56] width 142 height 24
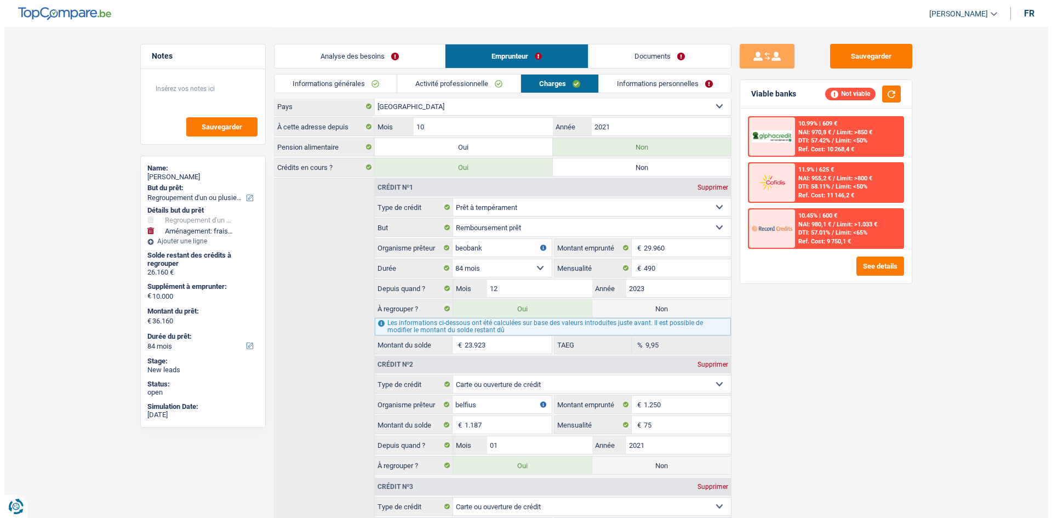
scroll to position [0, 0]
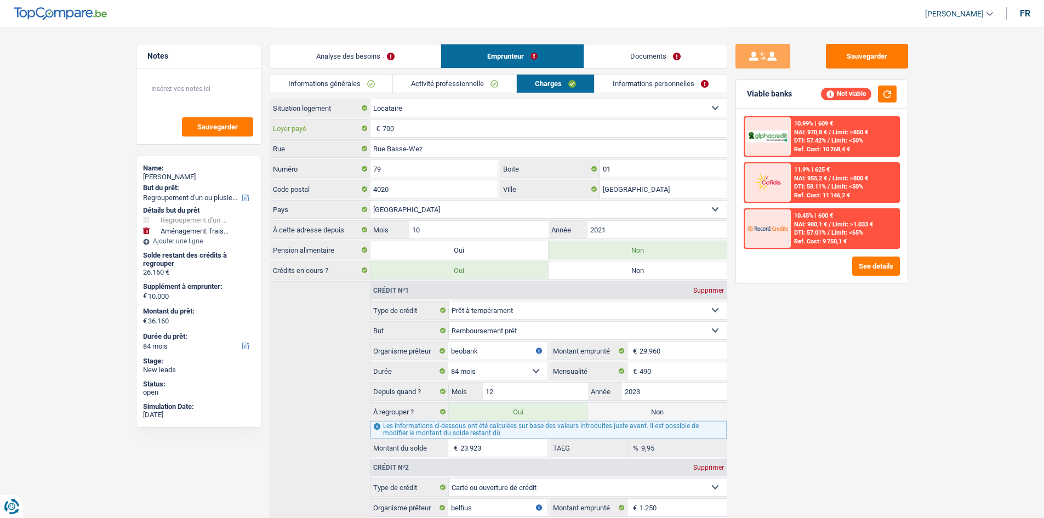
click at [410, 130] on input "700" at bounding box center [555, 128] width 344 height 18
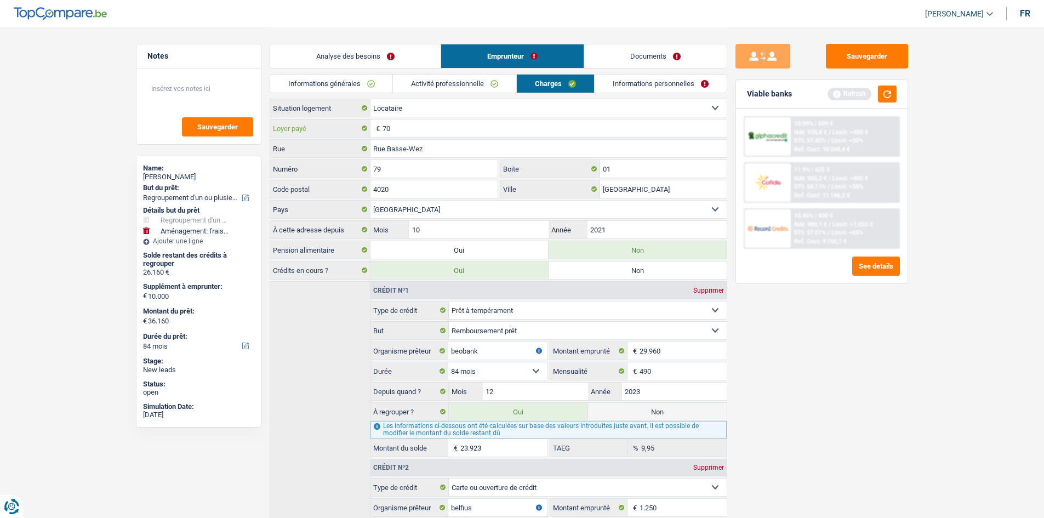
type input "7"
click at [887, 93] on button "button" at bounding box center [887, 93] width 19 height 17
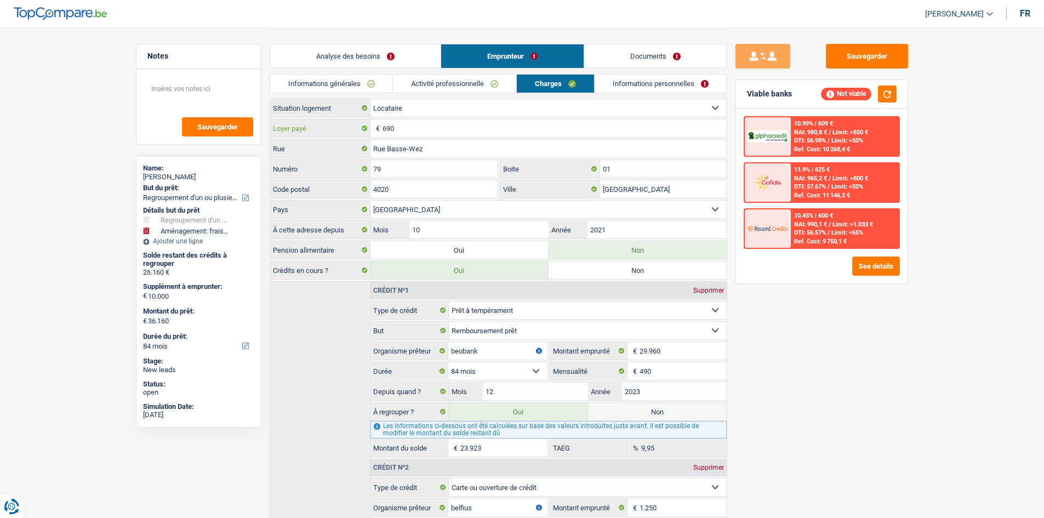
click at [436, 135] on input "690" at bounding box center [555, 128] width 344 height 18
type input "6"
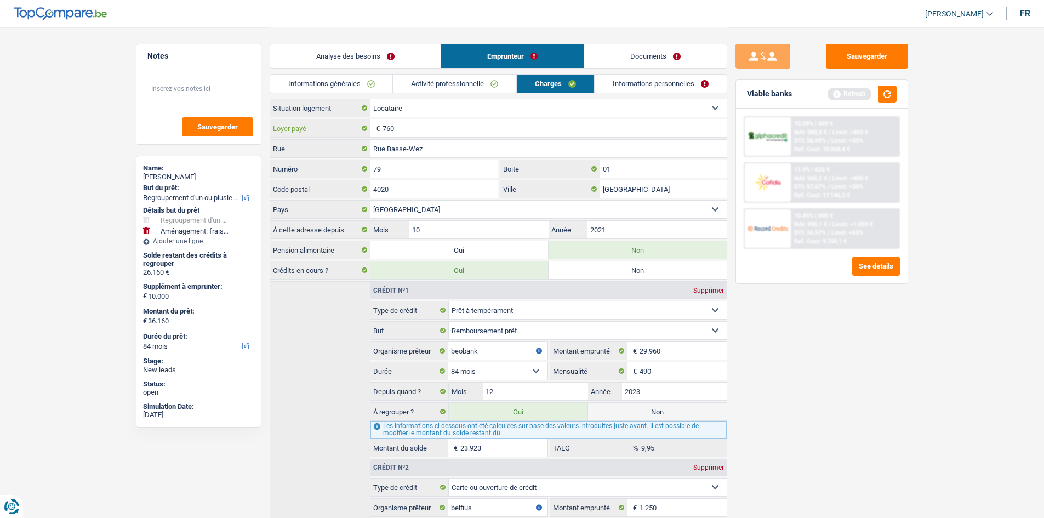
type input "760"
drag, startPoint x: 907, startPoint y: 90, endPoint x: 899, endPoint y: 90, distance: 8.2
click at [907, 90] on div "Viable banks Refresh" at bounding box center [822, 94] width 172 height 28
click at [887, 90] on button "button" at bounding box center [887, 93] width 19 height 17
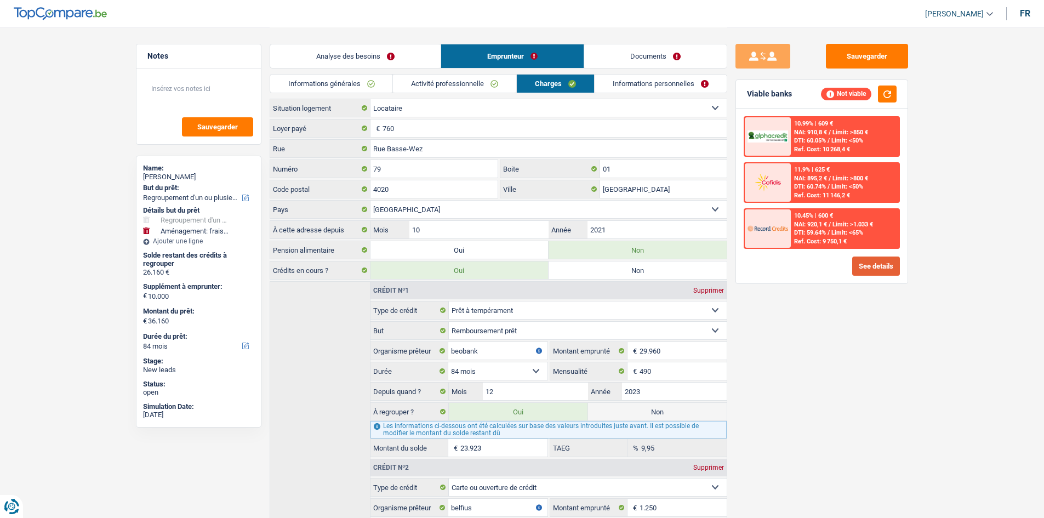
click at [887, 265] on button "See details" at bounding box center [876, 265] width 48 height 19
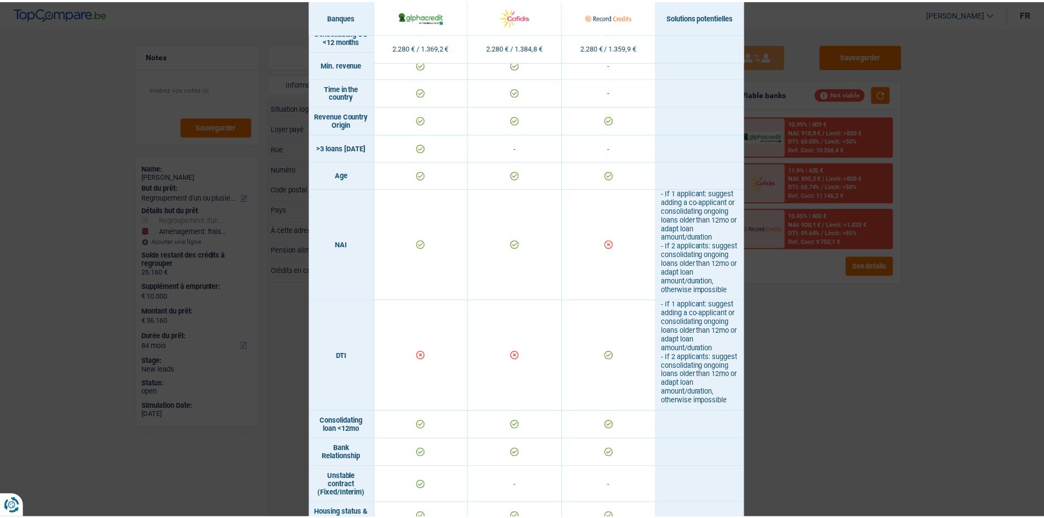
scroll to position [366, 0]
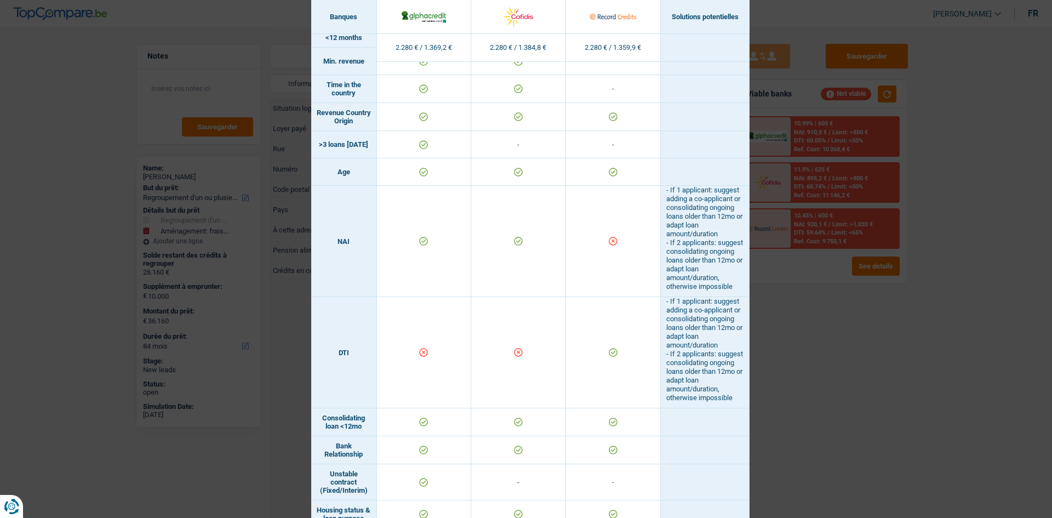
click at [787, 362] on div "Banks conditions × Banques Solutions potentielles Revenus / Charges 2.280 € / 1…" at bounding box center [526, 259] width 1052 height 518
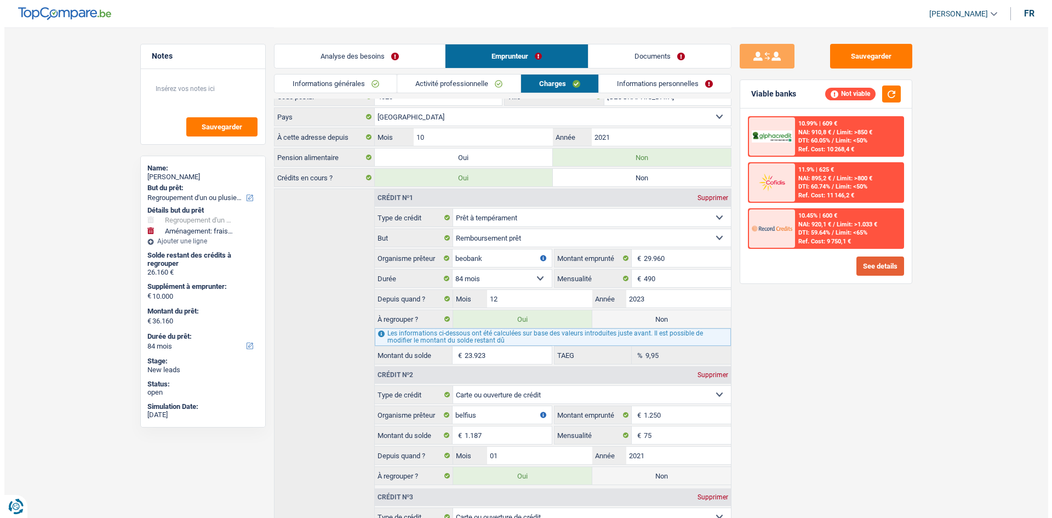
scroll to position [219, 0]
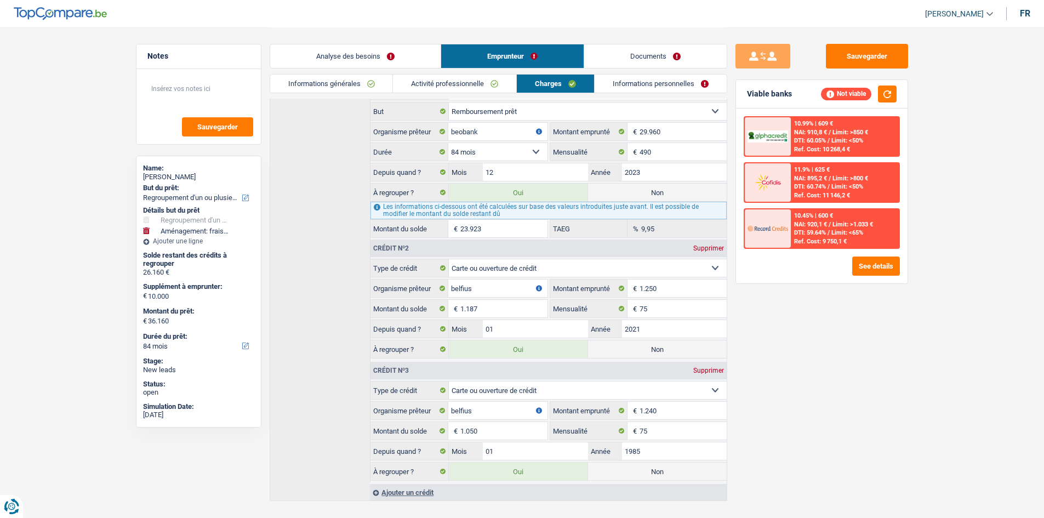
click at [407, 61] on link "Analyse des besoins" at bounding box center [355, 56] width 170 height 24
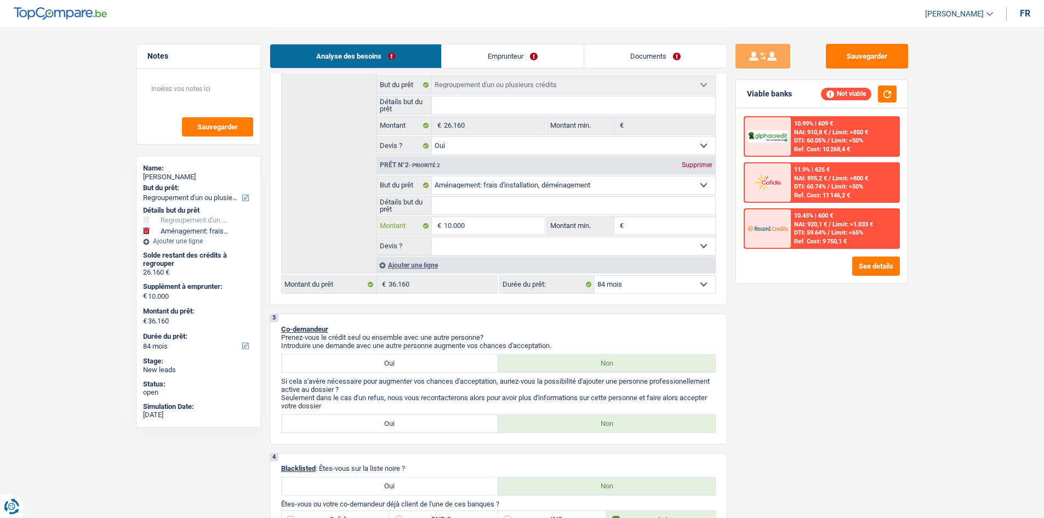
click at [507, 230] on input "10.000" at bounding box center [494, 226] width 100 height 18
type input "1.000"
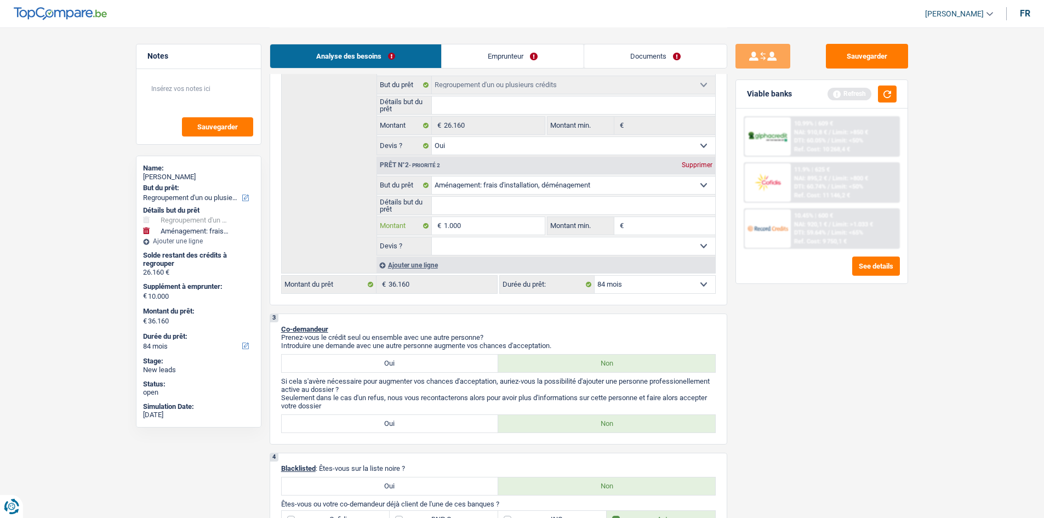
type input "100"
type input "10"
type input "1"
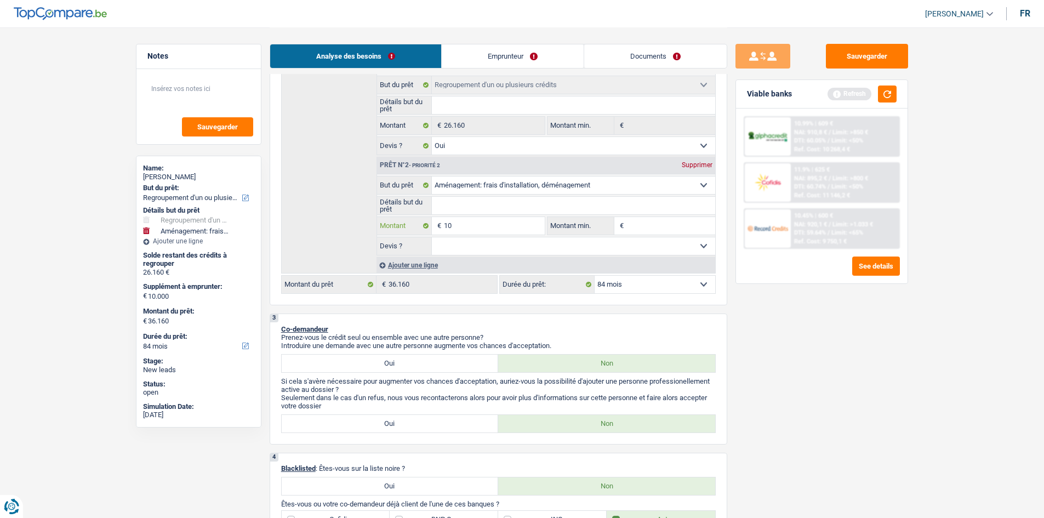
type input "1"
type input "7"
type input "70"
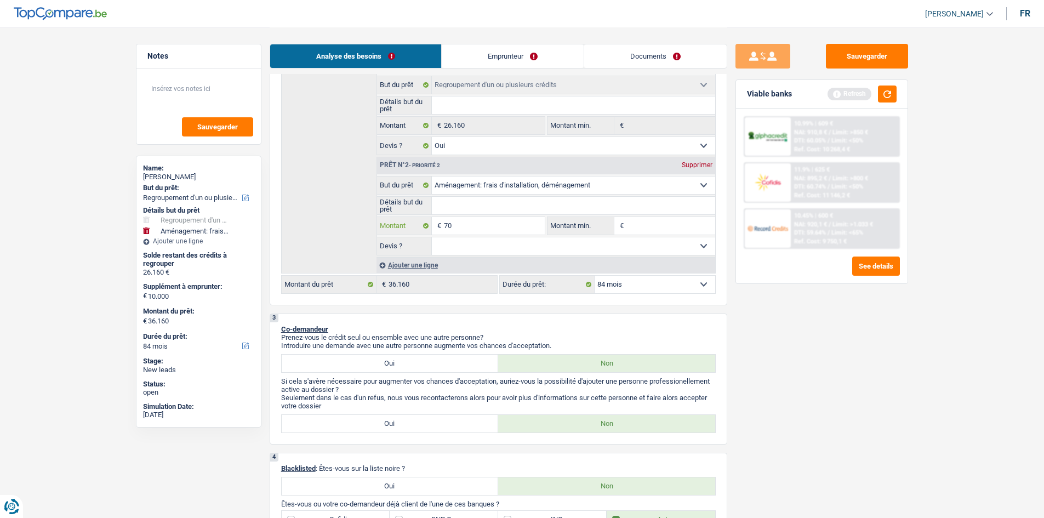
type input "700"
type input "7.000"
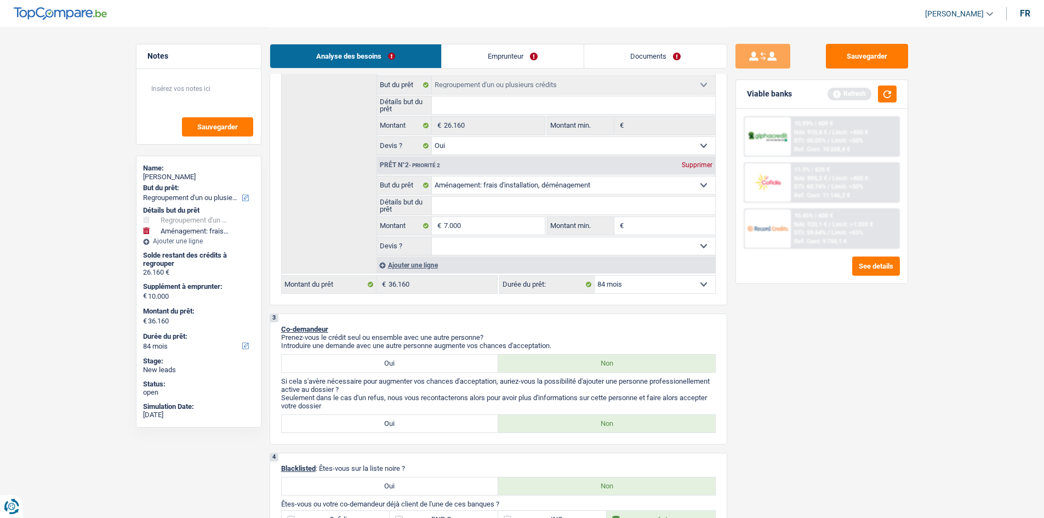
select select "120"
type input "7.000"
type input "33.160"
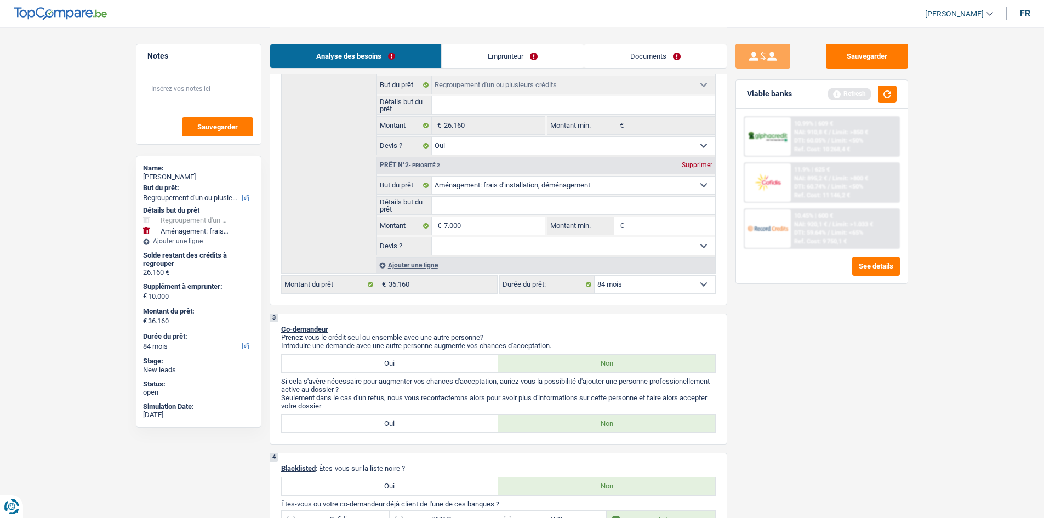
type input "33.160"
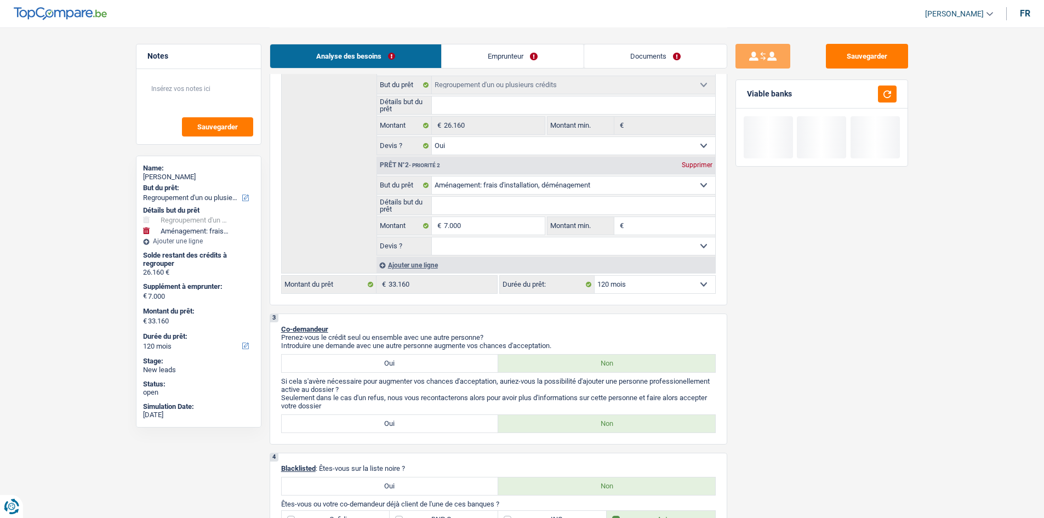
click at [876, 96] on div at bounding box center [883, 93] width 25 height 17
click at [642, 272] on div "Ajouter une ligne" at bounding box center [545, 265] width 339 height 16
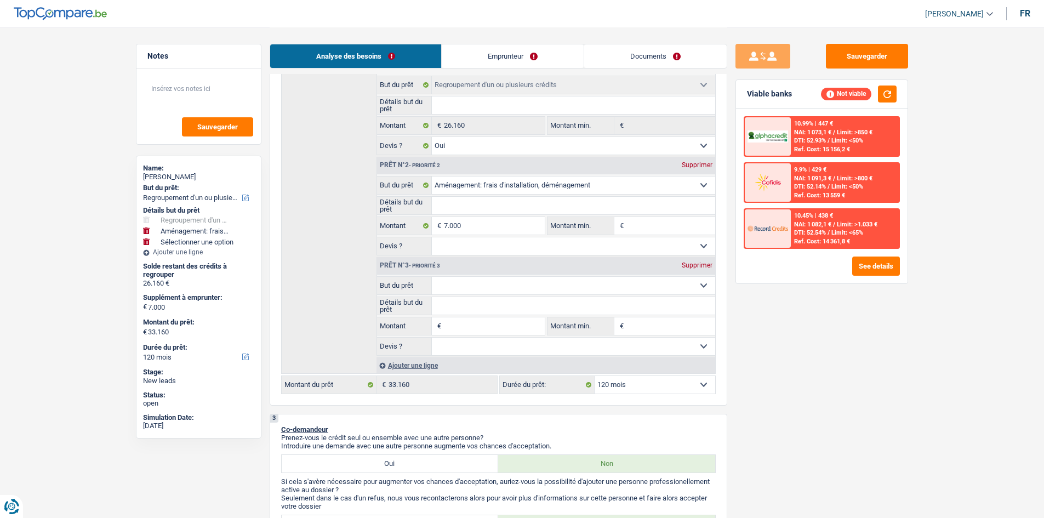
click at [698, 263] on div "Supprimer" at bounding box center [697, 265] width 36 height 7
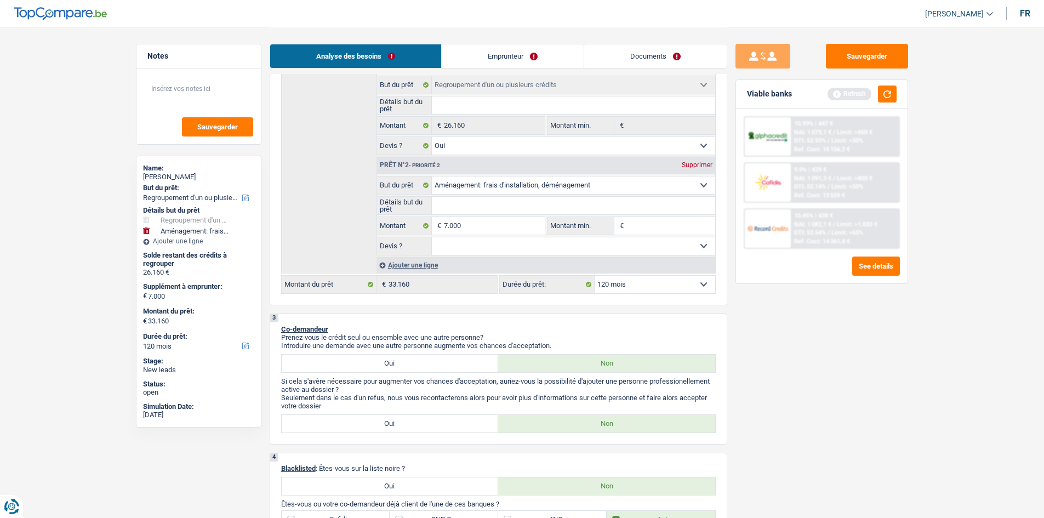
click at [689, 279] on select "12 mois 18 mois 24 mois 30 mois 36 mois 42 mois 48 mois 60 mois 72 mois 84 mois…" at bounding box center [655, 285] width 121 height 18
select select "84"
click at [595, 276] on select "12 mois 18 mois 24 mois 30 mois 36 mois 42 mois 48 mois 60 mois 72 mois 84 mois…" at bounding box center [655, 285] width 121 height 18
select select "84"
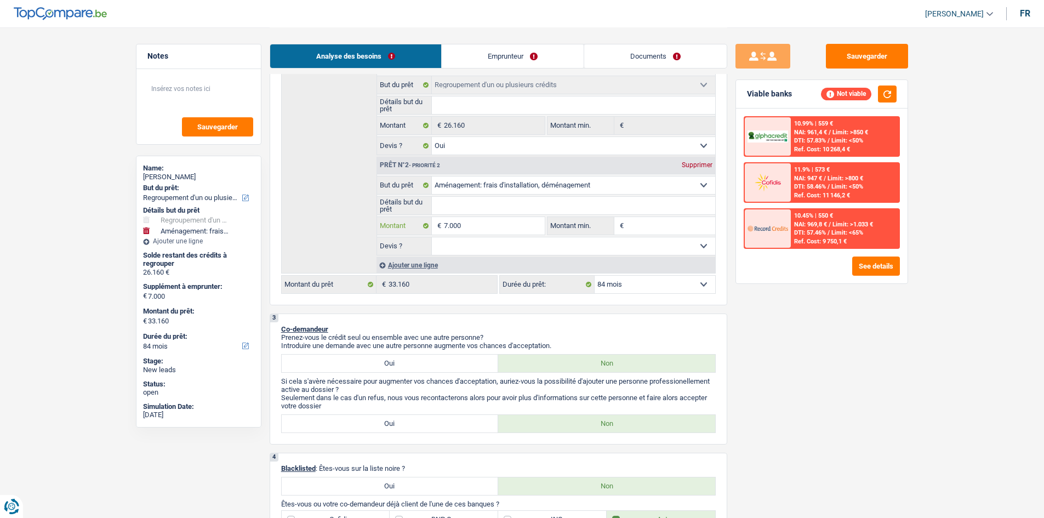
click at [465, 229] on input "7.000" at bounding box center [494, 226] width 100 height 18
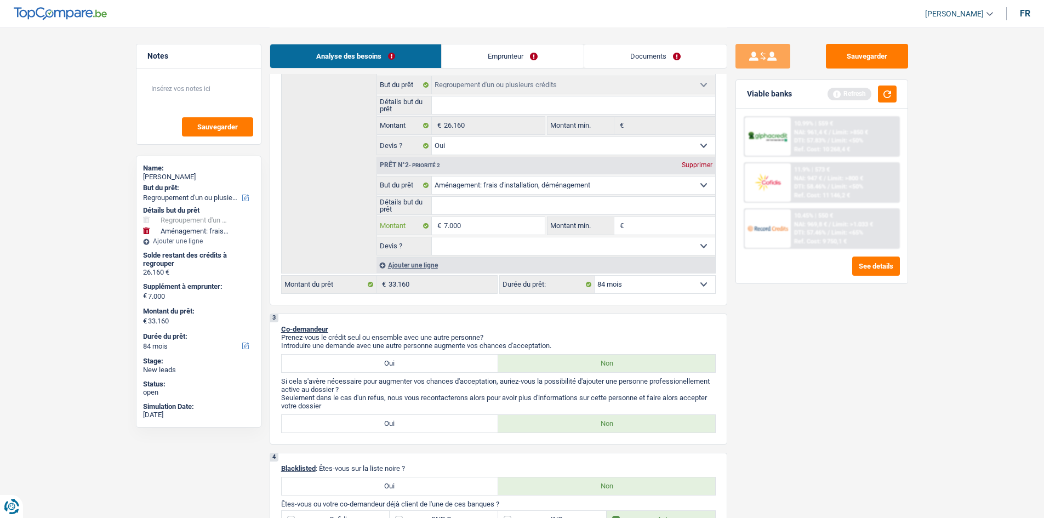
type input "700"
type input "70"
type input "7"
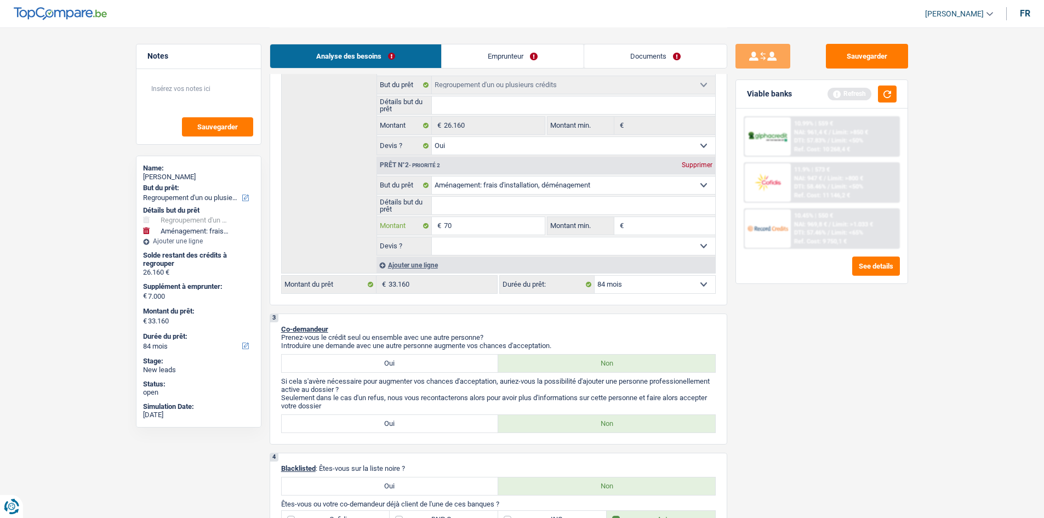
type input "7"
type input "6"
type input "60"
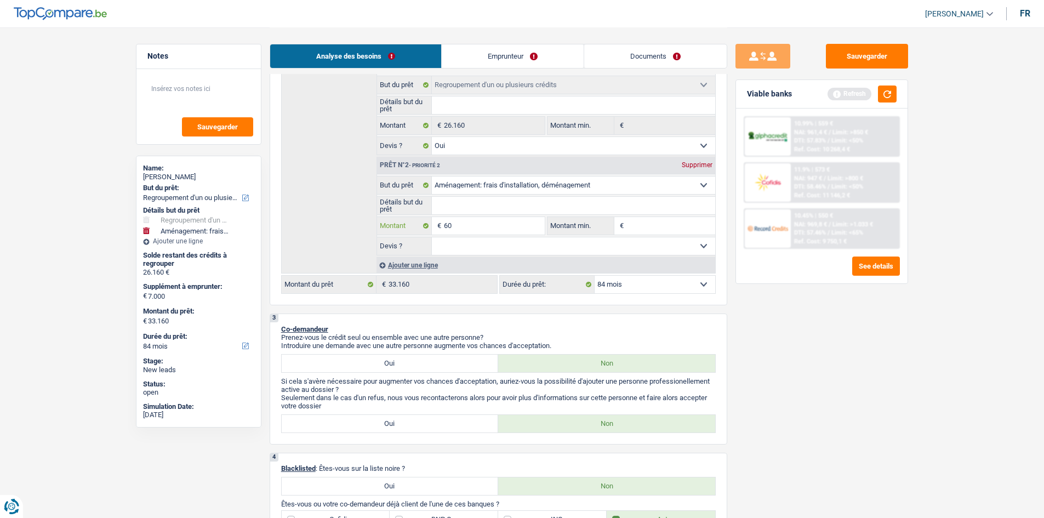
type input "600"
type input "6.000"
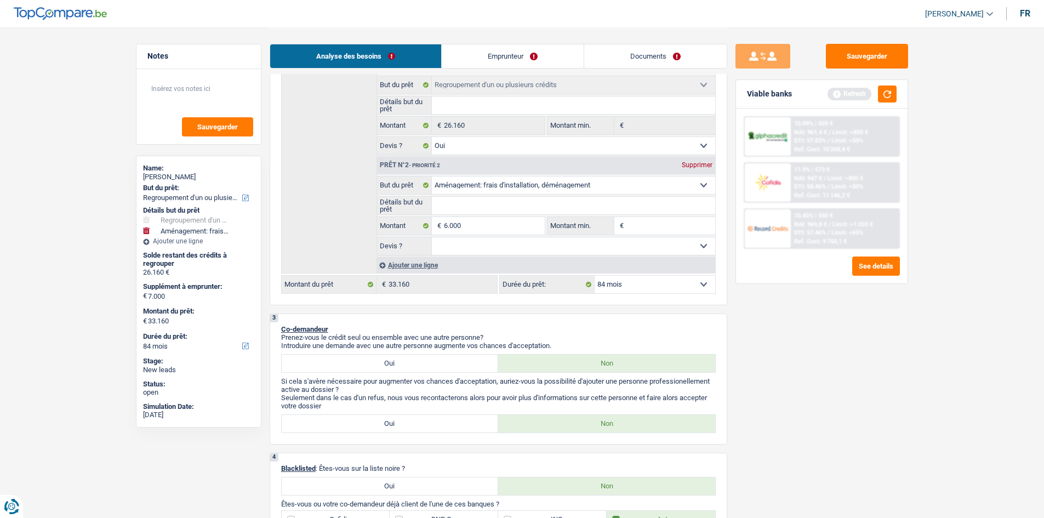
select select "120"
type input "6.000"
type input "32.160"
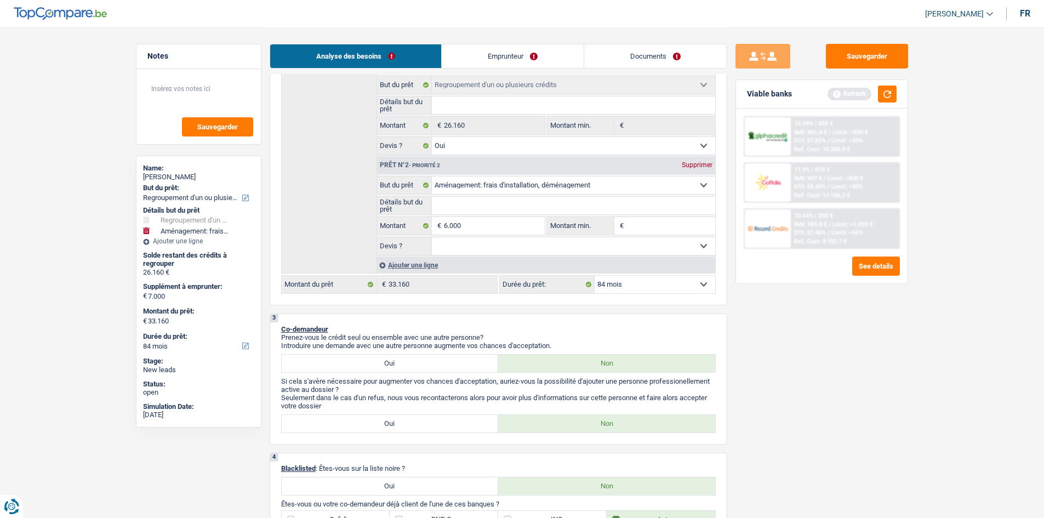
type input "32.160"
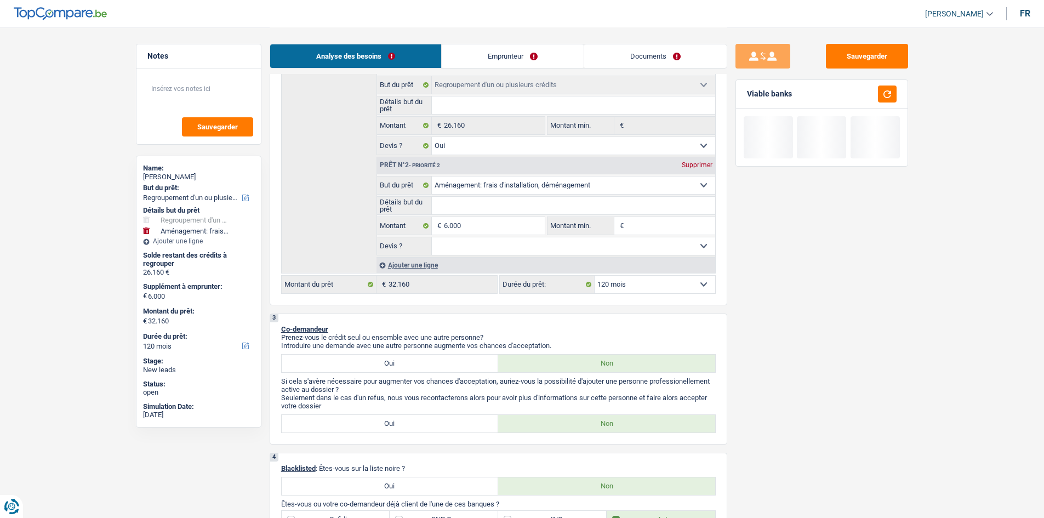
click at [870, 348] on div "Sauvegarder Viable banks" at bounding box center [821, 272] width 189 height 457
click at [708, 286] on select "12 mois 18 mois 24 mois 30 mois 36 mois 42 mois 48 mois 60 mois 72 mois 84 mois…" at bounding box center [655, 285] width 121 height 18
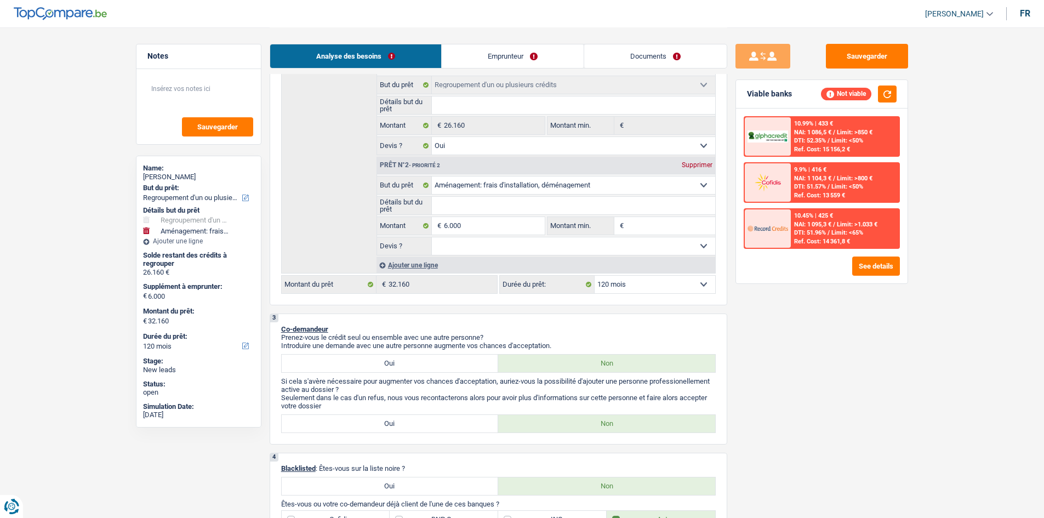
select select "84"
click at [595, 276] on select "12 mois 18 mois 24 mois 30 mois 36 mois 42 mois 48 mois 60 mois 72 mois 84 mois…" at bounding box center [655, 285] width 121 height 18
select select "84"
click at [539, 222] on input "6.000" at bounding box center [494, 226] width 100 height 18
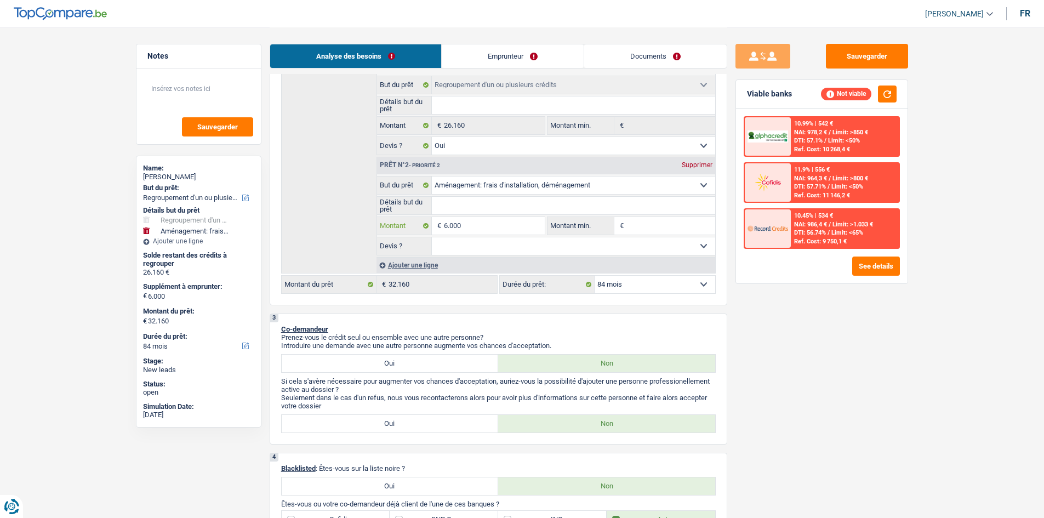
type input "600"
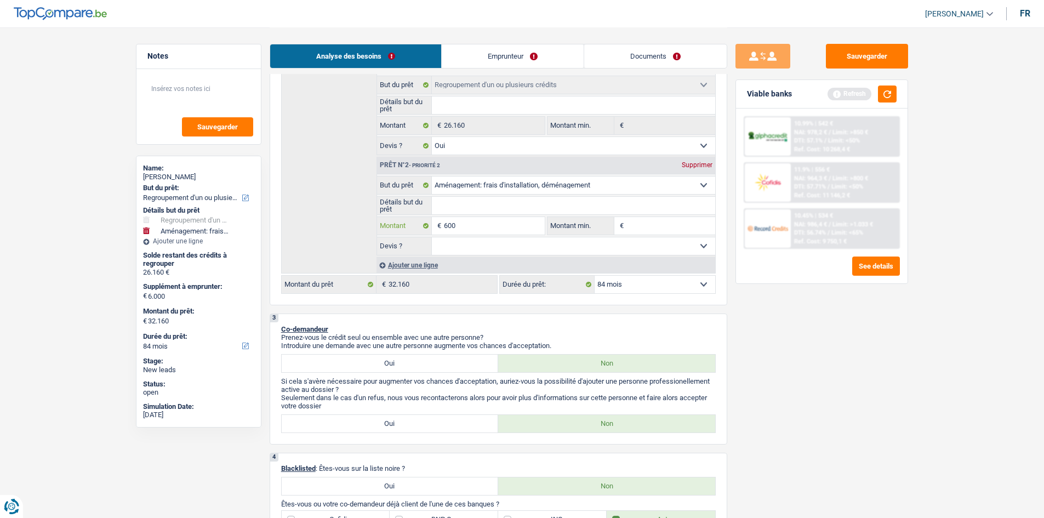
type input "60"
type input "6"
type input "5"
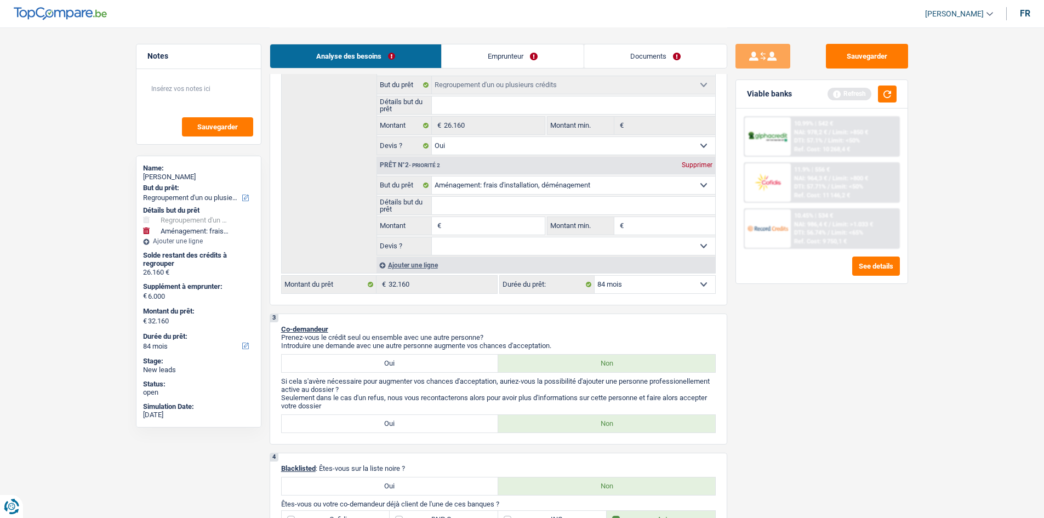
type input "5"
type input "50"
type input "500"
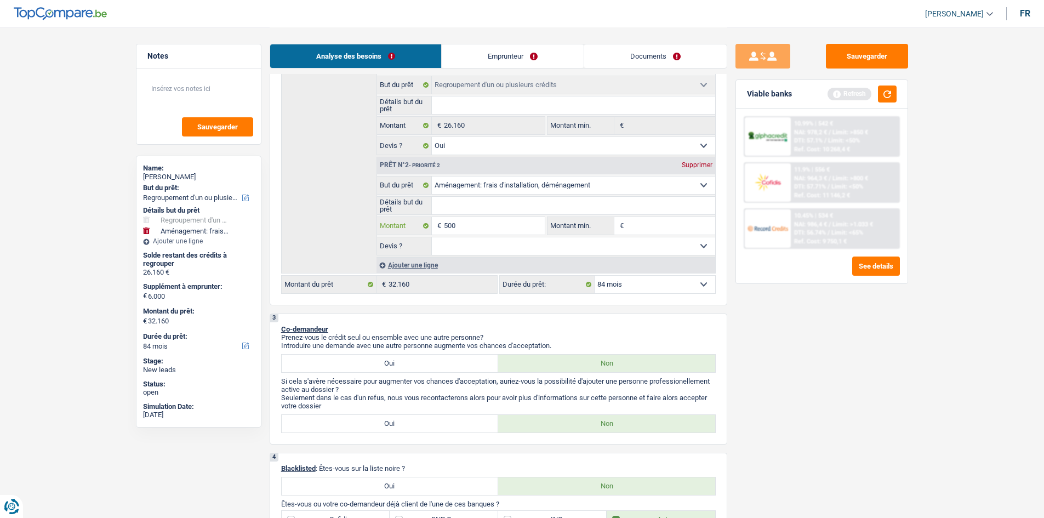
type input "5.000"
select select "120"
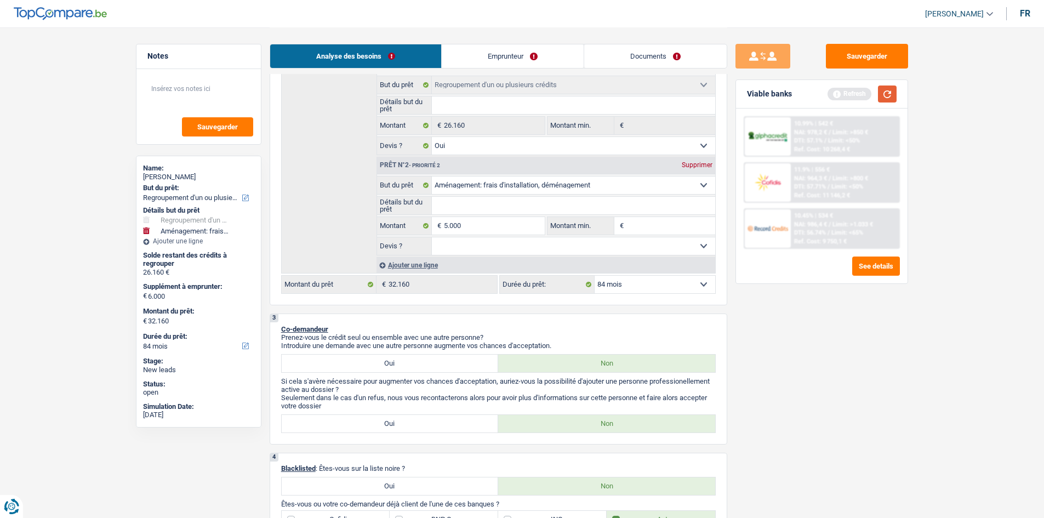
select select "120"
type input "5.000"
type input "31.160"
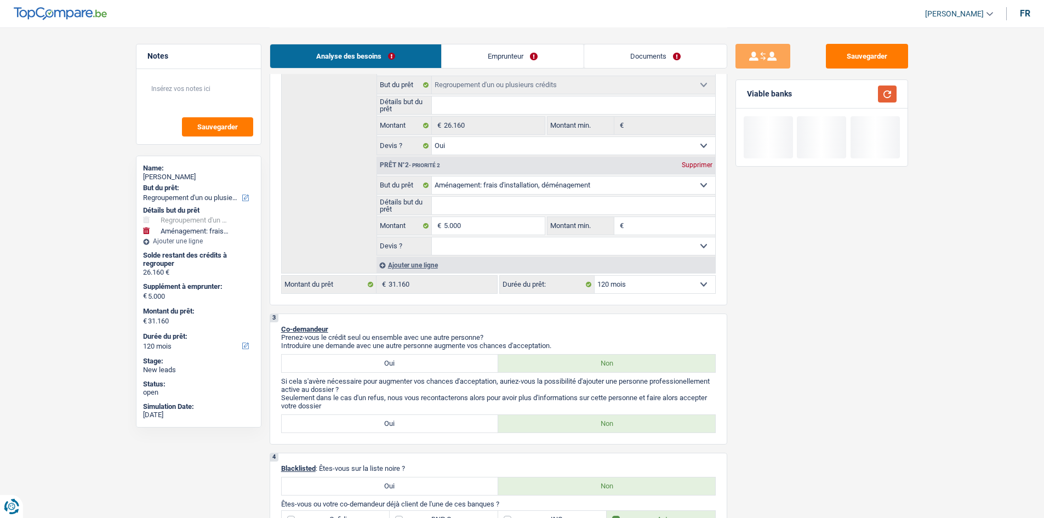
click at [889, 93] on button "button" at bounding box center [887, 93] width 19 height 17
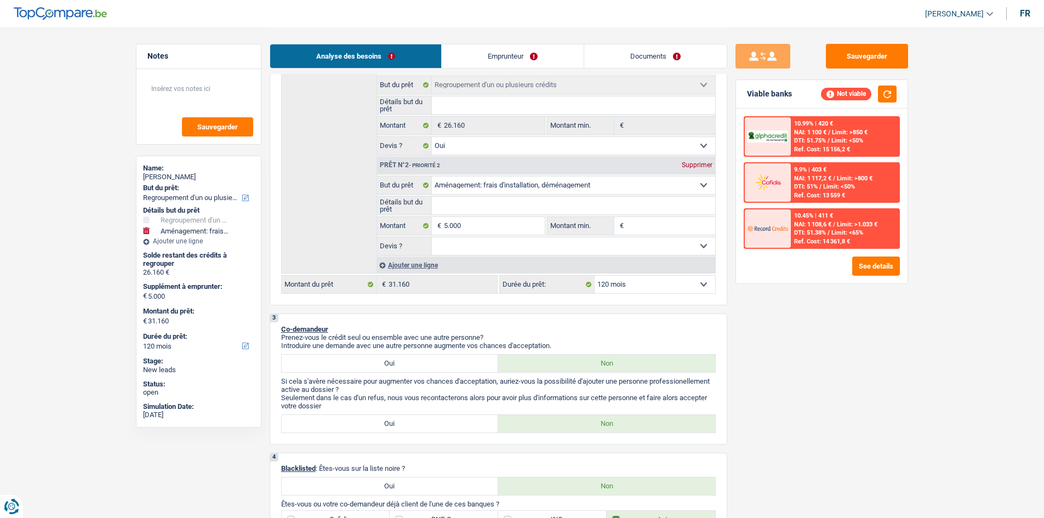
click at [654, 287] on select "12 mois 18 mois 24 mois 30 mois 36 mois 42 mois 48 mois 60 mois 72 mois 84 mois…" at bounding box center [655, 285] width 121 height 18
select select "84"
click at [595, 276] on select "12 mois 18 mois 24 mois 30 mois 36 mois 42 mois 48 mois 60 mois 72 mois 84 mois…" at bounding box center [655, 285] width 121 height 18
select select "84"
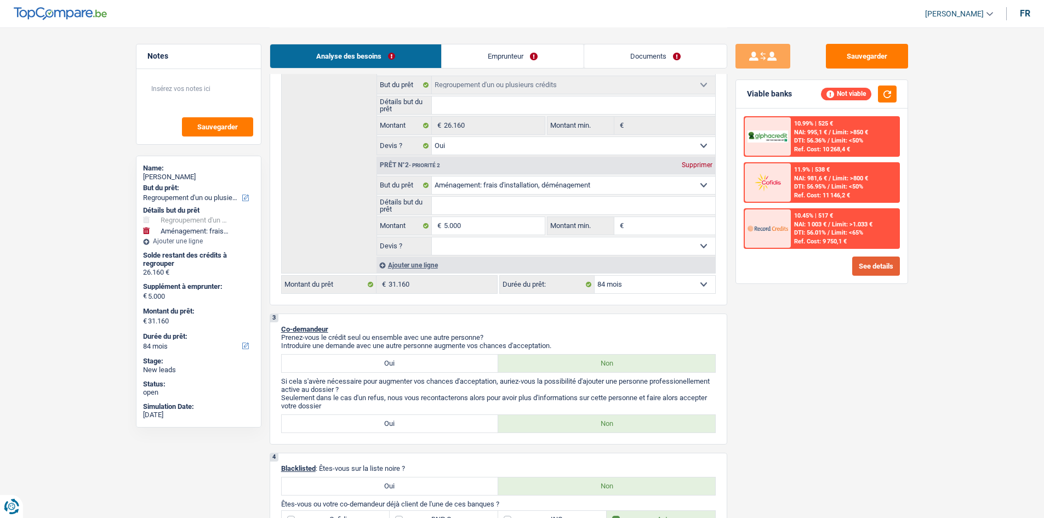
click at [868, 269] on button "See details" at bounding box center [876, 265] width 48 height 19
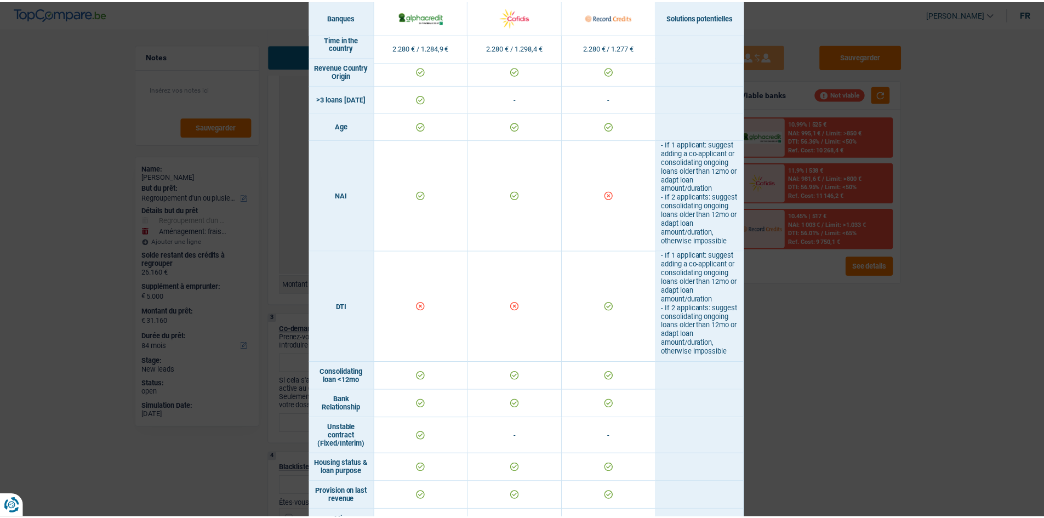
scroll to position [412, 0]
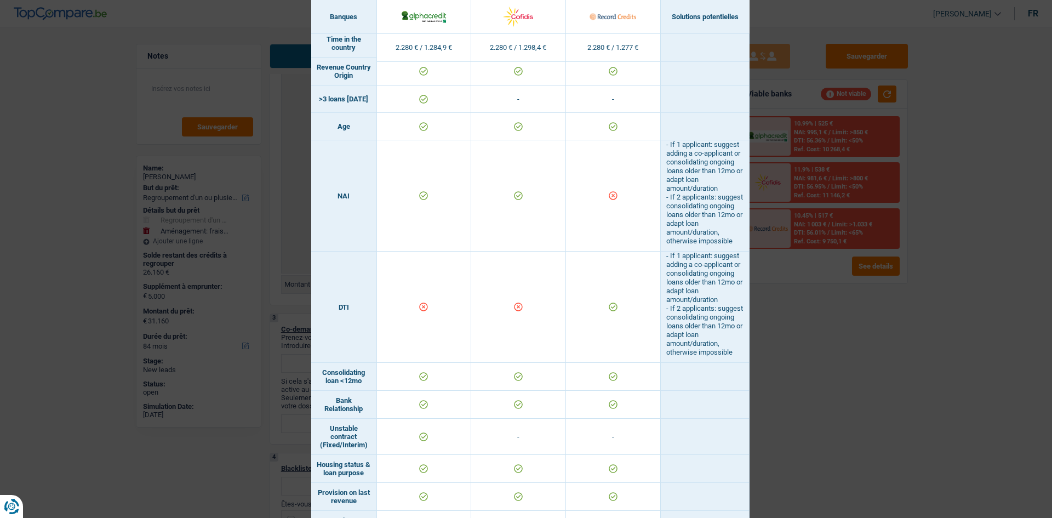
click at [802, 314] on div "Banks conditions × Banques Solutions potentielles Revenus / Charges 2.280 € / 1…" at bounding box center [526, 259] width 1052 height 518
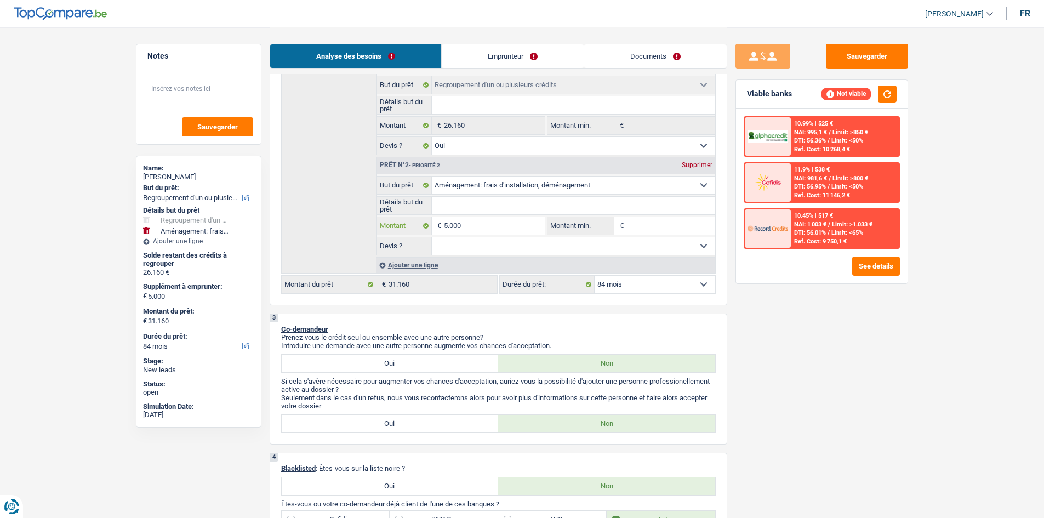
click at [480, 227] on input "5.000" at bounding box center [494, 226] width 100 height 18
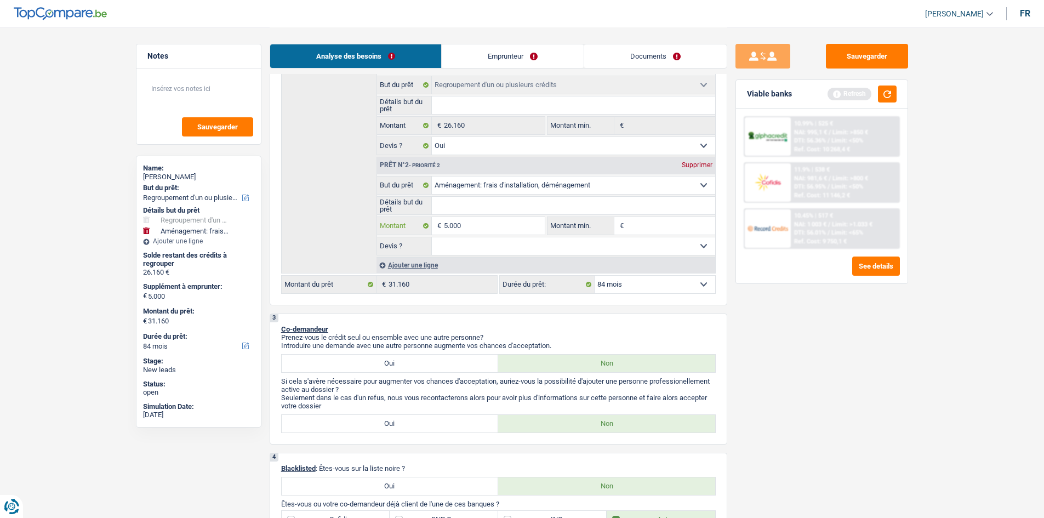
type input "500"
type input "5"
type input "3"
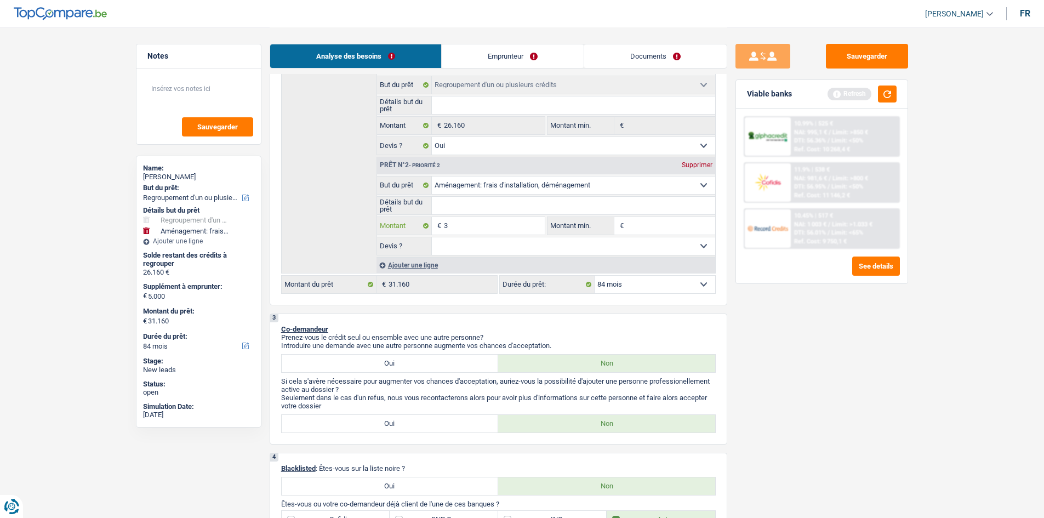
type input "30"
type input "300"
type input "3.000"
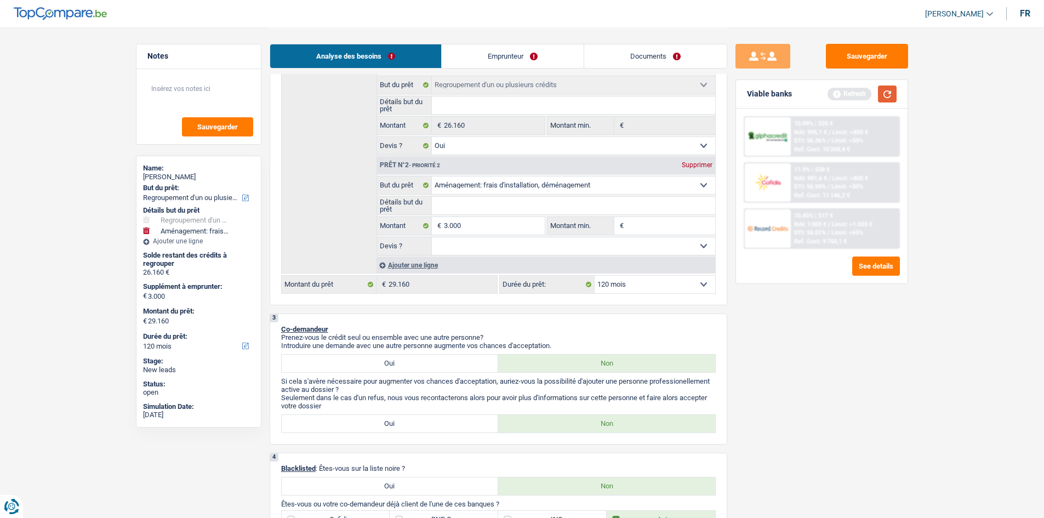
click at [888, 102] on button "button" at bounding box center [887, 93] width 19 height 17
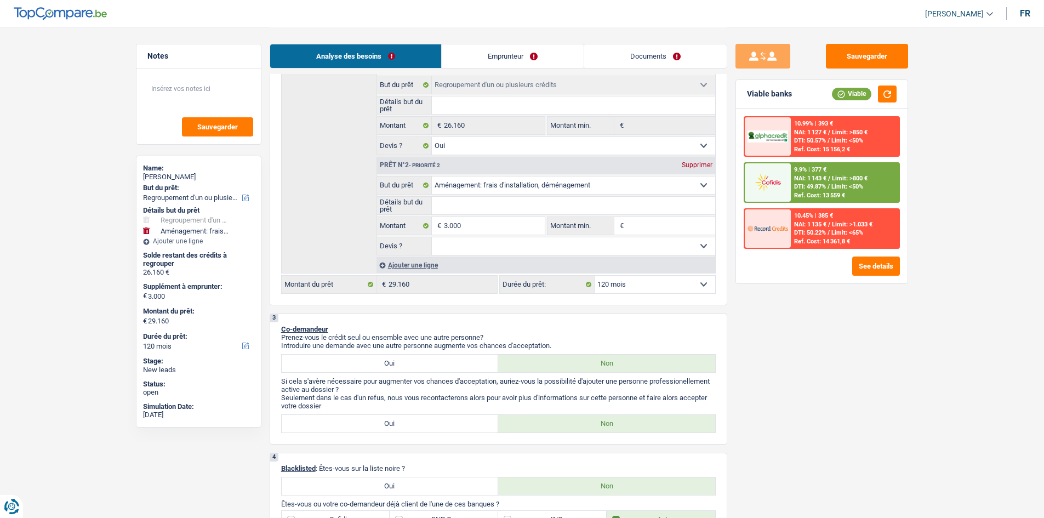
click at [676, 286] on select "12 mois 18 mois 24 mois 30 mois 36 mois 42 mois 48 mois 60 mois 72 mois 84 mois…" at bounding box center [655, 285] width 121 height 18
click at [595, 276] on select "12 mois 18 mois 24 mois 30 mois 36 mois 42 mois 48 mois 60 mois 72 mois 84 mois…" at bounding box center [655, 285] width 121 height 18
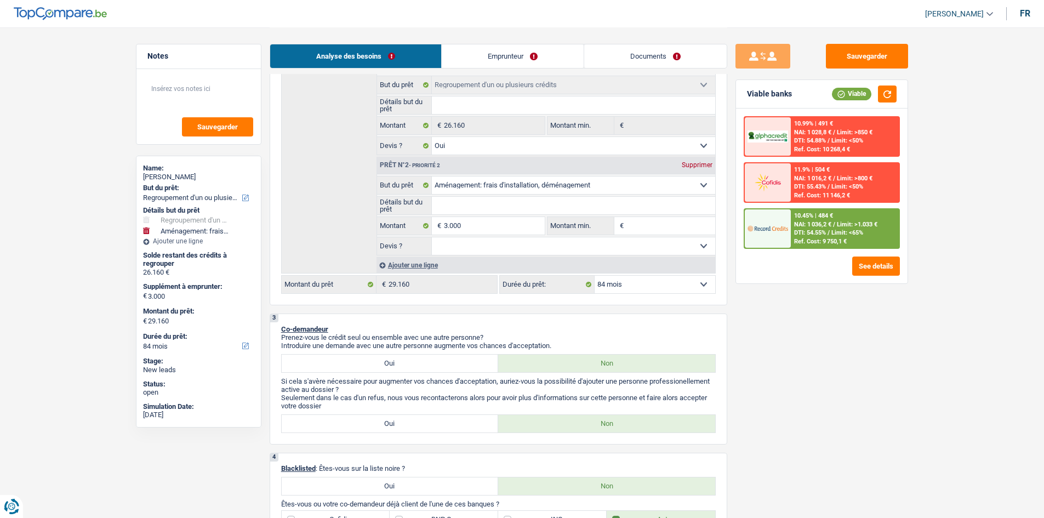
click at [805, 232] on span "DTI: 54.55%" at bounding box center [810, 232] width 32 height 7
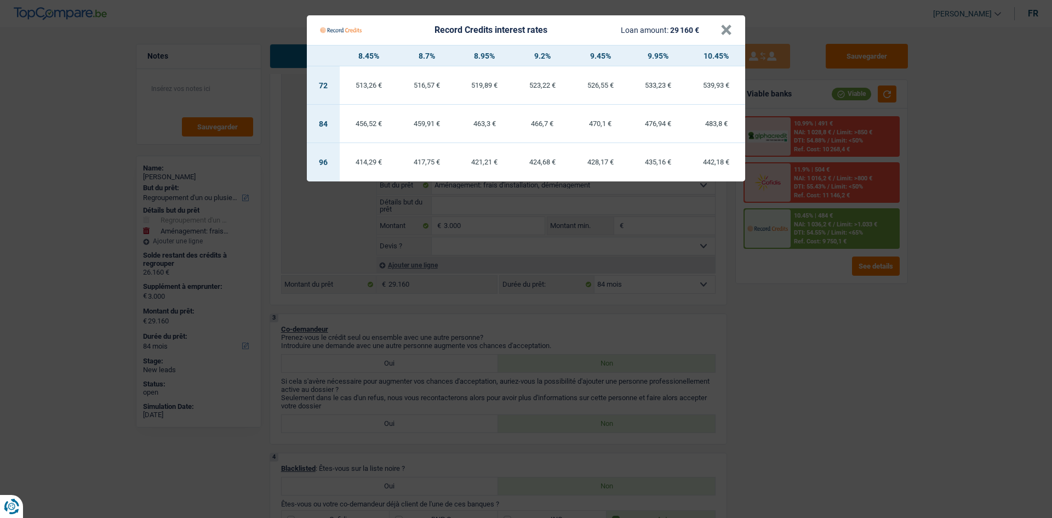
click at [792, 355] on Credits "Record Credits interest rates Loan amount: 29 160 € × 8.45% 8.7% 8.95% 9.2% 9.4…" at bounding box center [526, 259] width 1052 height 518
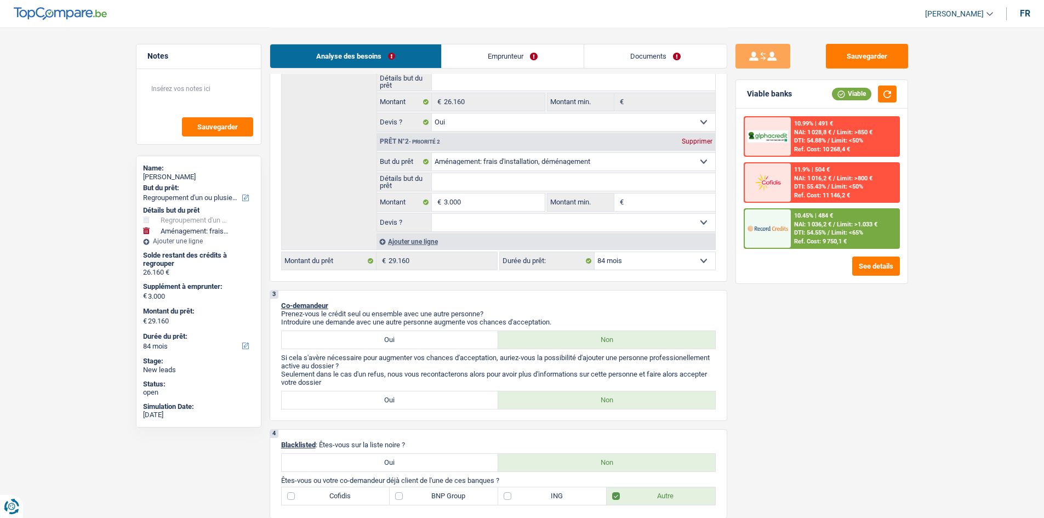
scroll to position [164, 0]
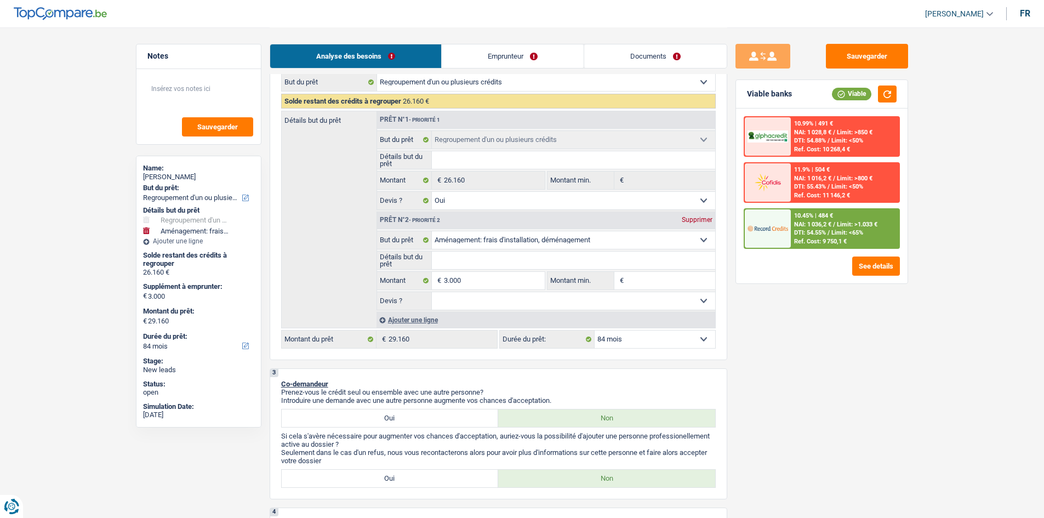
click at [840, 237] on div "10.45% | 484 € NAI: 1 036,2 € / Limit: >1.033 € DTI: 54.55% / Limit: <65% Ref. …" at bounding box center [845, 228] width 108 height 38
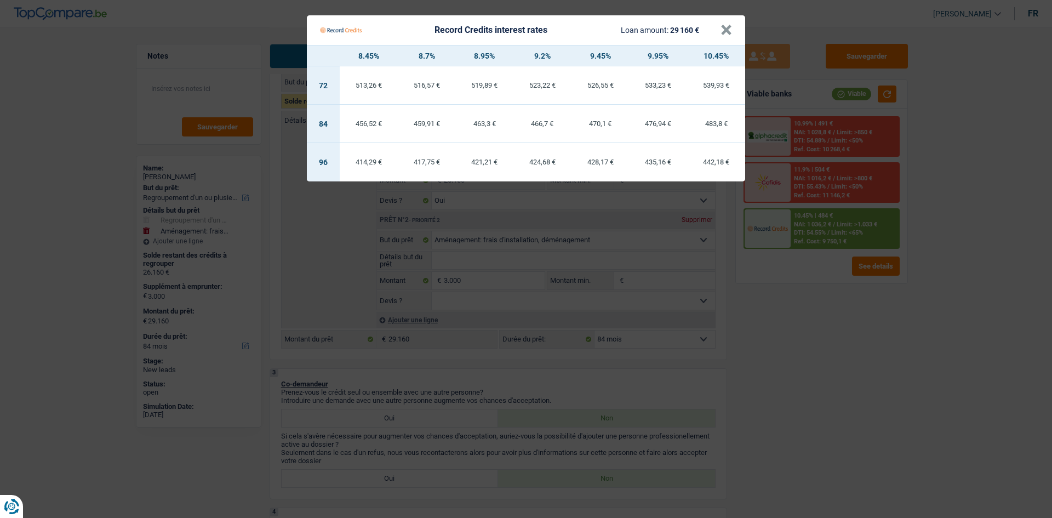
click at [820, 315] on Credits "Record Credits interest rates Loan amount: 29 160 € × 8.45% 8.7% 8.95% 9.2% 9.4…" at bounding box center [526, 259] width 1052 height 518
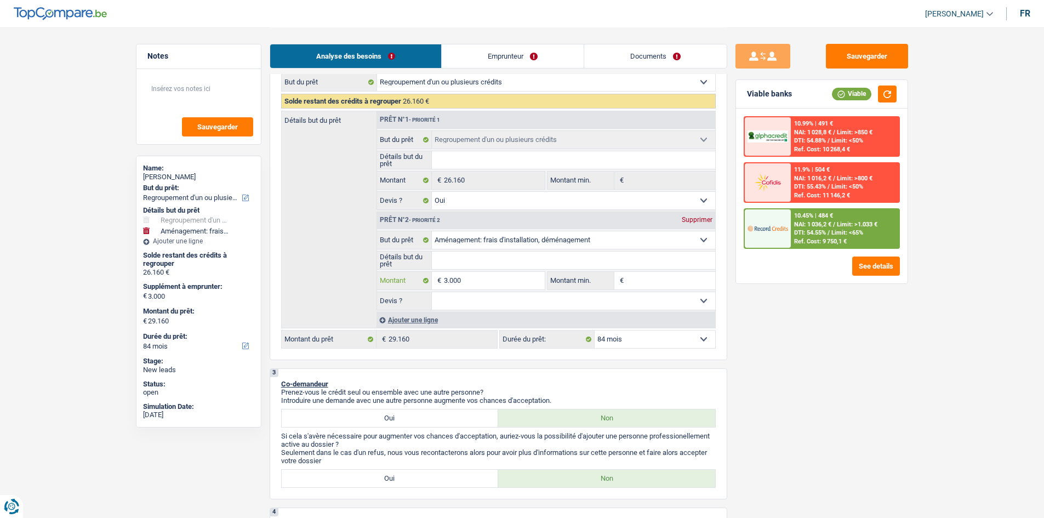
click at [510, 281] on input "3.000" at bounding box center [494, 281] width 100 height 18
click at [829, 350] on div "Sauvegarder Viable banks Viable 10.99% | 491 € NAI: 1 028,8 € / Limit: >850 € D…" at bounding box center [821, 272] width 189 height 457
click at [777, 226] on img at bounding box center [768, 228] width 41 height 20
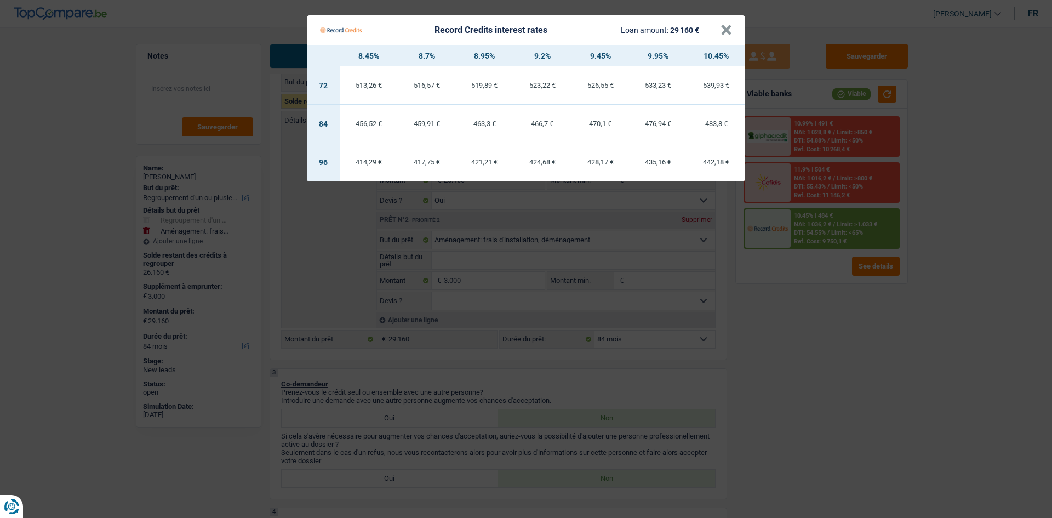
drag, startPoint x: 812, startPoint y: 466, endPoint x: 812, endPoint y: 458, distance: 8.8
click at [814, 465] on Credits "Record Credits interest rates Loan amount: 29 160 € × 8.45% 8.7% 8.95% 9.2% 9.4…" at bounding box center [526, 259] width 1052 height 518
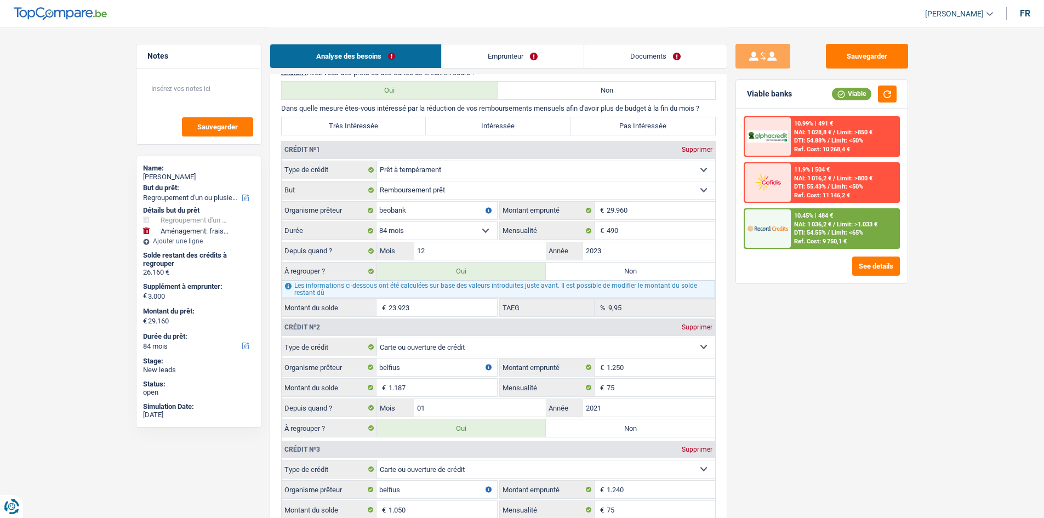
scroll to position [986, 0]
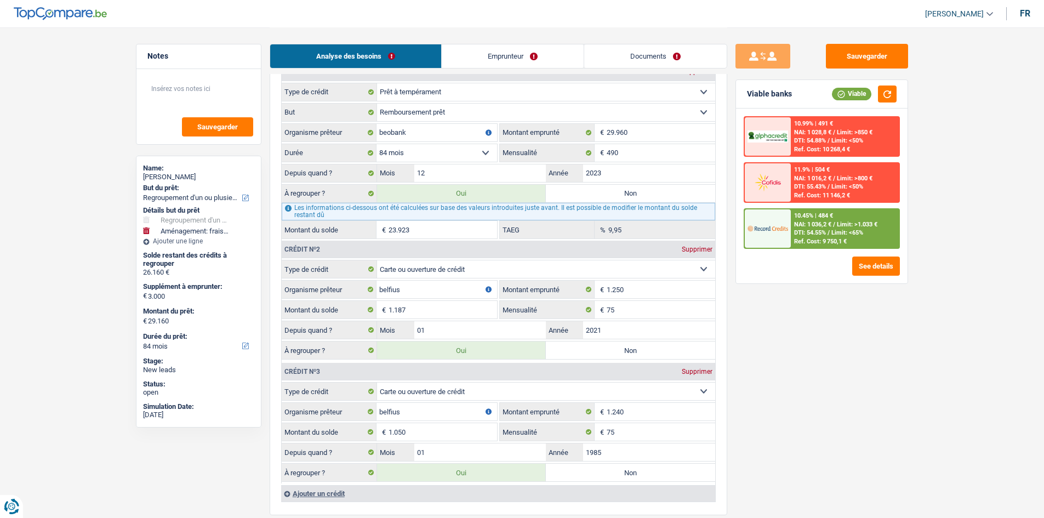
click at [594, 193] on label "Non" at bounding box center [630, 194] width 169 height 18
click at [594, 193] on input "Non" at bounding box center [630, 194] width 169 height 18
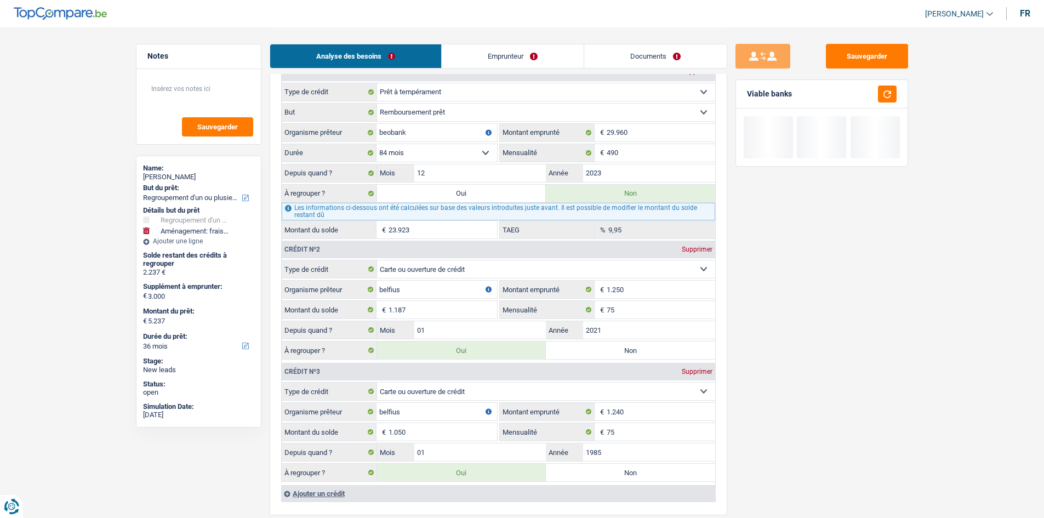
drag, startPoint x: 804, startPoint y: 392, endPoint x: 773, endPoint y: 372, distance: 36.8
click at [806, 392] on div "Sauvegarder Viable banks" at bounding box center [821, 272] width 189 height 457
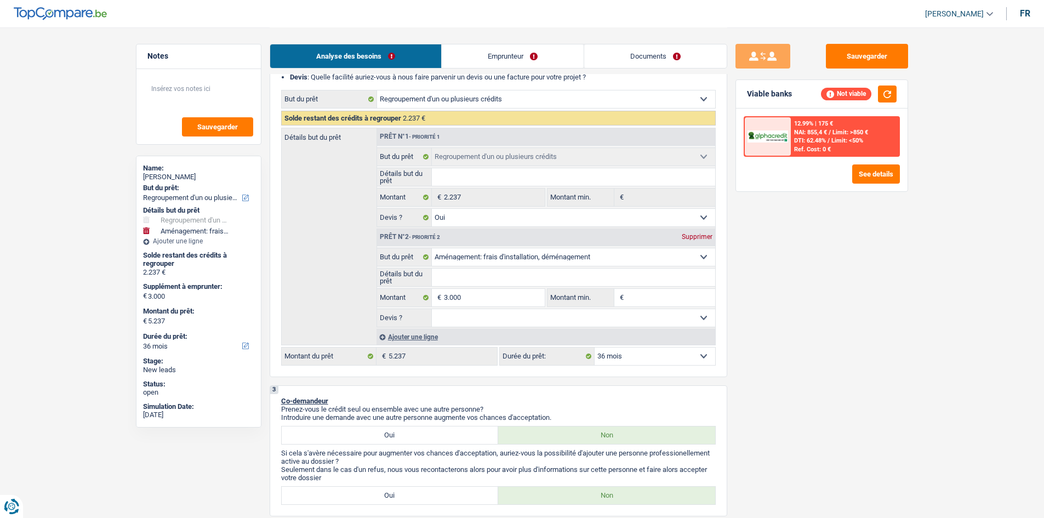
scroll to position [0, 0]
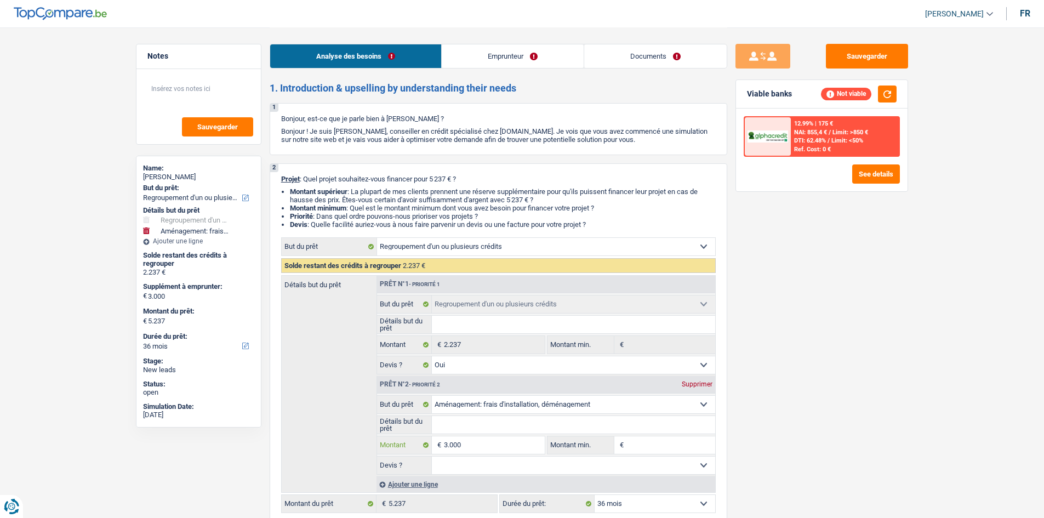
click at [482, 450] on input "3.000" at bounding box center [494, 445] width 100 height 18
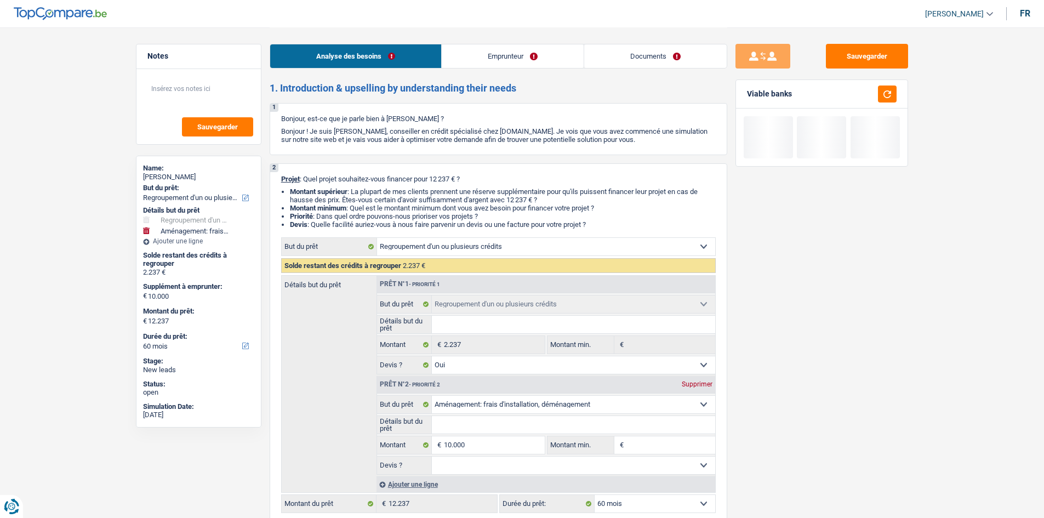
click at [841, 397] on div "Sauvegarder Viable banks" at bounding box center [821, 272] width 189 height 457
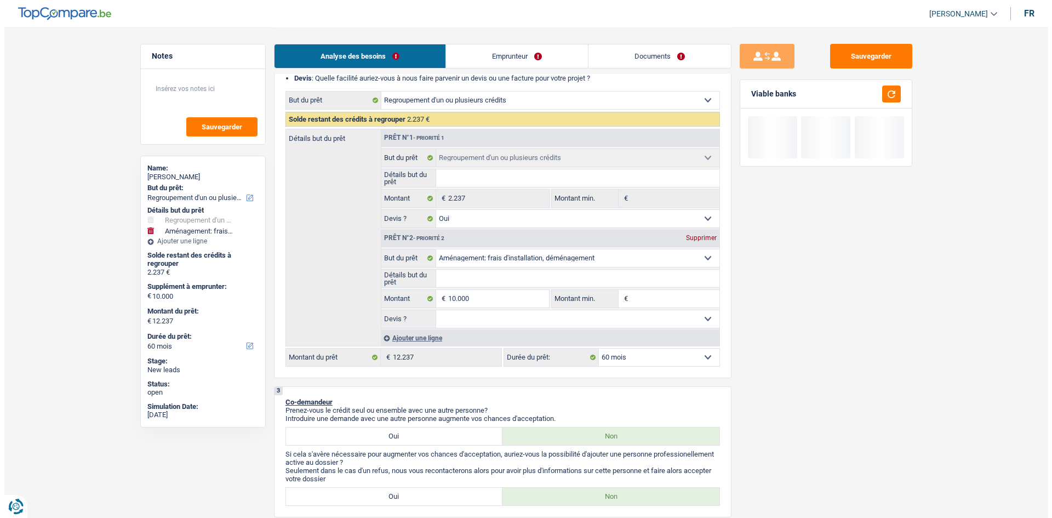
scroll to position [147, 0]
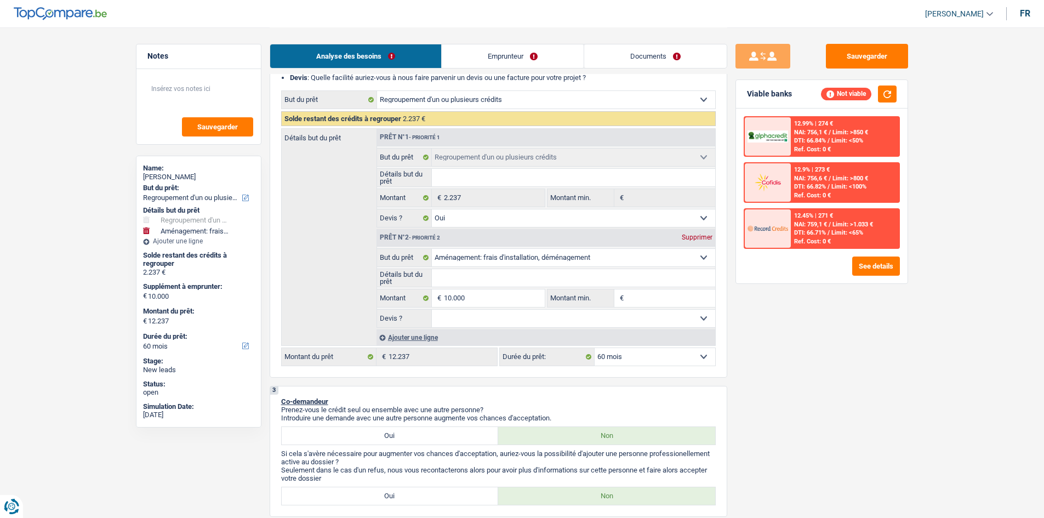
click at [627, 361] on select "12 mois 18 mois 24 mois 30 mois 36 mois 42 mois 48 mois 60 mois Sélectionner un…" at bounding box center [655, 357] width 121 height 18
click at [480, 296] on input "10.000" at bounding box center [494, 298] width 100 height 18
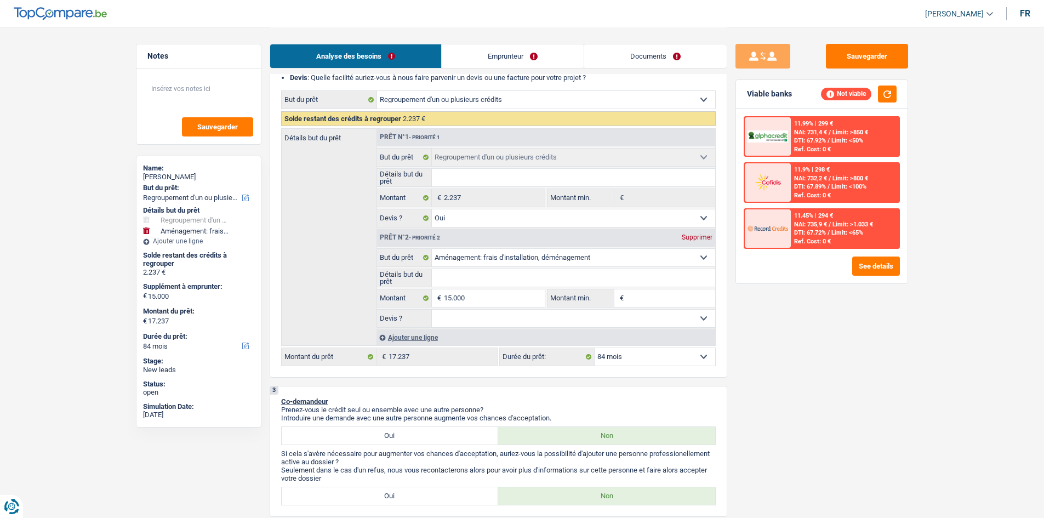
click at [651, 360] on select "12 mois 18 mois 24 mois 30 mois 36 mois 42 mois 48 mois 60 mois 72 mois 84 mois…" at bounding box center [655, 357] width 121 height 18
click at [595, 348] on select "12 mois 18 mois 24 mois 30 mois 36 mois 42 mois 48 mois 60 mois 72 mois 84 mois…" at bounding box center [655, 357] width 121 height 18
click at [647, 360] on select "12 mois 18 mois 24 mois 30 mois 36 mois 42 mois 48 mois 60 mois 72 mois 84 mois…" at bounding box center [655, 357] width 121 height 18
click at [476, 295] on input "15.000" at bounding box center [494, 298] width 100 height 18
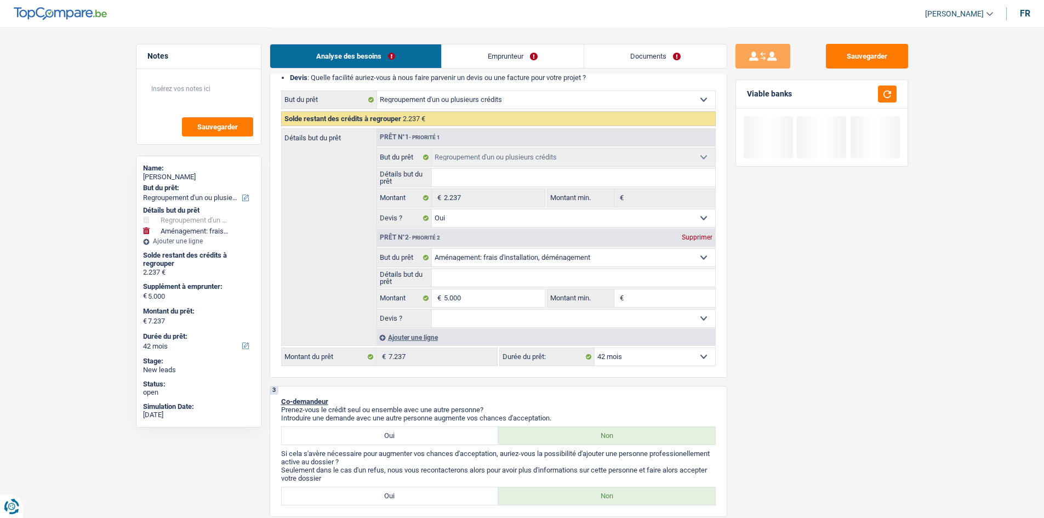
click at [859, 362] on div "Sauvegarder Viable banks" at bounding box center [821, 272] width 189 height 457
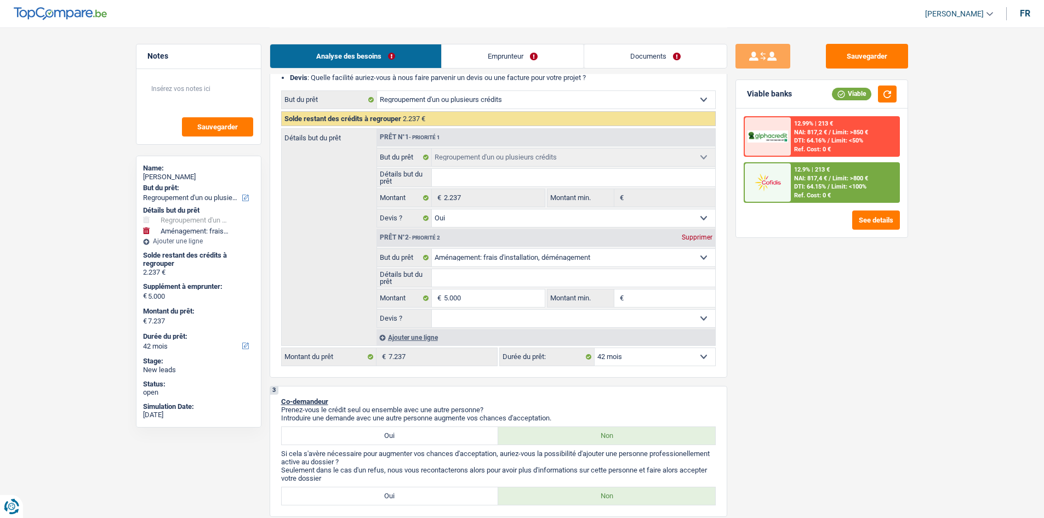
click at [626, 356] on select "12 mois 18 mois 24 mois 30 mois 36 mois 42 mois Sélectionner une option" at bounding box center [655, 357] width 121 height 18
click at [595, 348] on select "12 mois 18 mois 24 mois 30 mois 36 mois 42 mois Sélectionner une option" at bounding box center [655, 357] width 121 height 18
click at [815, 180] on span "NAI: 817,4 €" at bounding box center [810, 178] width 33 height 7
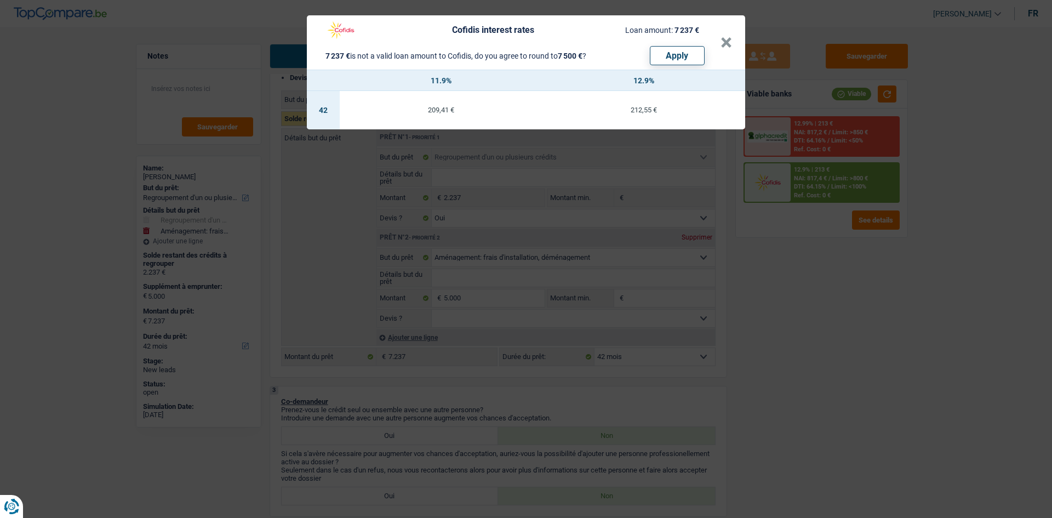
click at [817, 319] on div "Cofidis interest rates Loan amount: 7 237 € 7 237 € is not a valid loan amount …" at bounding box center [526, 259] width 1052 height 518
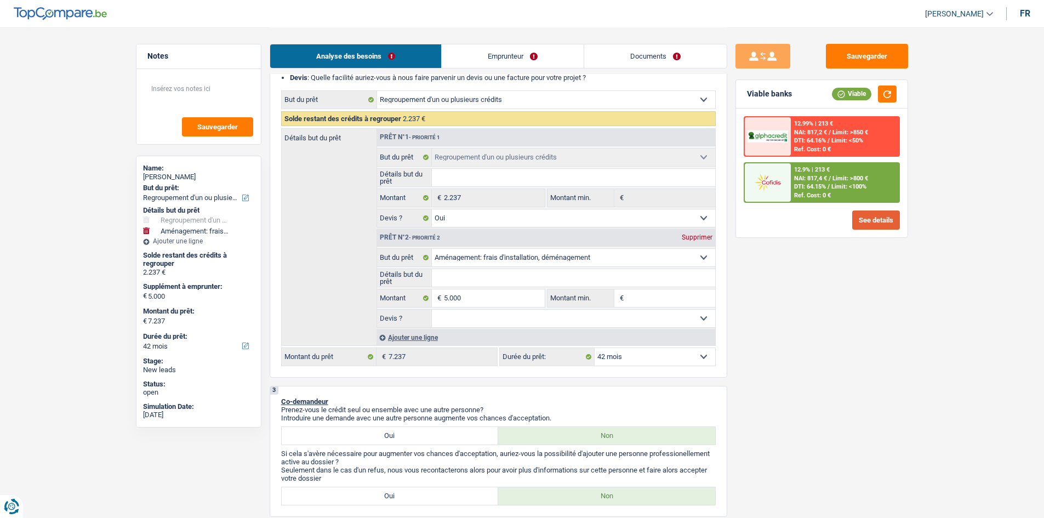
click at [861, 223] on button "See details" at bounding box center [876, 219] width 48 height 19
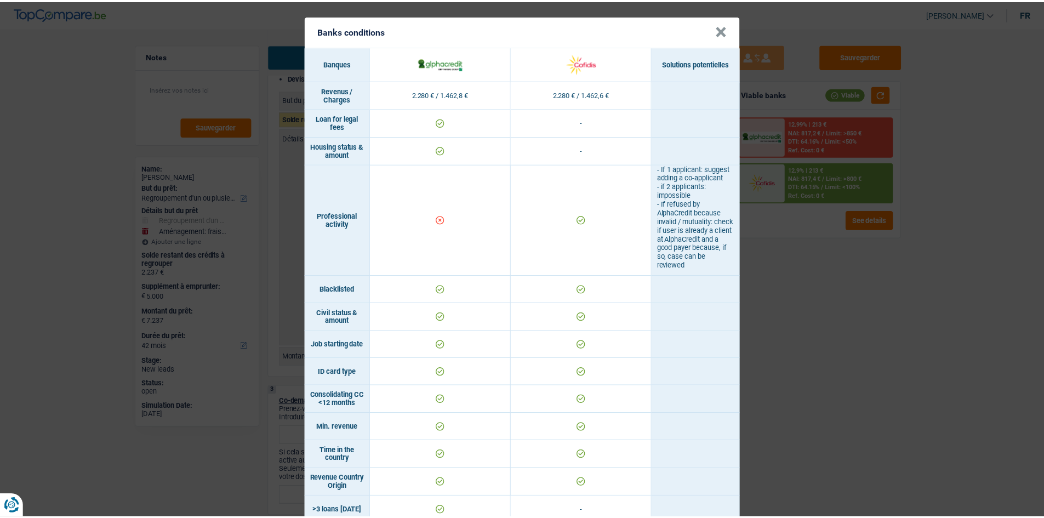
scroll to position [0, 0]
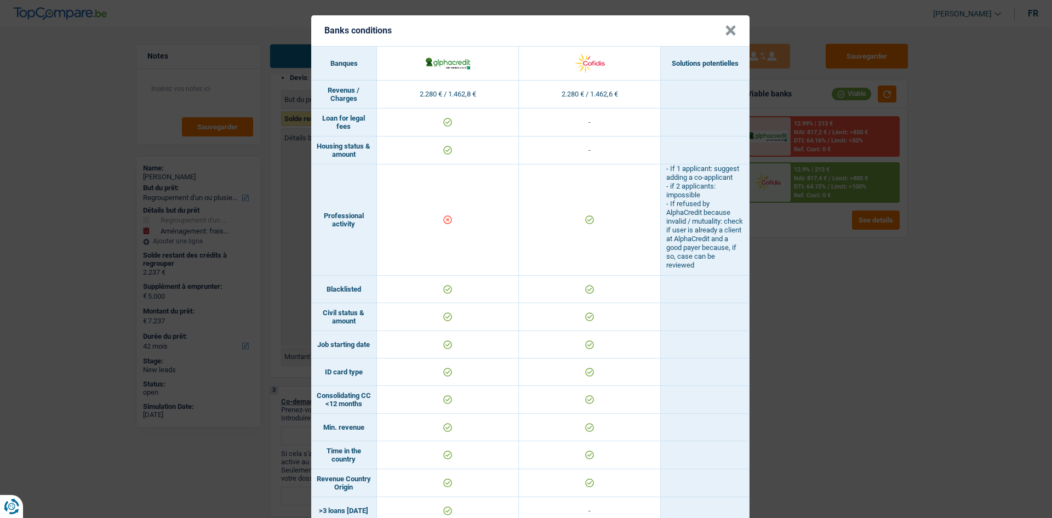
click at [830, 303] on div "Banks conditions × Banques Solutions potentielles Revenus / Charges 2.280 € / 1…" at bounding box center [526, 259] width 1052 height 518
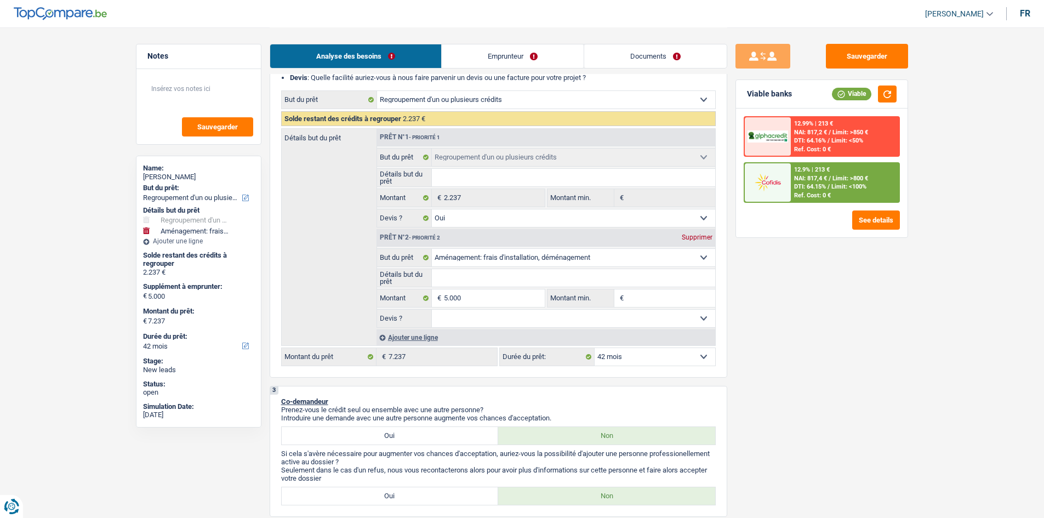
click at [798, 186] on span "DTI: 64.15%" at bounding box center [810, 186] width 32 height 7
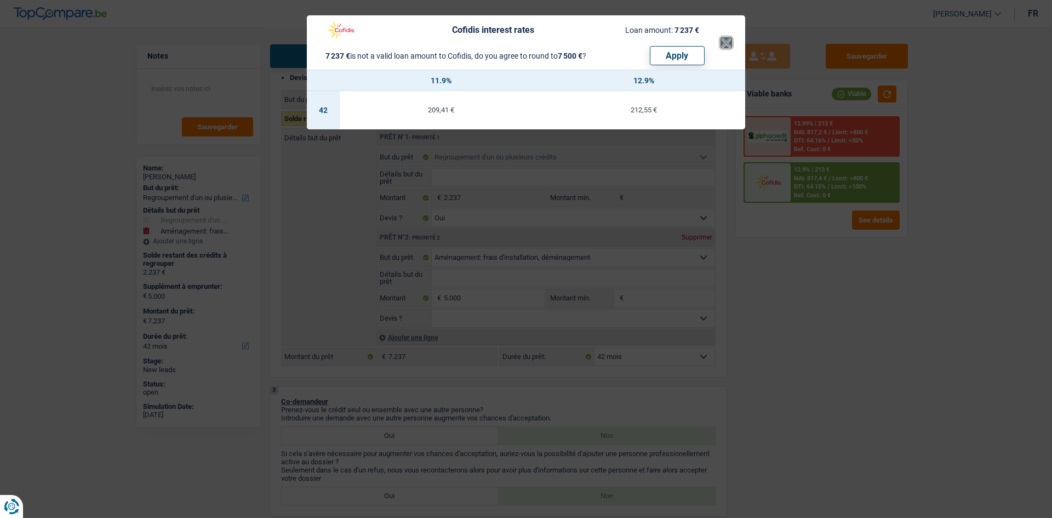
click at [724, 47] on button "×" at bounding box center [727, 42] width 12 height 11
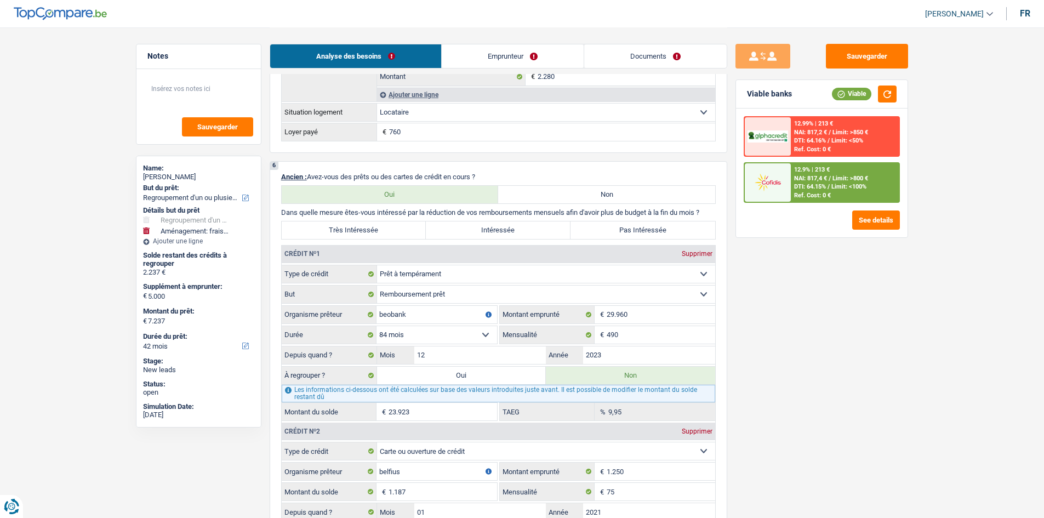
scroll to position [1133, 0]
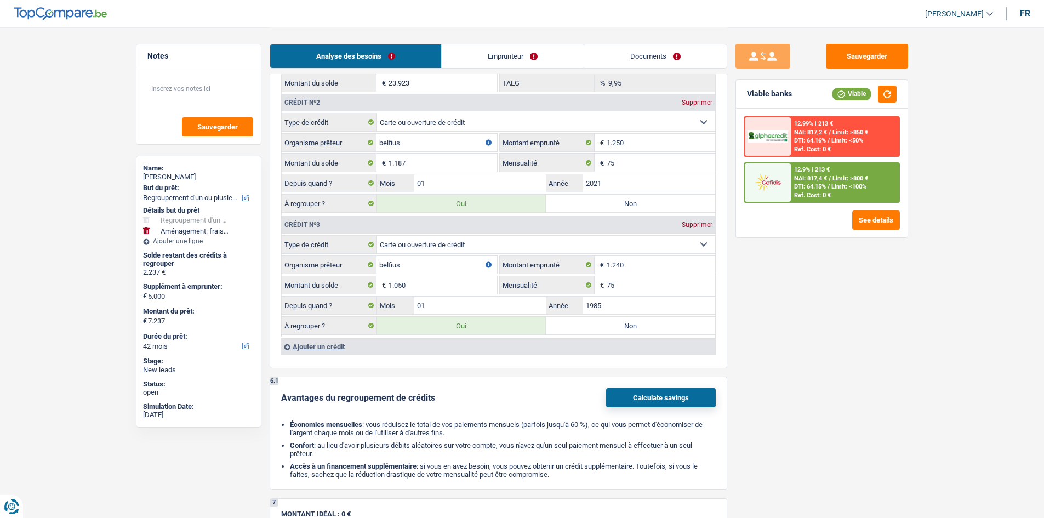
click at [623, 328] on label "Non" at bounding box center [630, 326] width 169 height 18
click at [623, 328] on input "Non" at bounding box center [630, 326] width 169 height 18
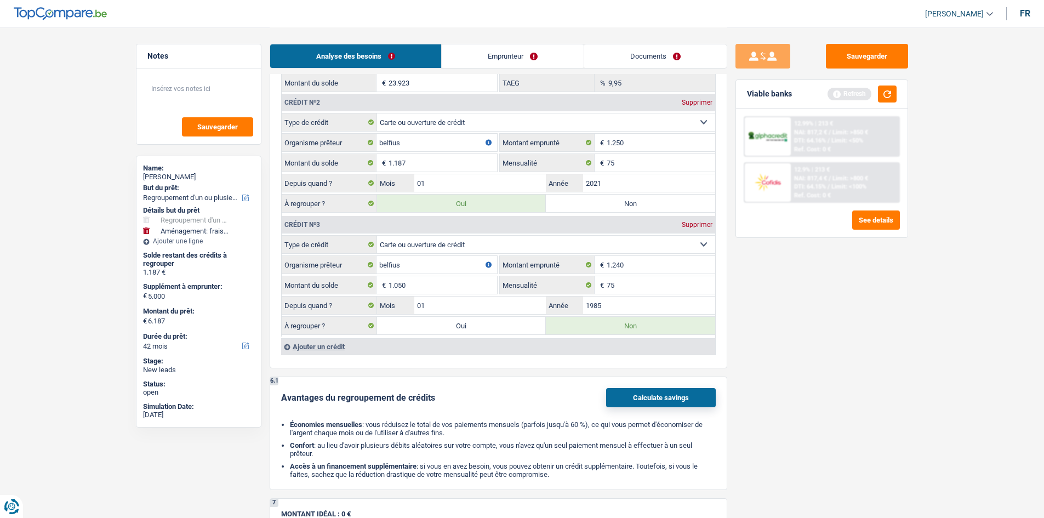
click at [621, 209] on label "Non" at bounding box center [630, 204] width 169 height 18
click at [621, 209] on input "Non" at bounding box center [630, 204] width 169 height 18
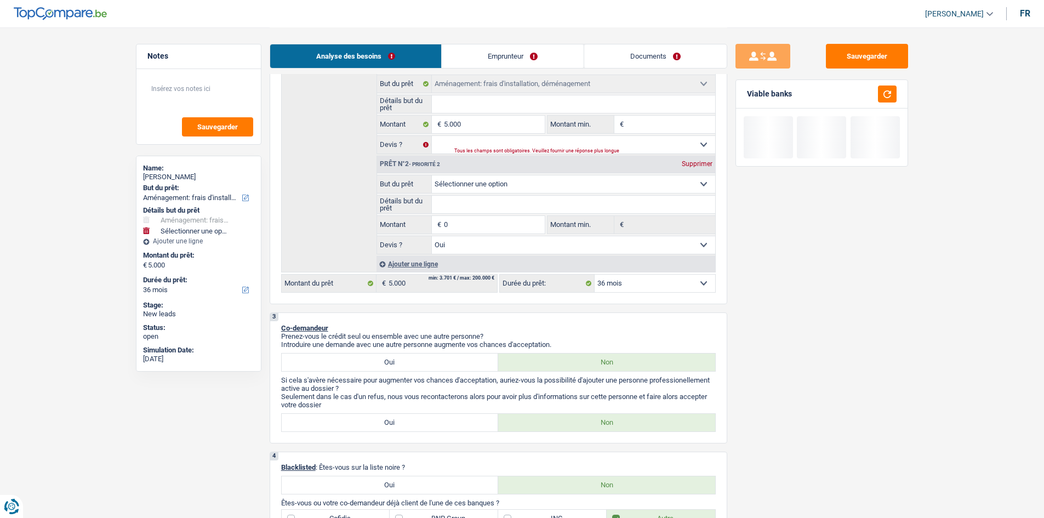
scroll to position [202, 0]
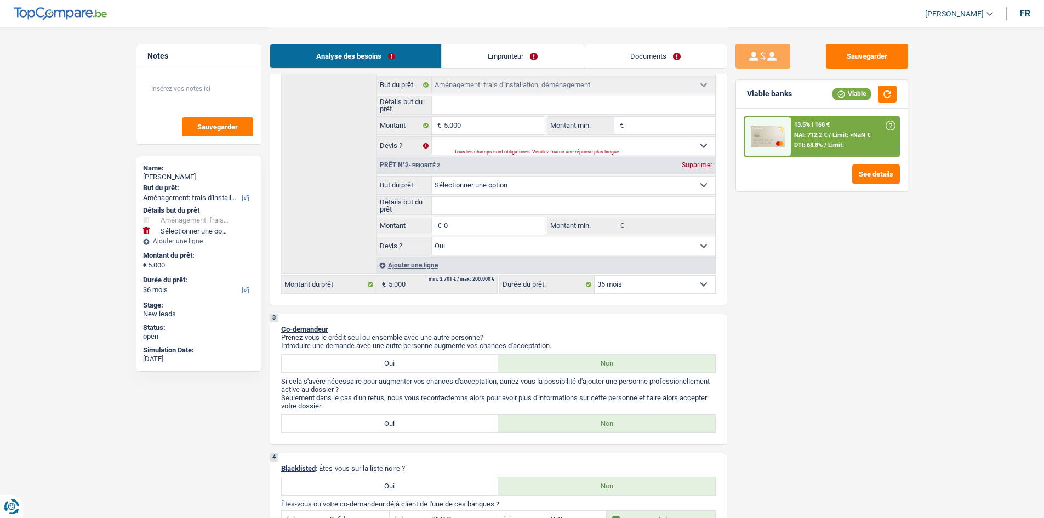
click at [688, 168] on div "Supprimer" at bounding box center [697, 165] width 36 height 7
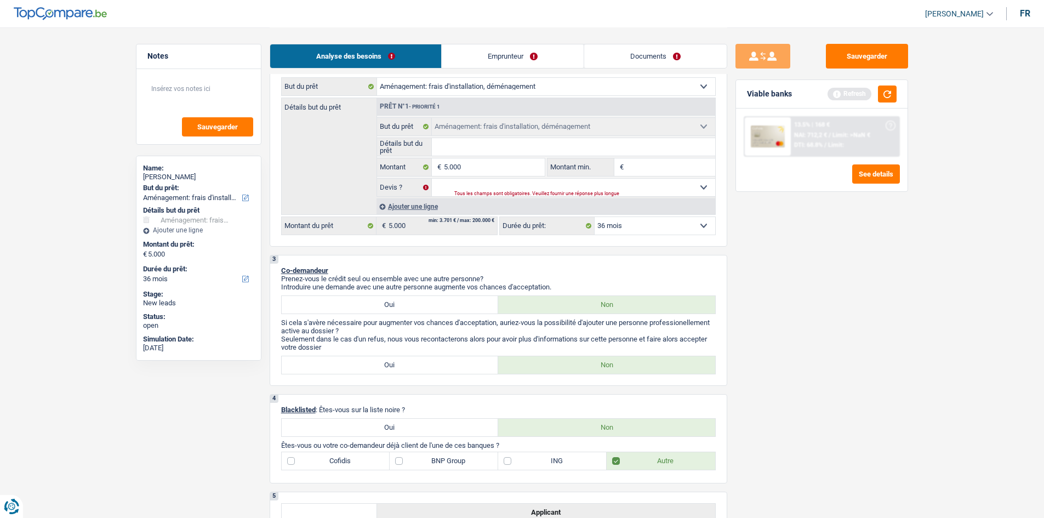
scroll to position [0, 0]
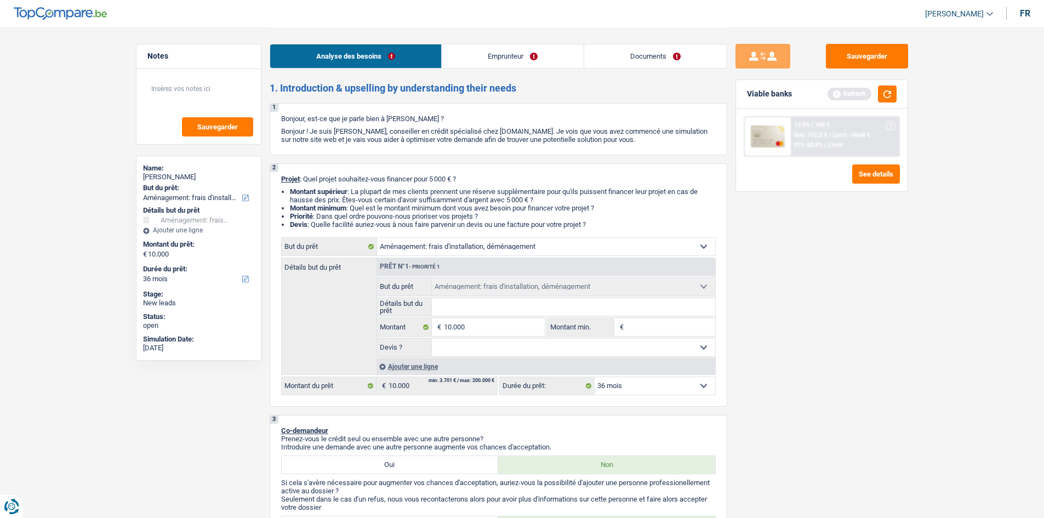
click at [871, 310] on div "Sauvegarder Viable banks Refresh 13.5% | 168 € NAI: 712,2 € / Limit: >NaN € DTI…" at bounding box center [821, 272] width 189 height 457
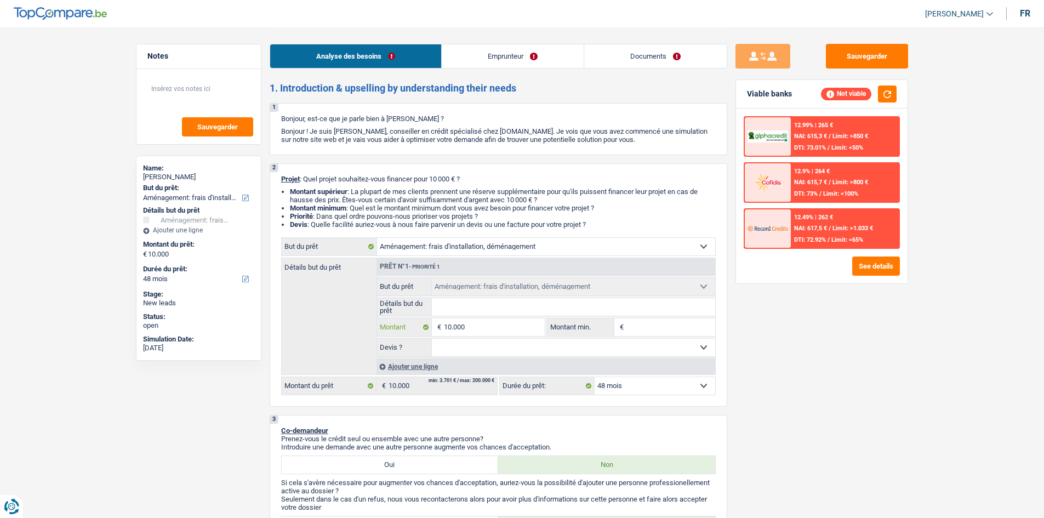
click at [505, 332] on input "10.000" at bounding box center [494, 327] width 100 height 18
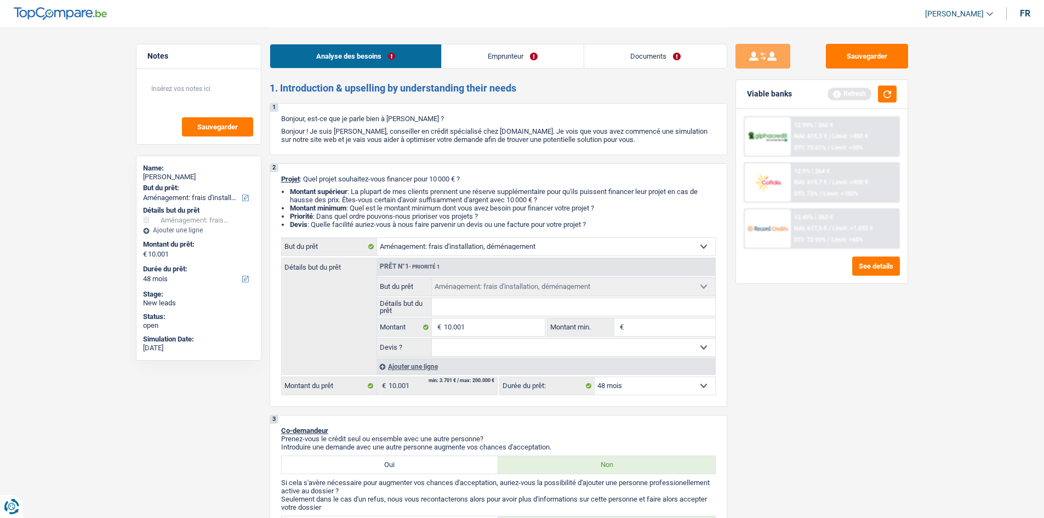
click at [768, 384] on div "Sauvegarder Viable banks Refresh 12.99% | 265 € NAI: 615,3 € / Limit: >850 € DT…" at bounding box center [821, 272] width 189 height 457
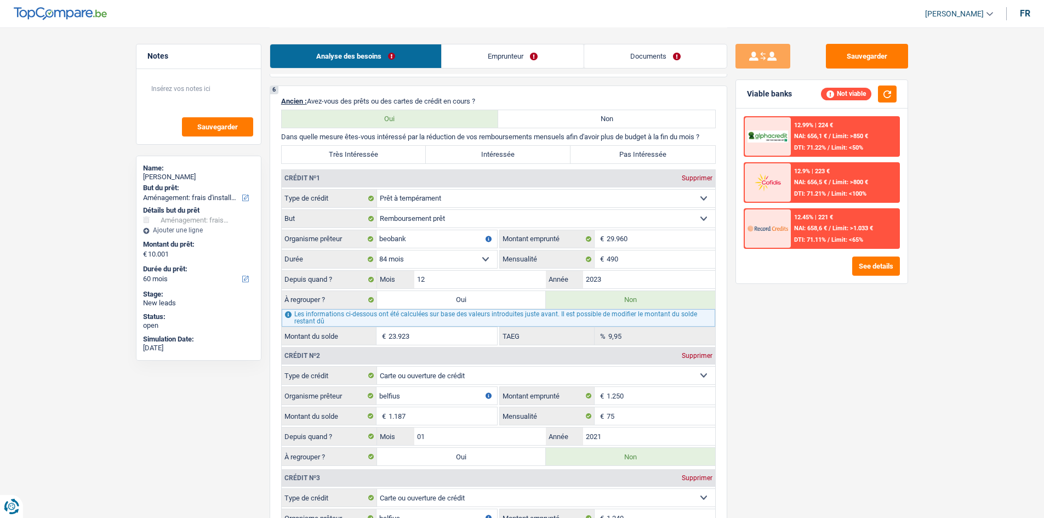
scroll to position [877, 0]
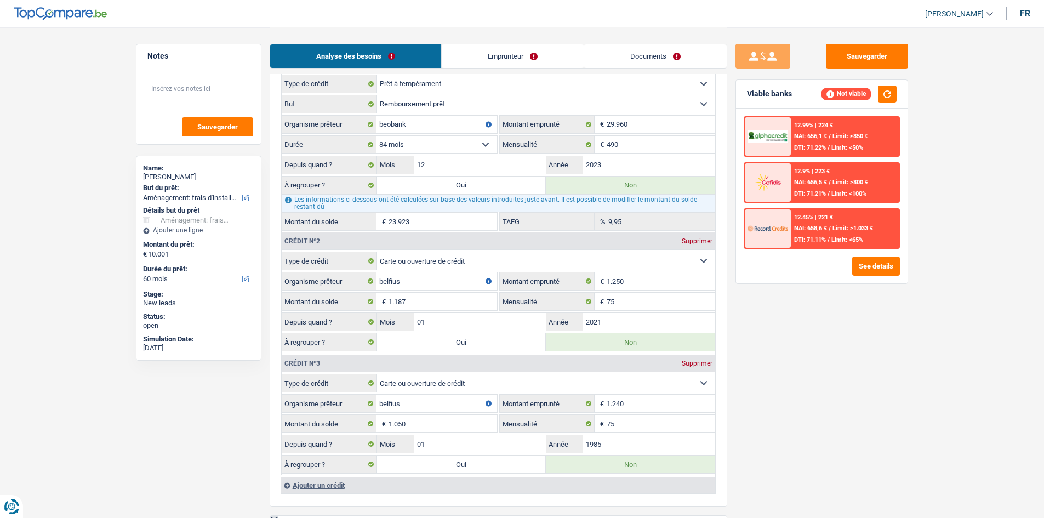
click at [475, 335] on label "Oui" at bounding box center [461, 342] width 169 height 18
click at [475, 335] on input "Oui" at bounding box center [461, 342] width 169 height 18
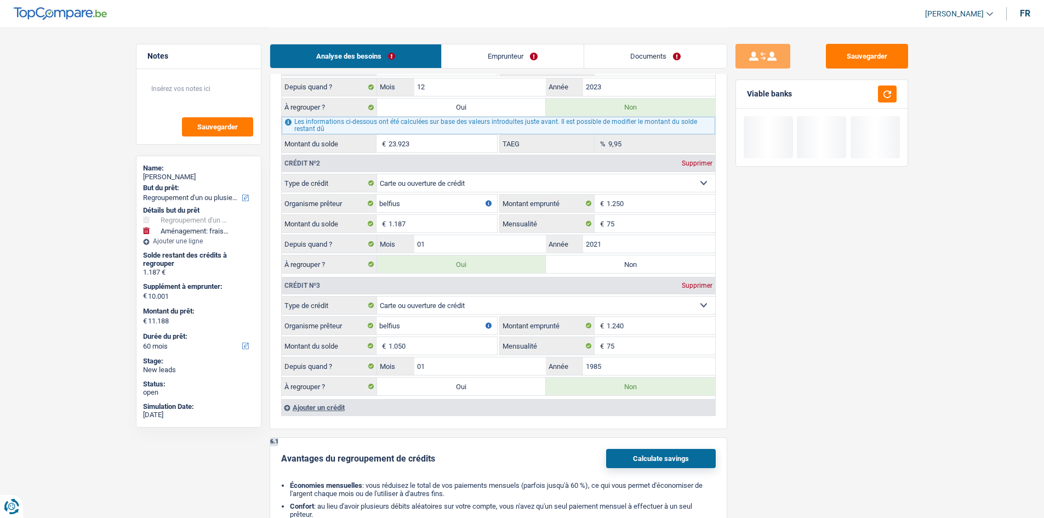
scroll to position [1151, 0]
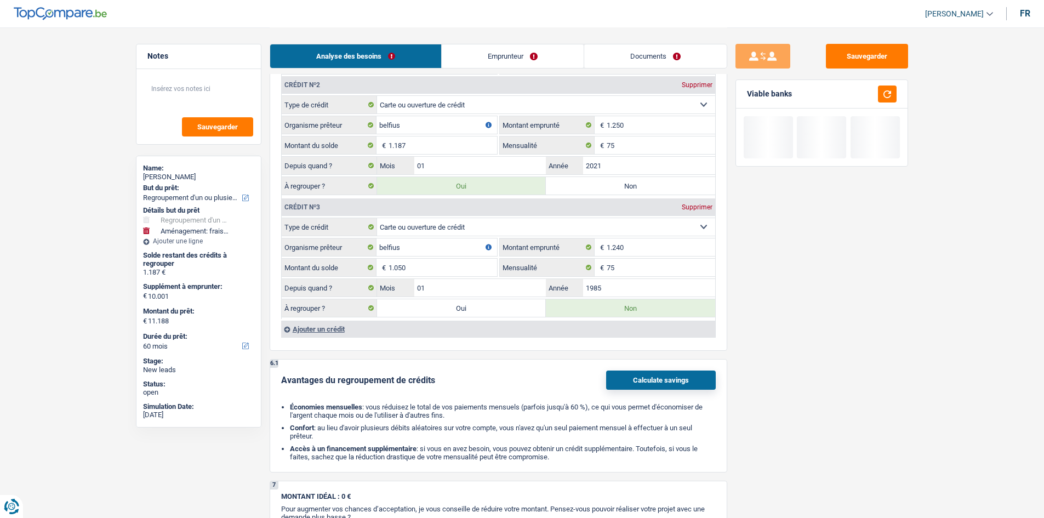
click at [449, 310] on label "Oui" at bounding box center [461, 308] width 169 height 18
click at [449, 310] on input "Oui" at bounding box center [461, 308] width 169 height 18
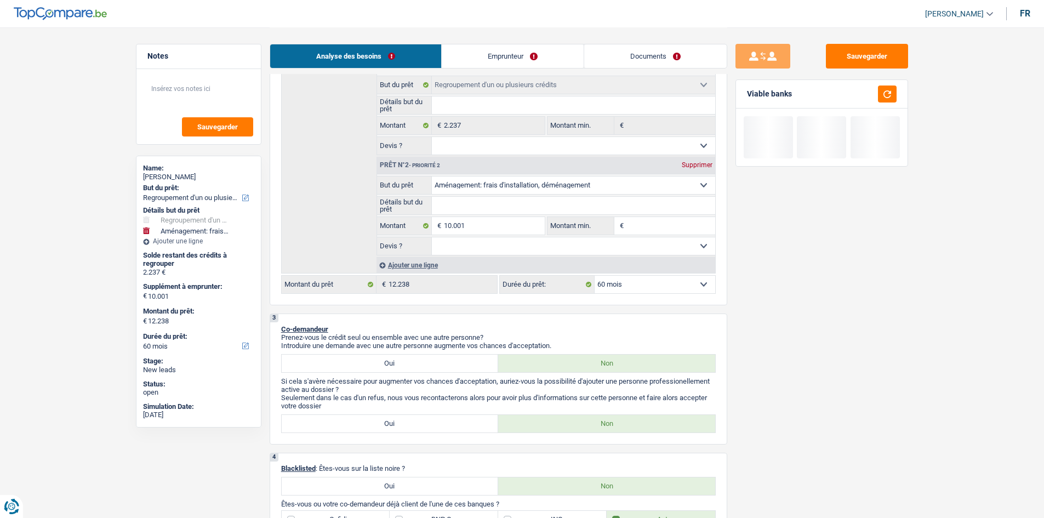
scroll to position [0, 0]
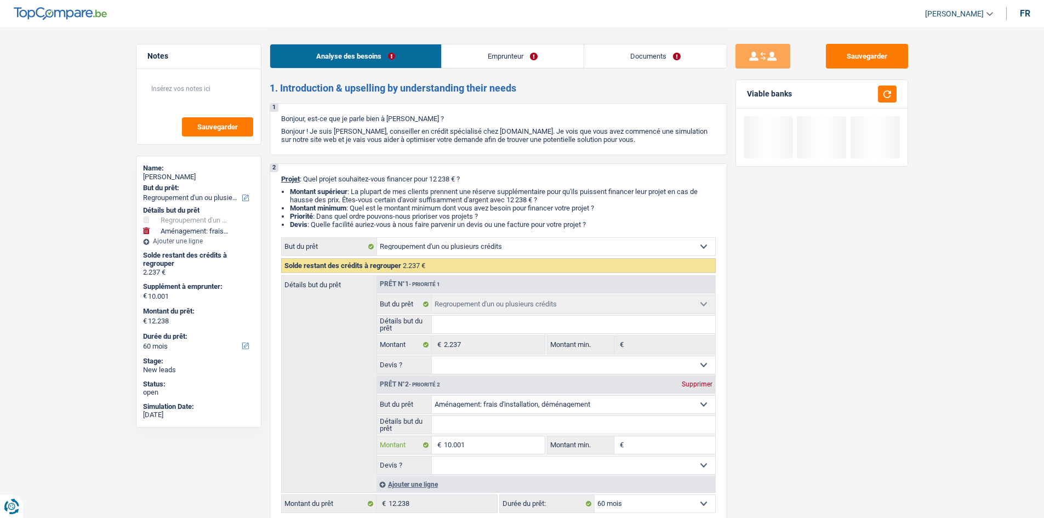
click at [480, 446] on input "10.001" at bounding box center [494, 445] width 100 height 18
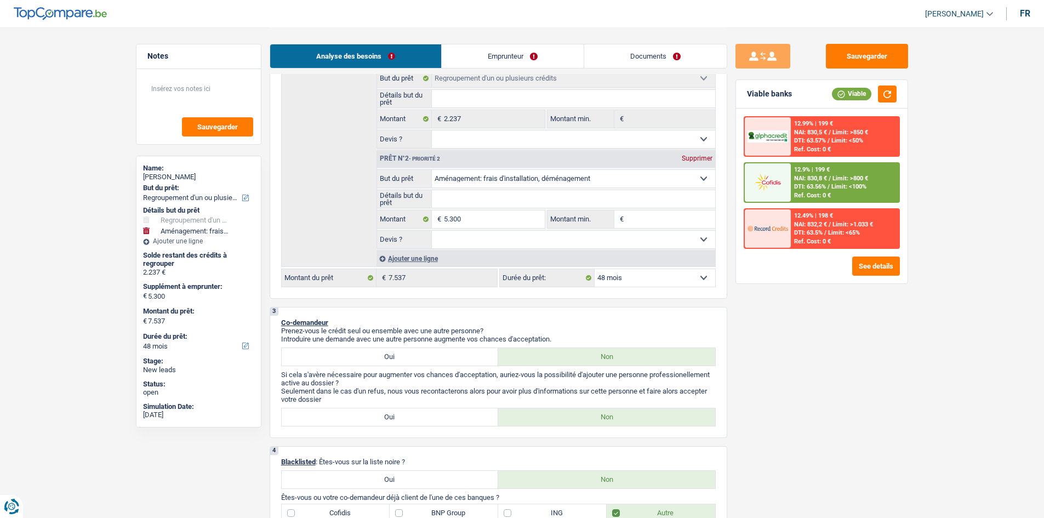
scroll to position [55, 0]
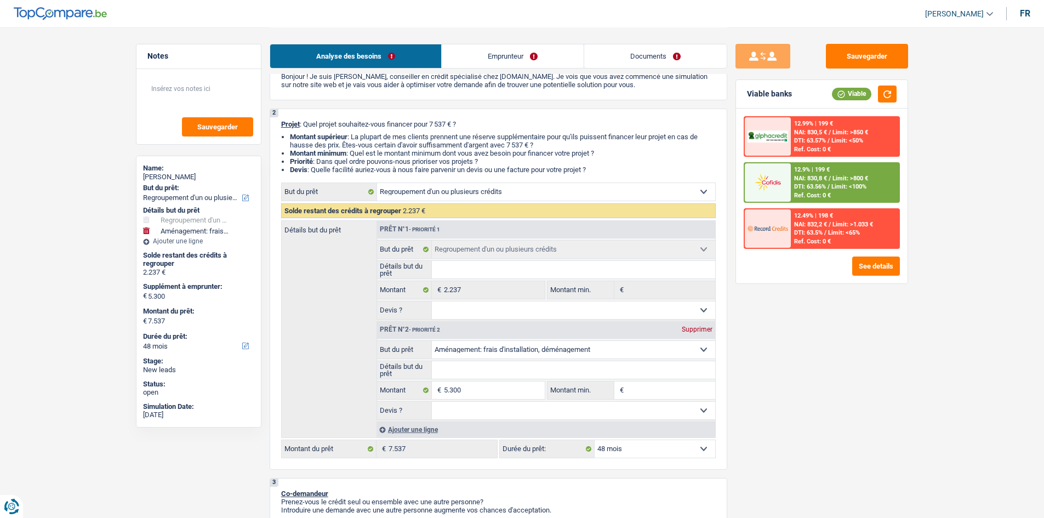
click at [622, 51] on link "Documents" at bounding box center [655, 56] width 142 height 24
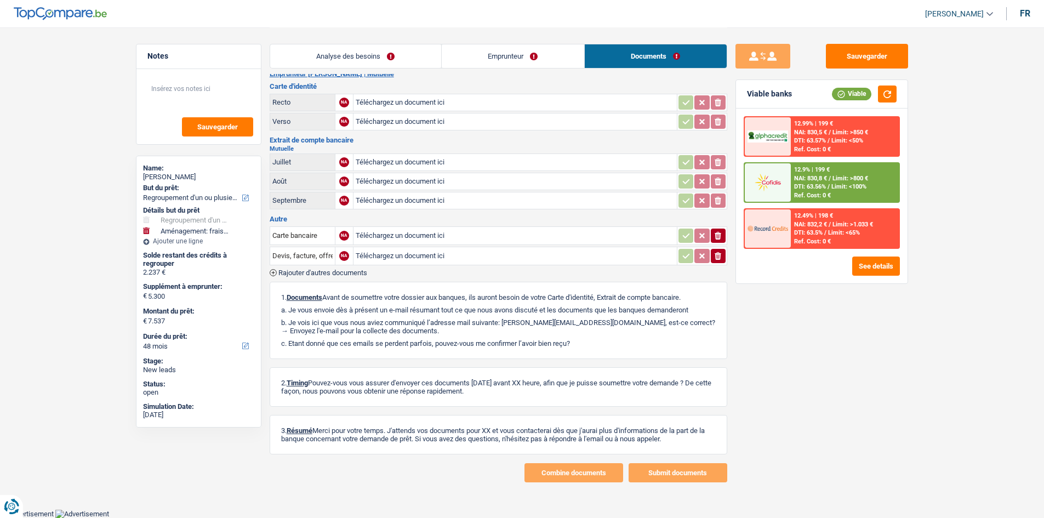
click at [778, 186] on img at bounding box center [768, 182] width 41 height 20
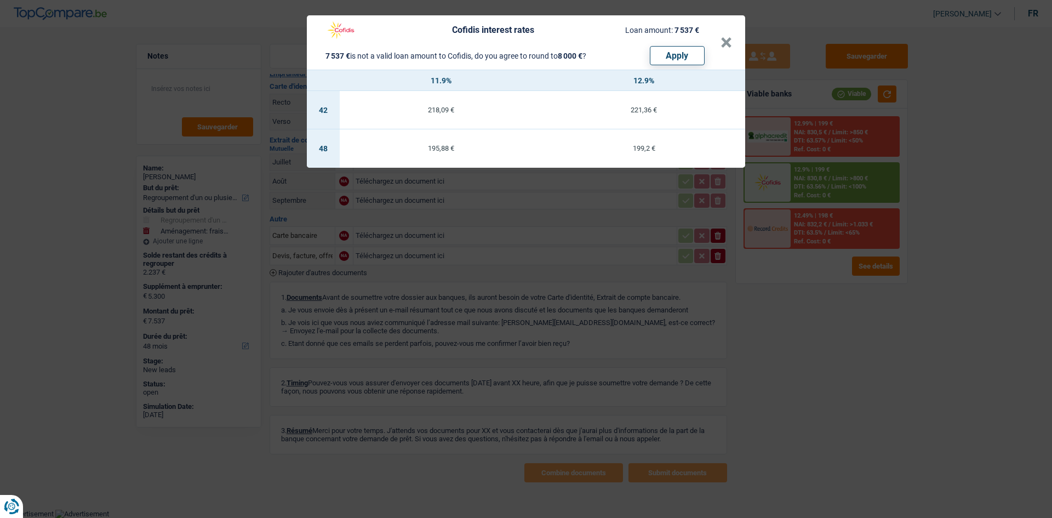
drag, startPoint x: 830, startPoint y: 406, endPoint x: 813, endPoint y: 375, distance: 34.8
click at [828, 394] on div "Cofidis interest rates Loan amount: 7 537 € 7 537 € is not a valid loan amount …" at bounding box center [526, 259] width 1052 height 518
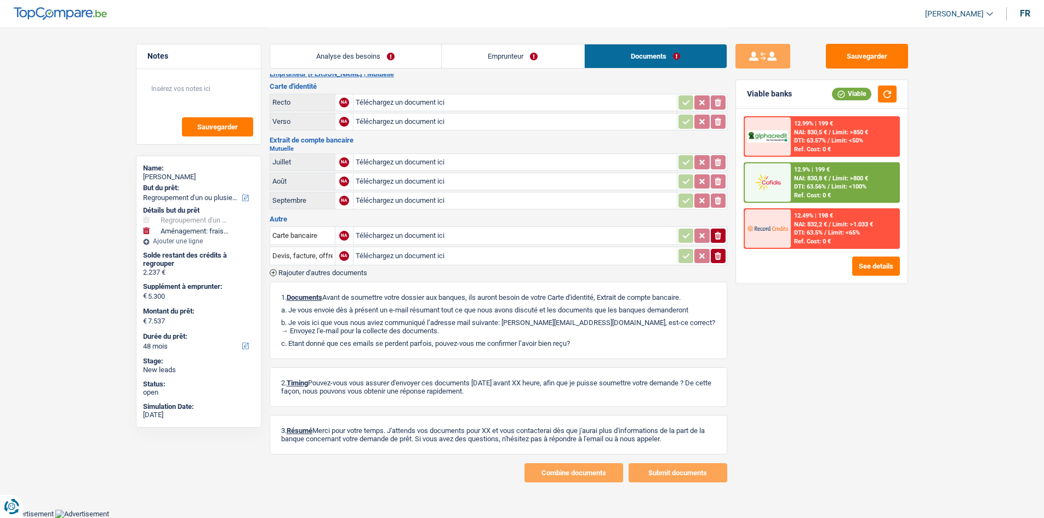
click at [523, 56] on link "Emprunteur" at bounding box center [513, 56] width 142 height 24
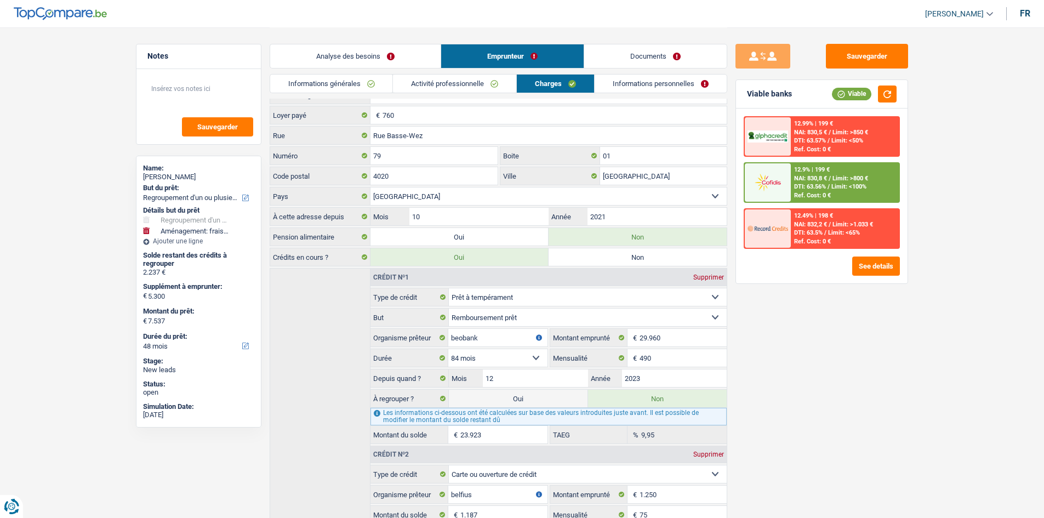
click at [341, 52] on link "Analyse des besoins" at bounding box center [355, 56] width 170 height 24
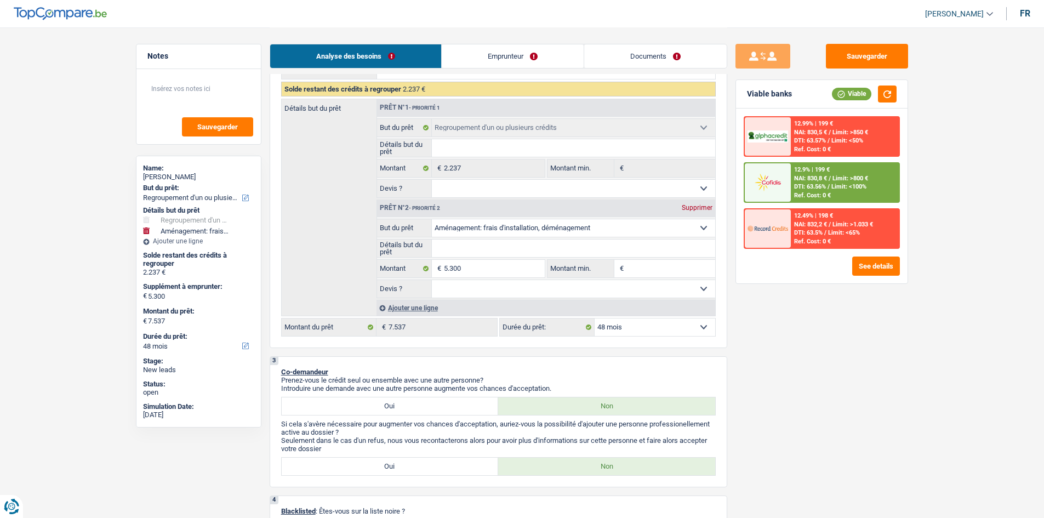
scroll to position [287, 0]
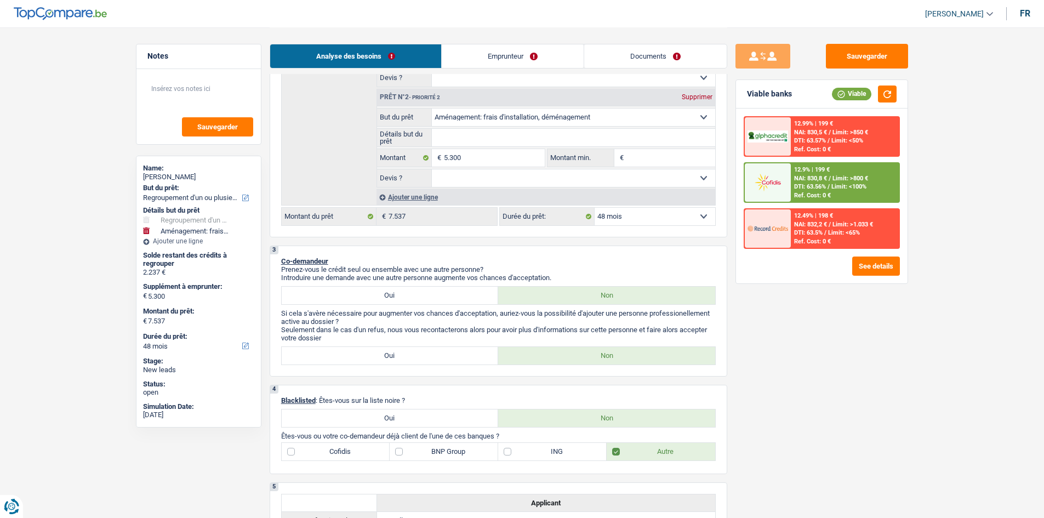
drag, startPoint x: 639, startPoint y: 218, endPoint x: 640, endPoint y: 224, distance: 6.7
click at [639, 218] on select "12 mois 18 mois 24 mois 30 mois 36 mois 42 mois 48 mois Sélectionner une option" at bounding box center [655, 217] width 121 height 18
click at [595, 208] on select "12 mois 18 mois 24 mois 30 mois 36 mois 42 mois 48 mois Sélectionner une option" at bounding box center [655, 217] width 121 height 18
click at [603, 213] on select "12 mois 18 mois 24 mois 30 mois 36 mois 42 mois 48 mois Sélectionner une option" at bounding box center [655, 217] width 121 height 18
click at [595, 208] on select "12 mois 18 mois 24 mois 30 mois 36 mois 42 mois 48 mois Sélectionner une option" at bounding box center [655, 217] width 121 height 18
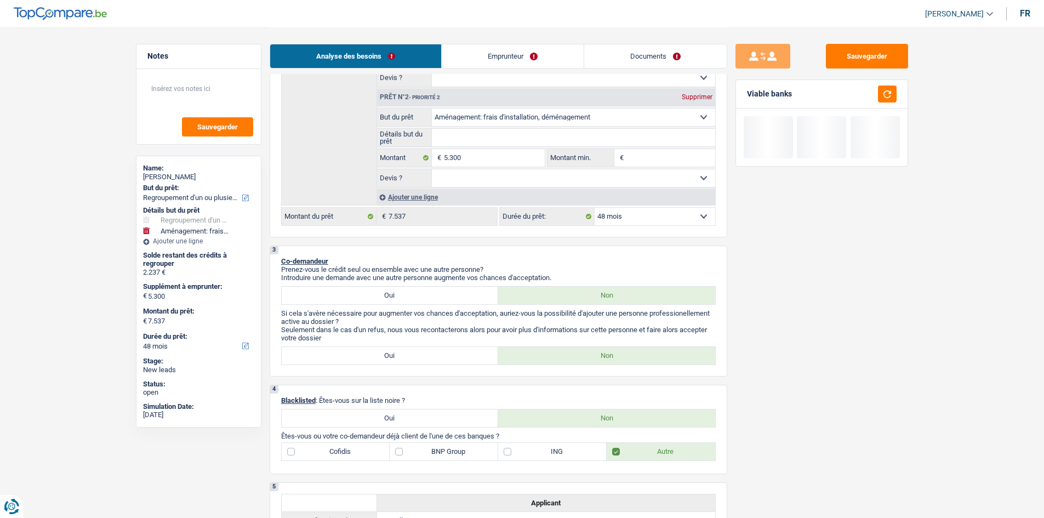
click at [781, 328] on div "Sauvegarder Viable banks" at bounding box center [821, 272] width 189 height 457
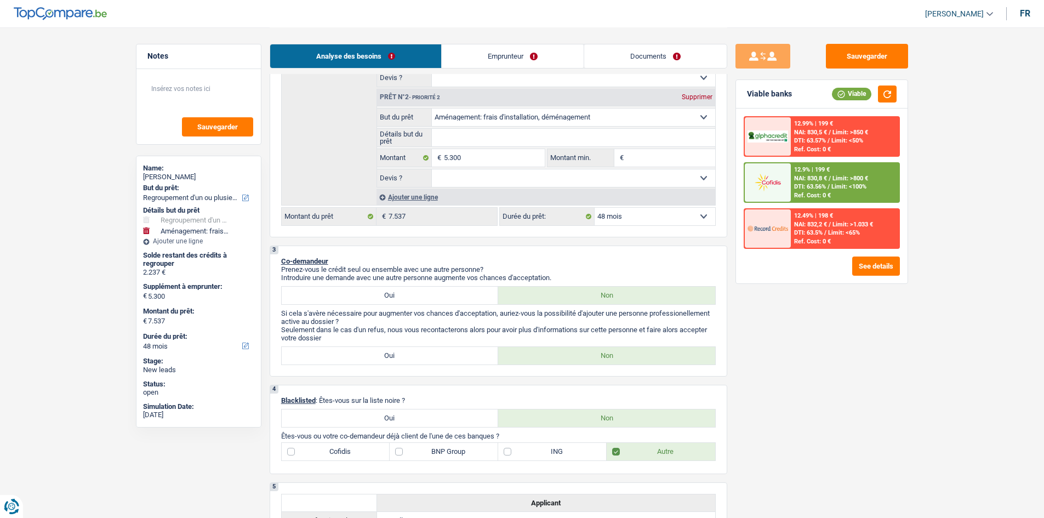
click at [842, 322] on div "Sauvegarder Viable banks Viable 12.99% | 199 € NAI: 830,5 € / Limit: >850 € DTI…" at bounding box center [821, 272] width 189 height 457
click at [618, 50] on link "Documents" at bounding box center [655, 56] width 142 height 24
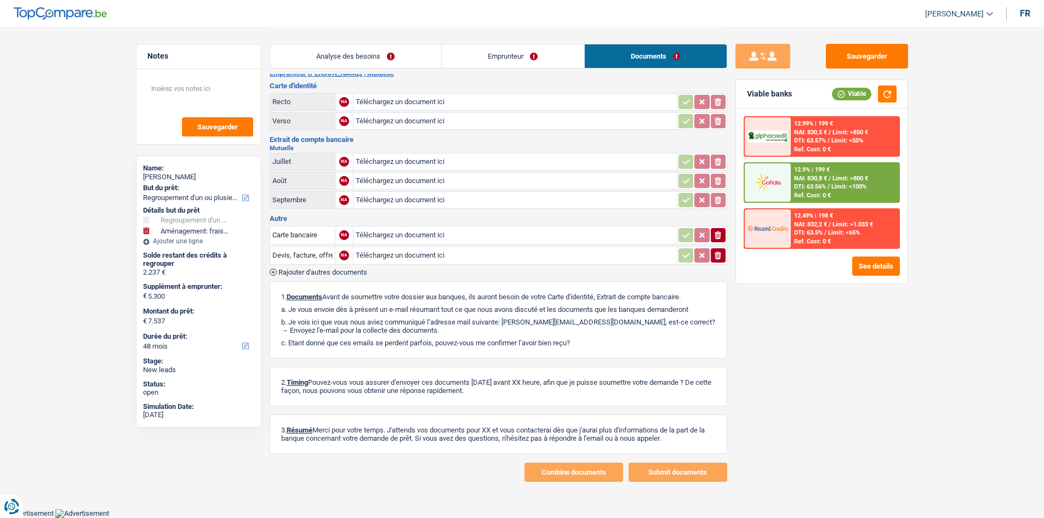
scroll to position [13, 0]
click at [515, 48] on link "Emprunteur" at bounding box center [513, 56] width 142 height 24
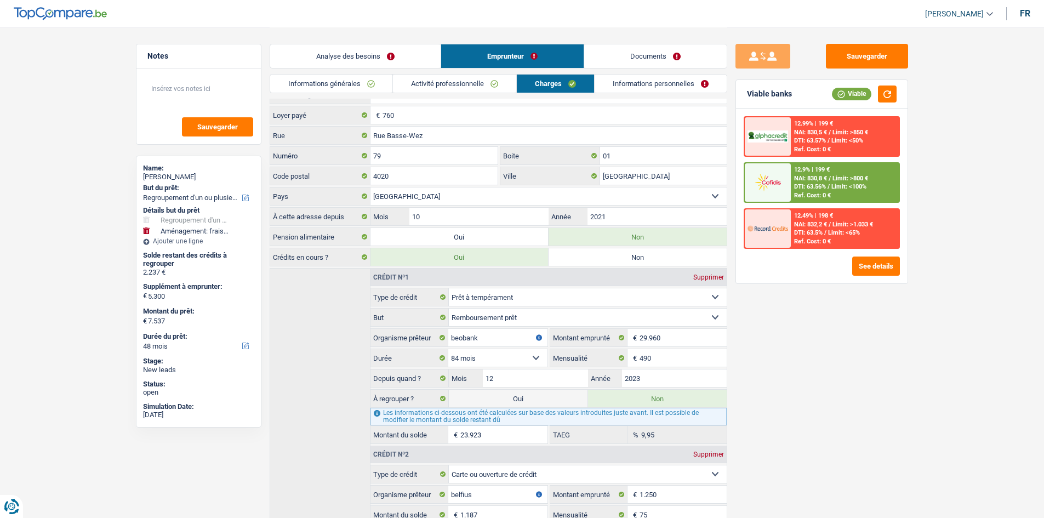
click at [824, 182] on div "12.9% | 199 € NAI: 830,8 € / Limit: >800 € DTI: 63.56% / Limit: <100% Ref. Cost…" at bounding box center [845, 182] width 108 height 38
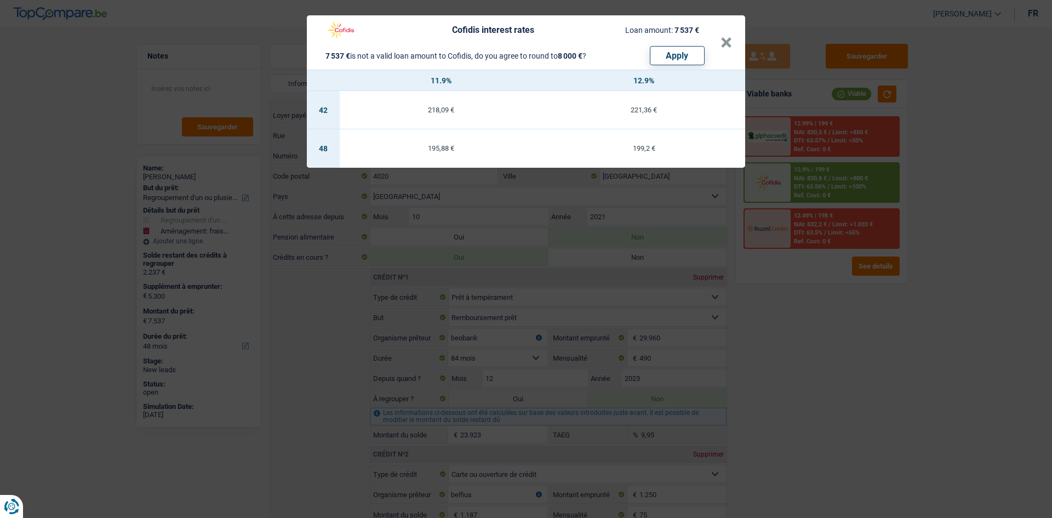
click at [84, 189] on div "Cofidis interest rates Loan amount: 7 537 € 7 537 € is not a valid loan amount …" at bounding box center [526, 259] width 1052 height 518
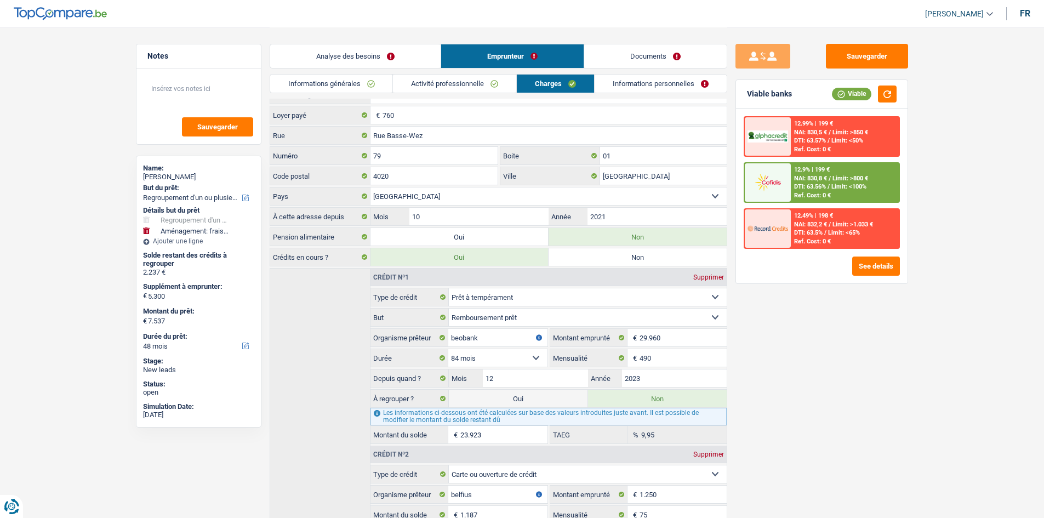
drag, startPoint x: 353, startPoint y: 57, endPoint x: 370, endPoint y: 7, distance: 53.2
click at [353, 57] on link "Analyse des besoins" at bounding box center [355, 56] width 170 height 24
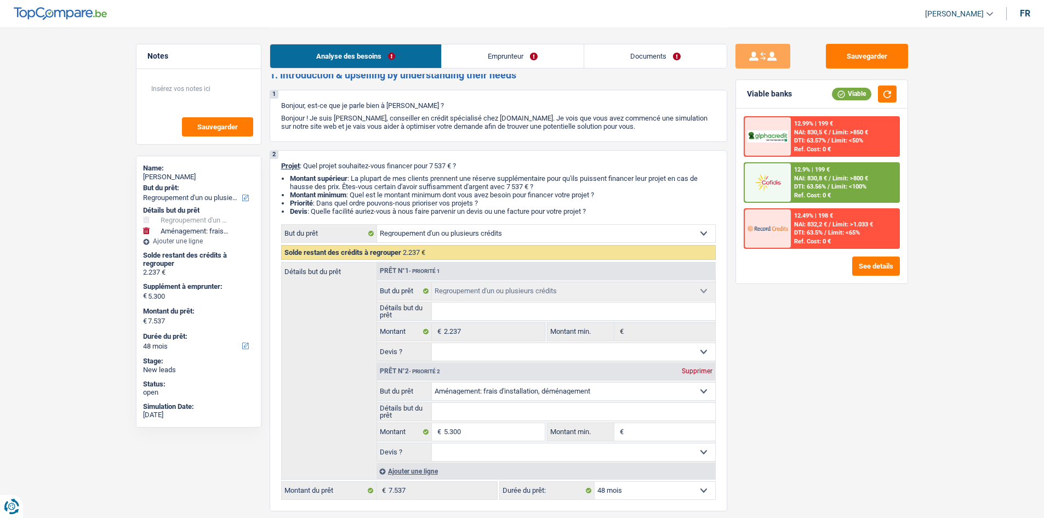
click at [442, 319] on input "Détails but du prêt" at bounding box center [573, 312] width 283 height 18
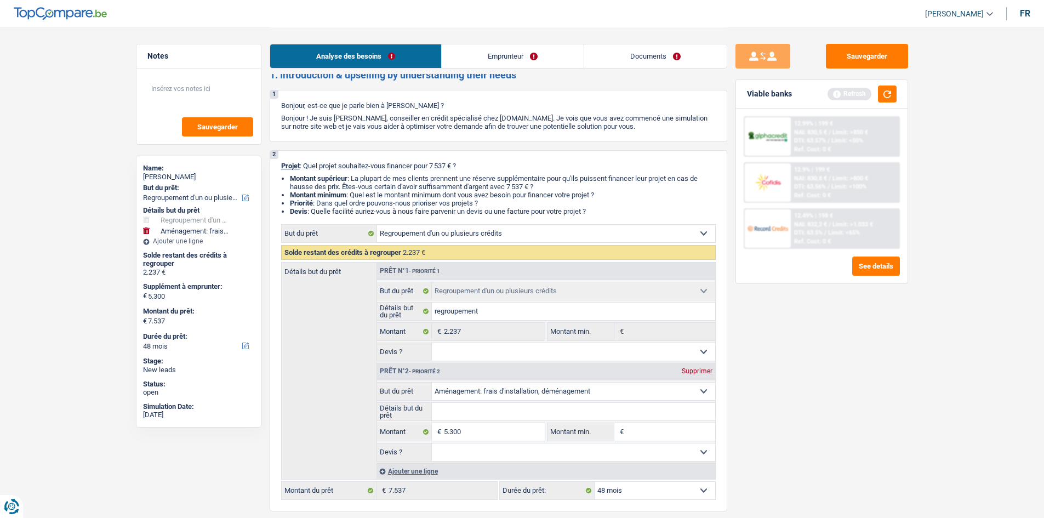
click at [458, 408] on input "Détails but du prêt" at bounding box center [573, 412] width 283 height 18
click at [538, 459] on select "Oui Non Non répondu Sélectionner une option" at bounding box center [573, 452] width 283 height 18
click at [432, 443] on select "Oui Non Non répondu Sélectionner une option" at bounding box center [573, 452] width 283 height 18
click at [475, 356] on select "Oui Non Non répondu Sélectionner une option" at bounding box center [573, 352] width 283 height 18
click at [432, 343] on select "Oui Non Non répondu Sélectionner une option" at bounding box center [573, 352] width 283 height 18
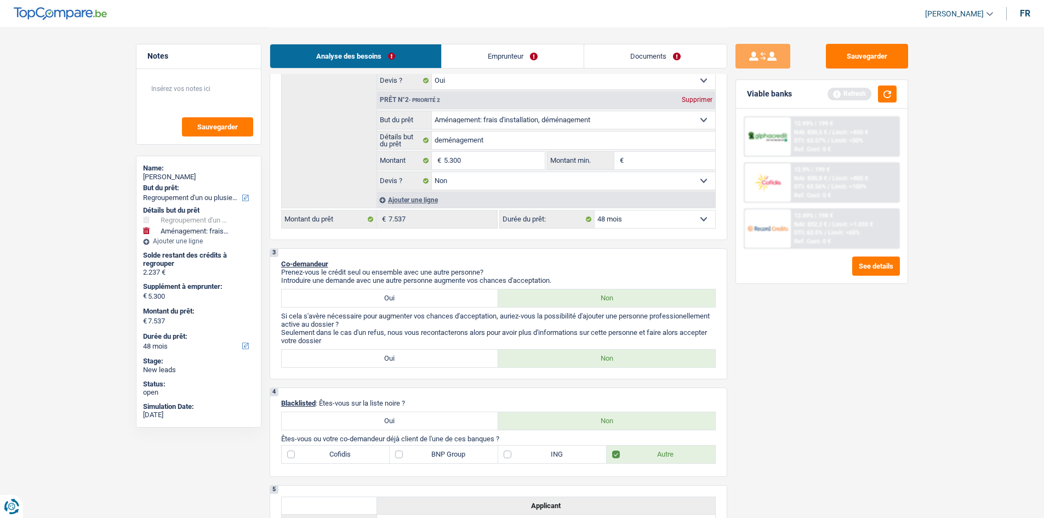
scroll to position [286, 0]
click at [848, 53] on button "Sauvegarder" at bounding box center [867, 56] width 82 height 25
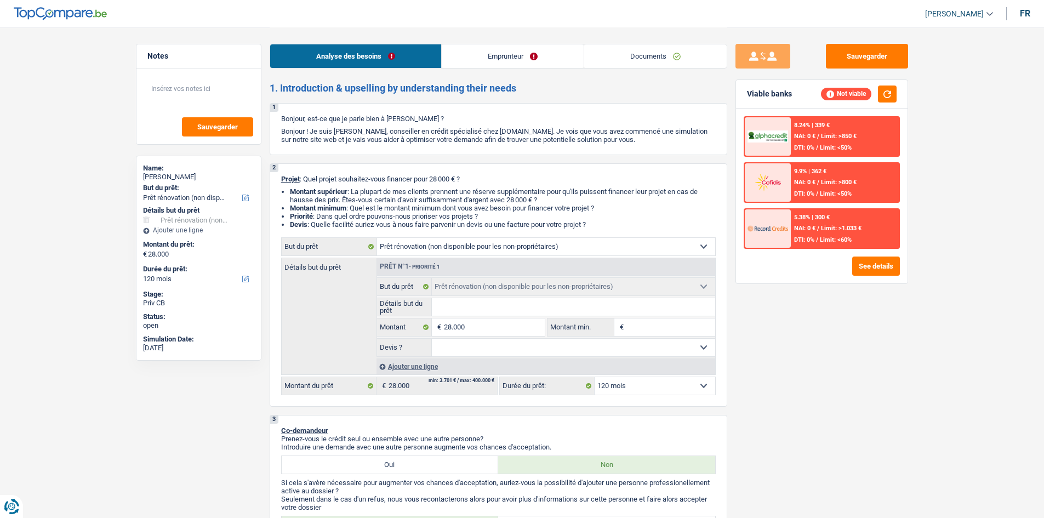
select select "renovation"
select select "120"
select select "renovation"
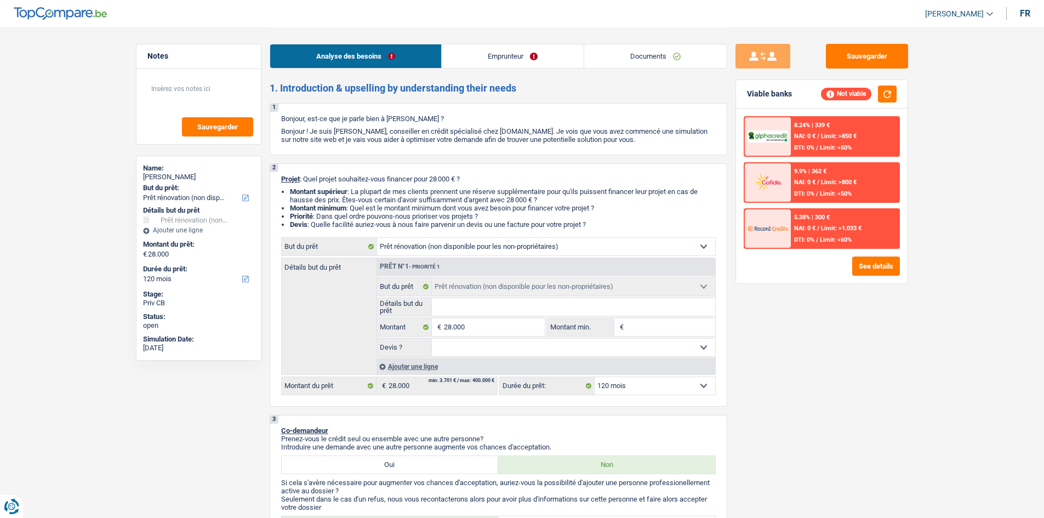
select select "120"
select select "renovation"
select select "120"
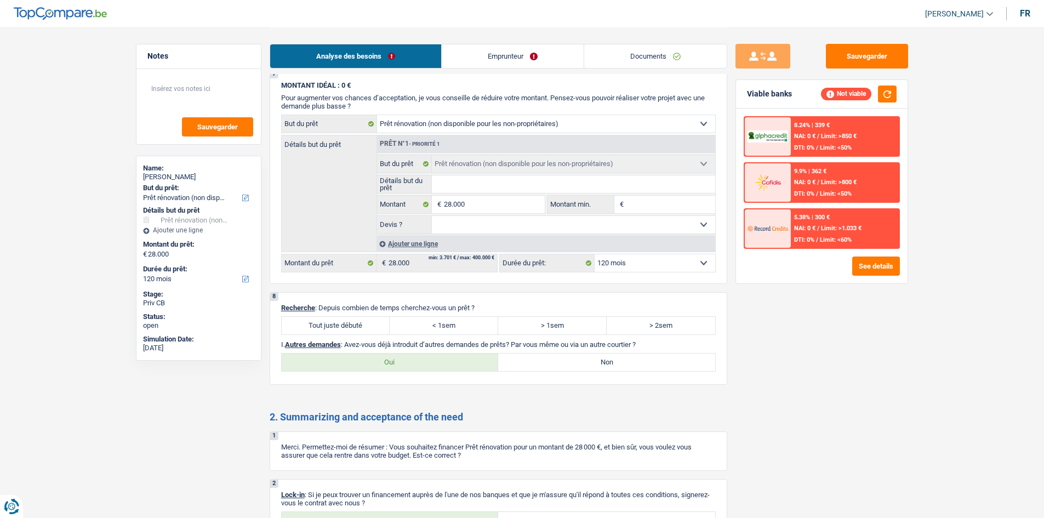
scroll to position [788, 0]
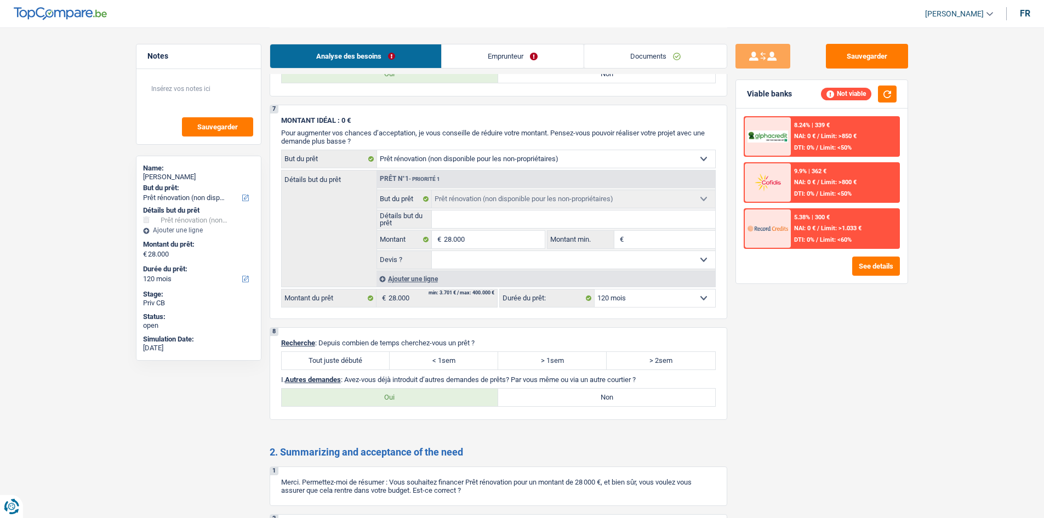
click at [491, 50] on link "Emprunteur" at bounding box center [513, 56] width 142 height 24
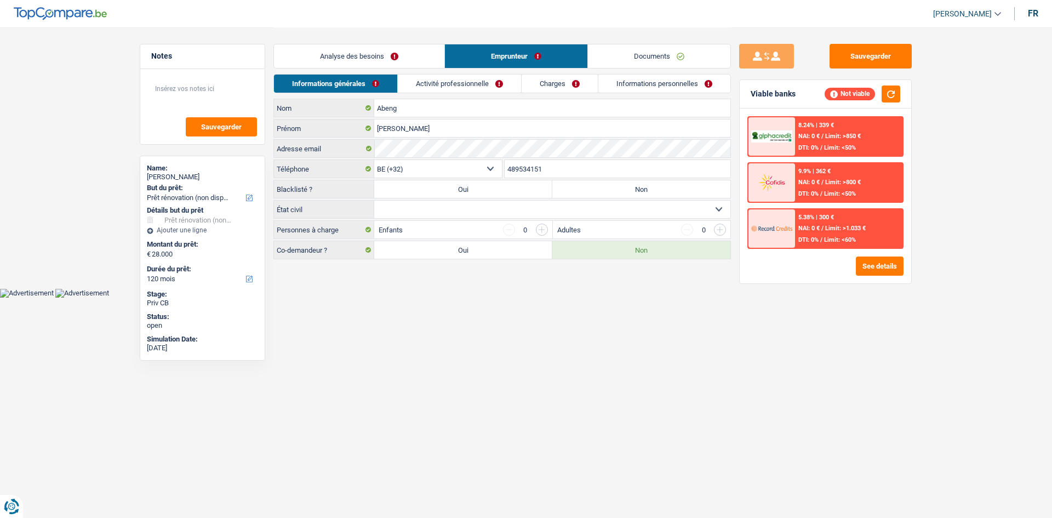
click at [619, 59] on link "Documents" at bounding box center [659, 56] width 142 height 24
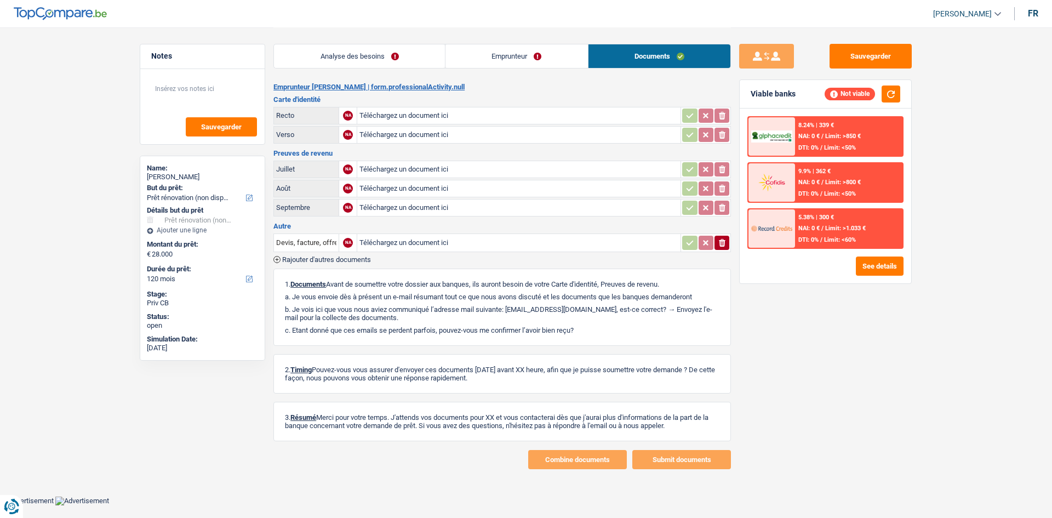
click at [517, 59] on link "Emprunteur" at bounding box center [517, 56] width 142 height 24
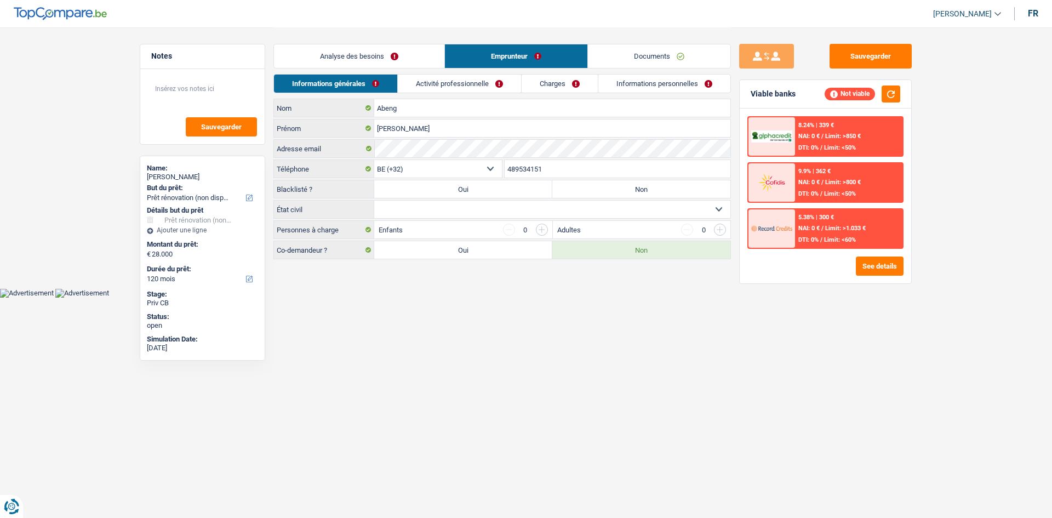
click at [410, 81] on link "Activité professionnelle" at bounding box center [459, 84] width 123 height 18
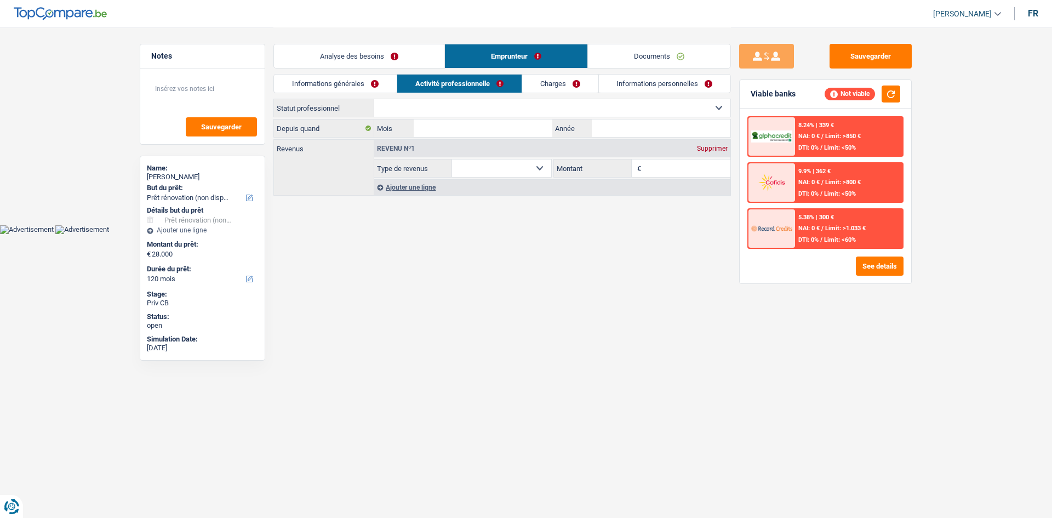
click at [540, 82] on link "Charges" at bounding box center [560, 84] width 76 height 18
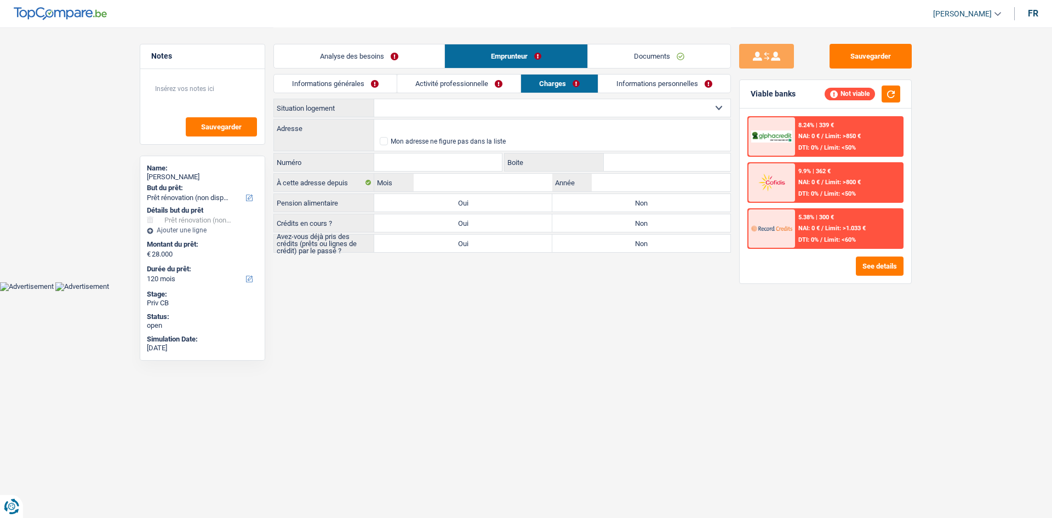
click at [612, 87] on link "Informations personnelles" at bounding box center [664, 84] width 132 height 18
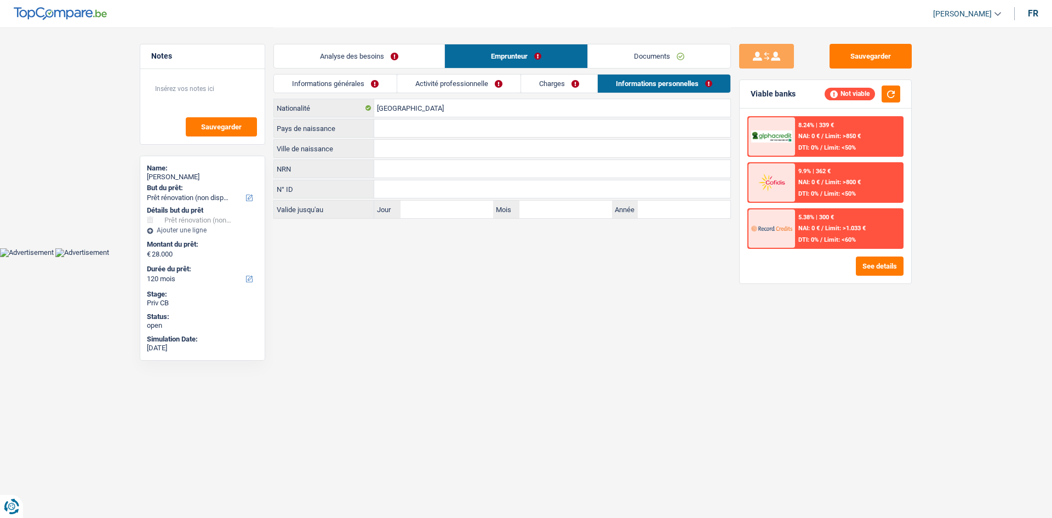
click at [527, 86] on link "Charges" at bounding box center [559, 84] width 76 height 18
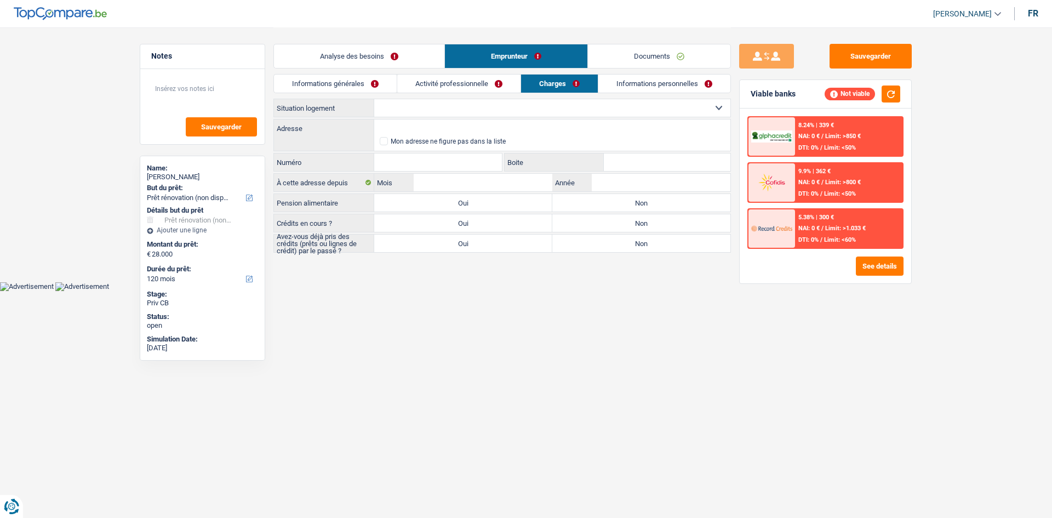
click at [438, 82] on link "Activité professionnelle" at bounding box center [458, 84] width 123 height 18
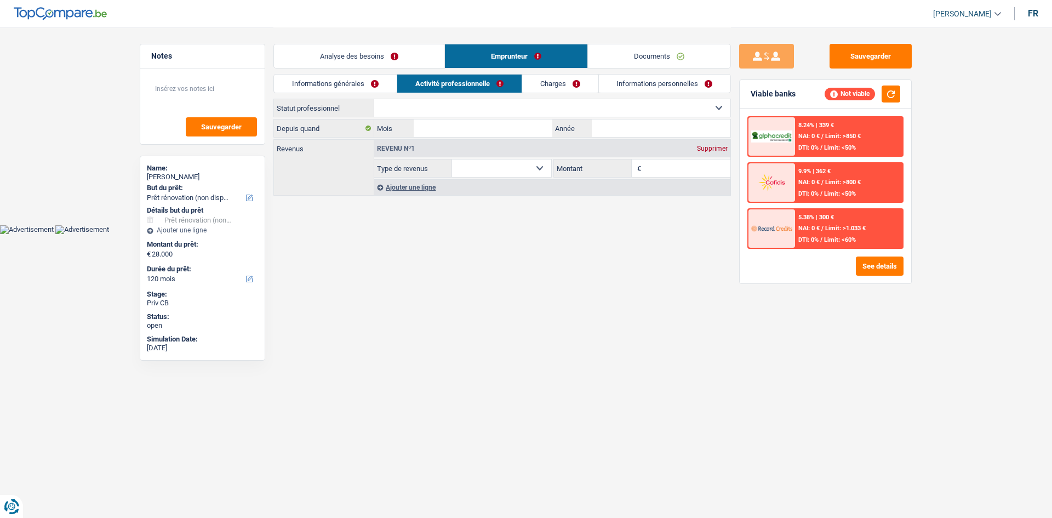
click at [334, 84] on link "Informations générales" at bounding box center [335, 84] width 123 height 18
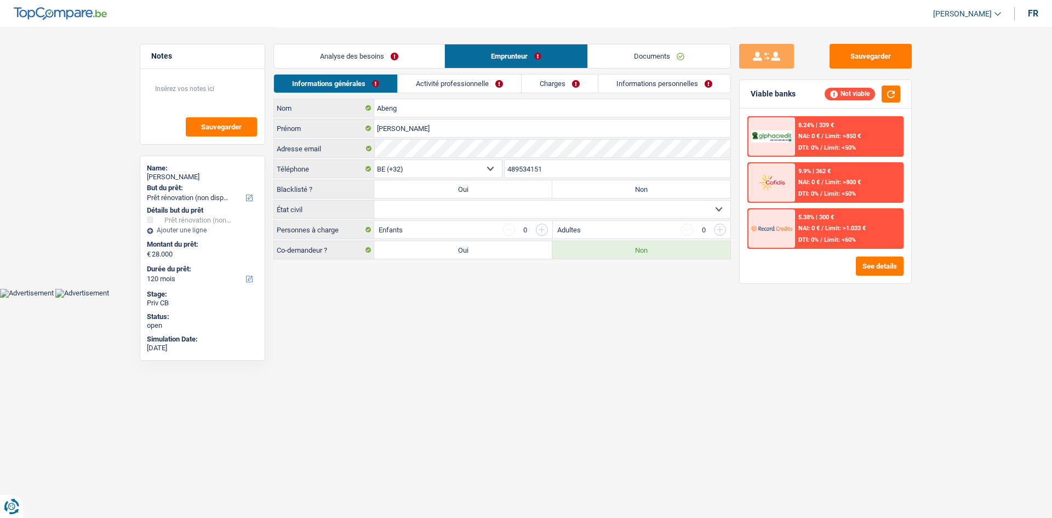
click at [330, 53] on link "Analyse des besoins" at bounding box center [359, 56] width 170 height 24
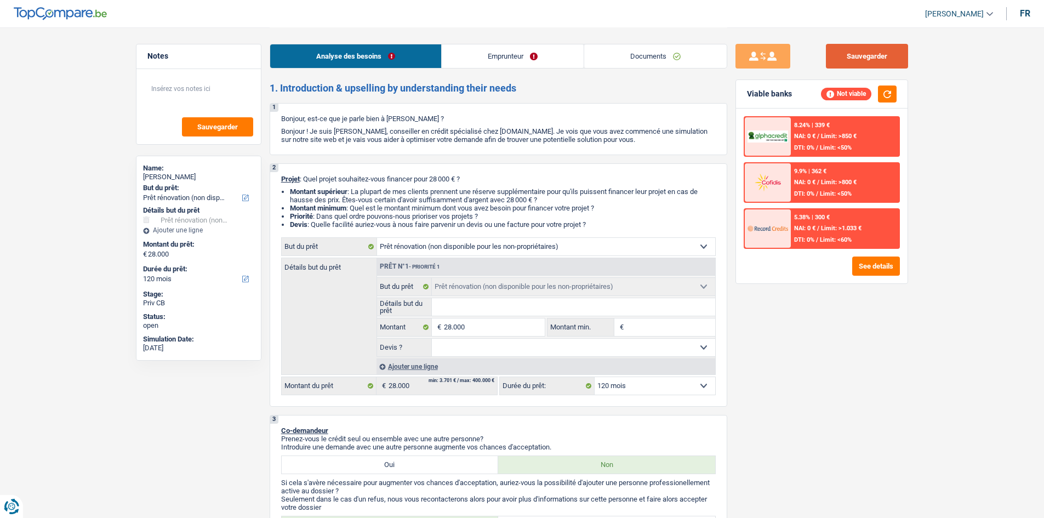
click at [877, 65] on button "Sauvegarder" at bounding box center [867, 56] width 82 height 25
